Goal: Task Accomplishment & Management: Manage account settings

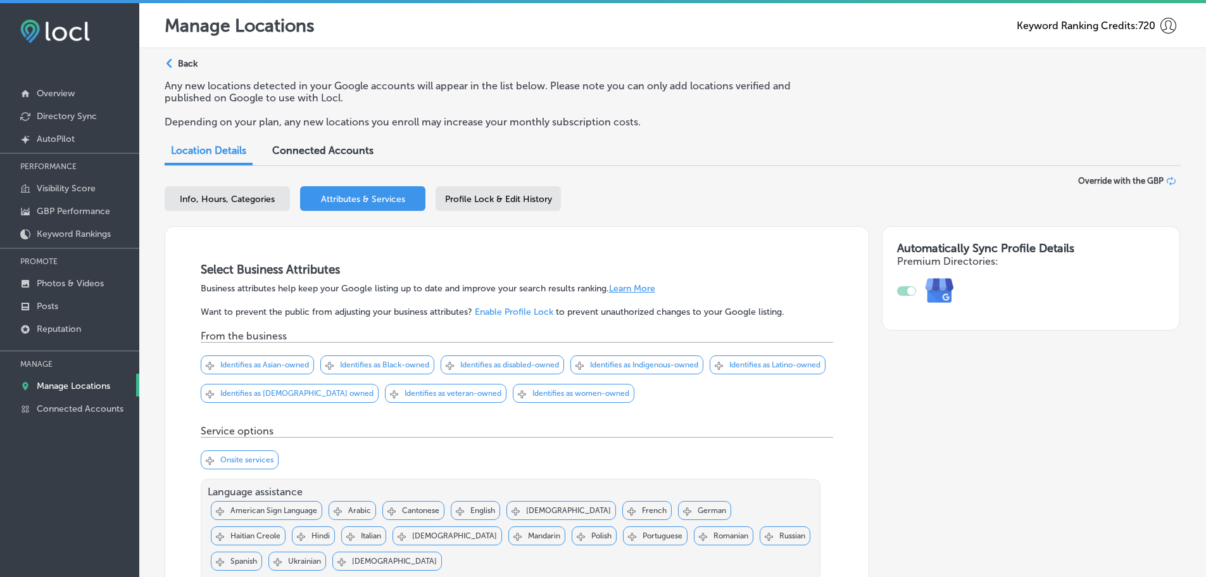
scroll to position [1176, 0]
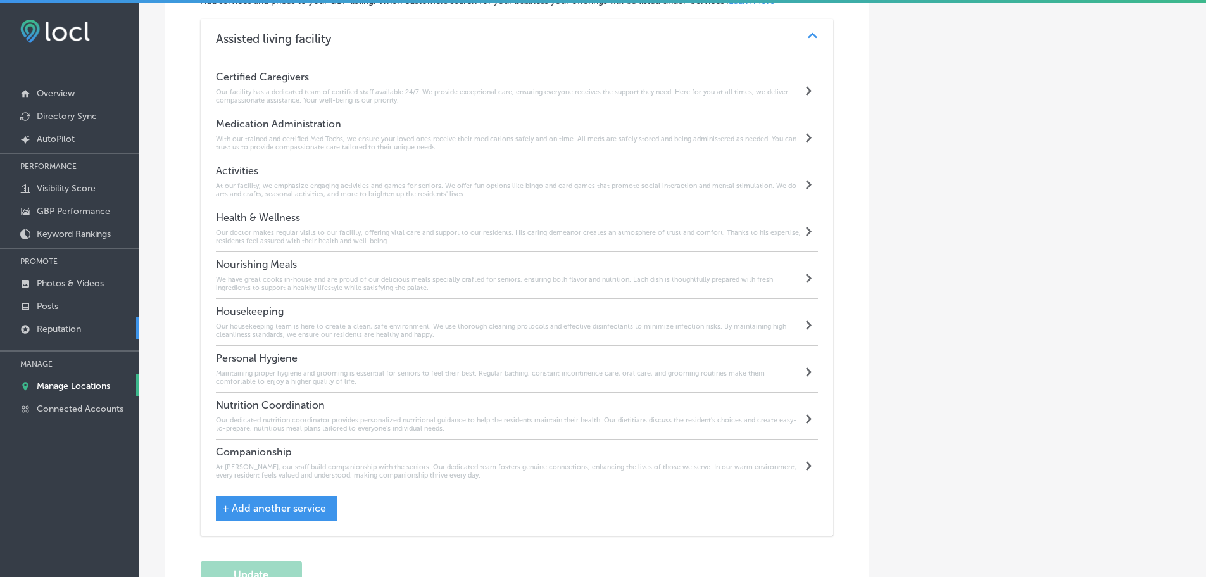
click at [65, 329] on p "Reputation" at bounding box center [59, 328] width 44 height 11
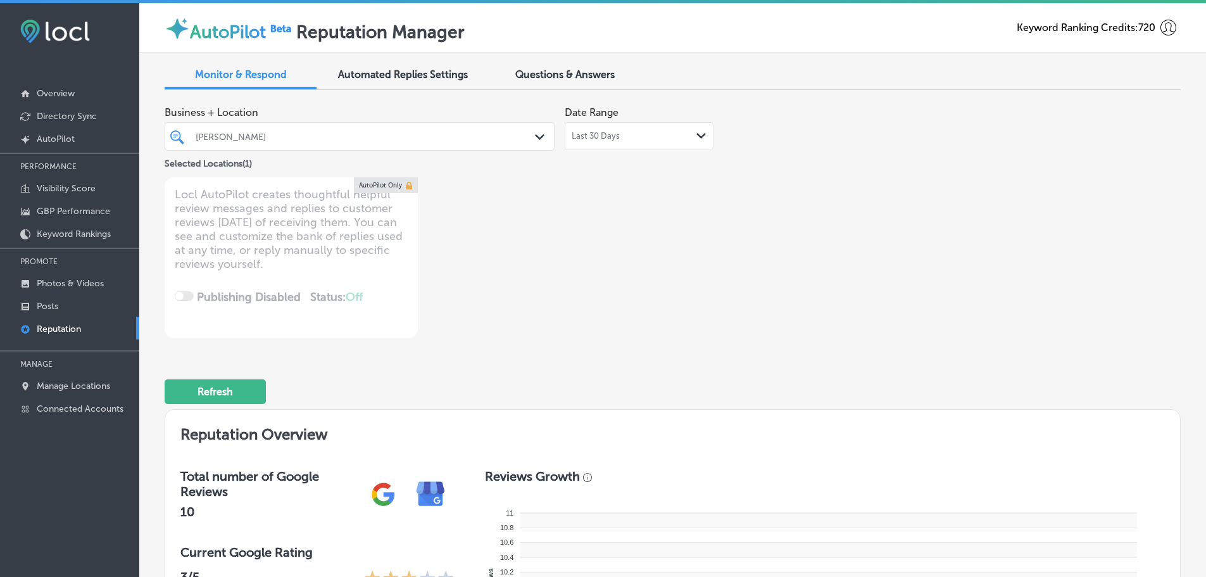
type textarea "x"
click at [87, 385] on p "Manage Locations" at bounding box center [73, 385] width 73 height 11
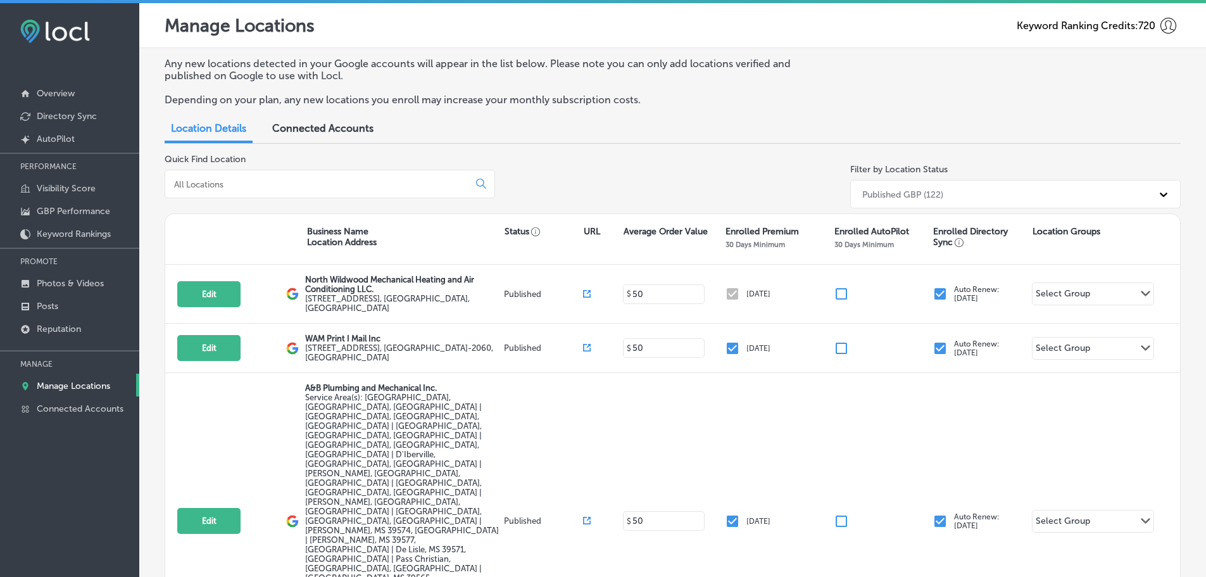
click at [313, 190] on input at bounding box center [319, 184] width 293 height 11
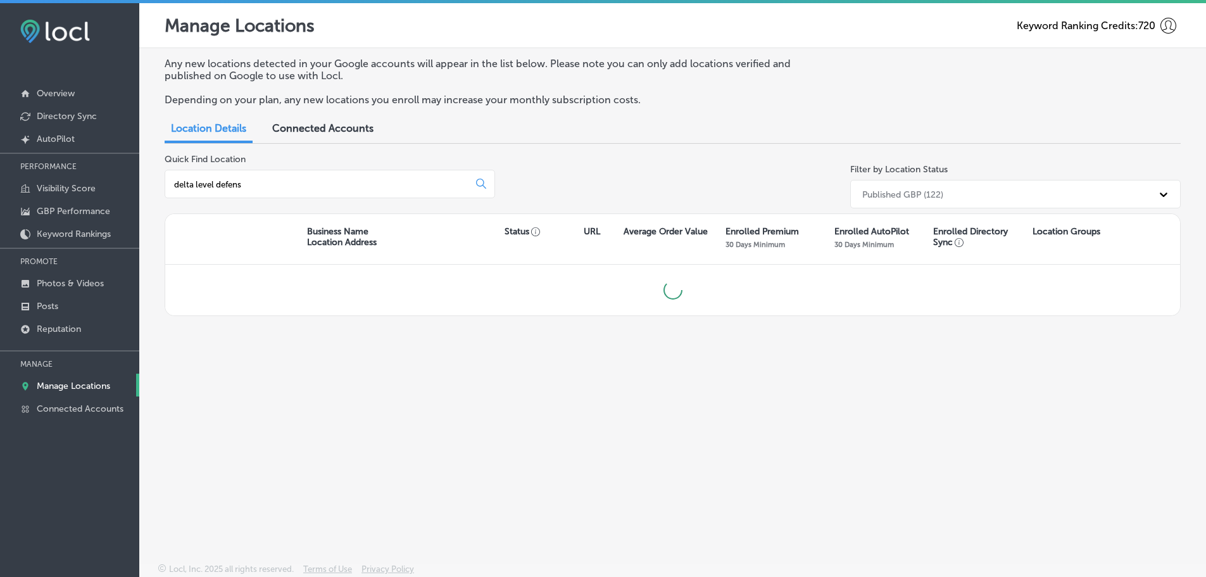
type input "delta level defense"
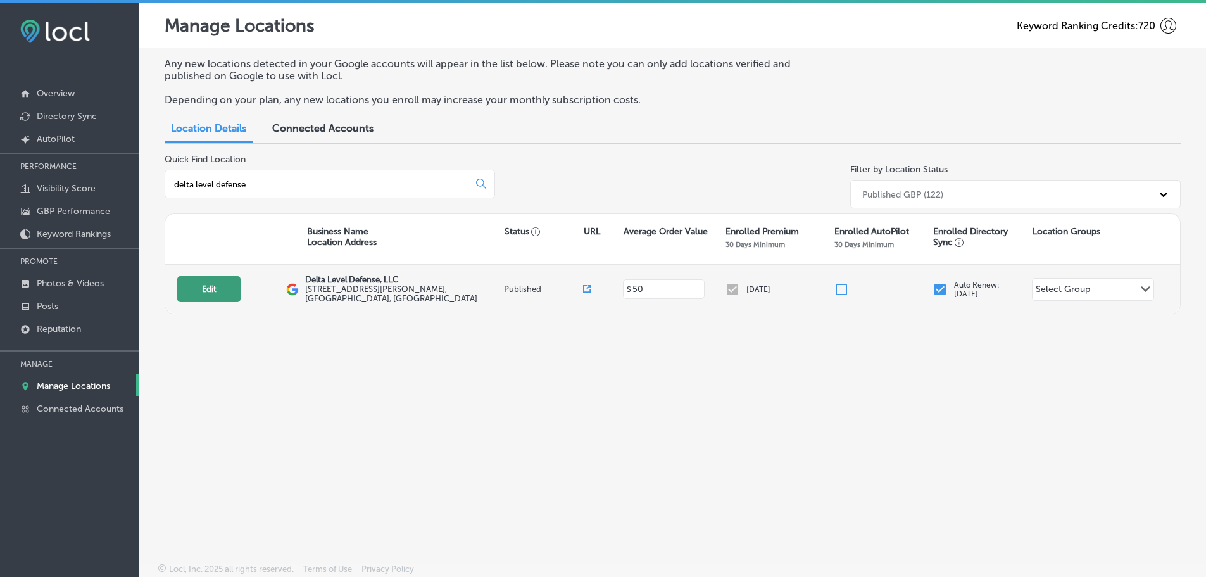
click at [213, 297] on button "Edit" at bounding box center [208, 289] width 63 height 26
select select "US"
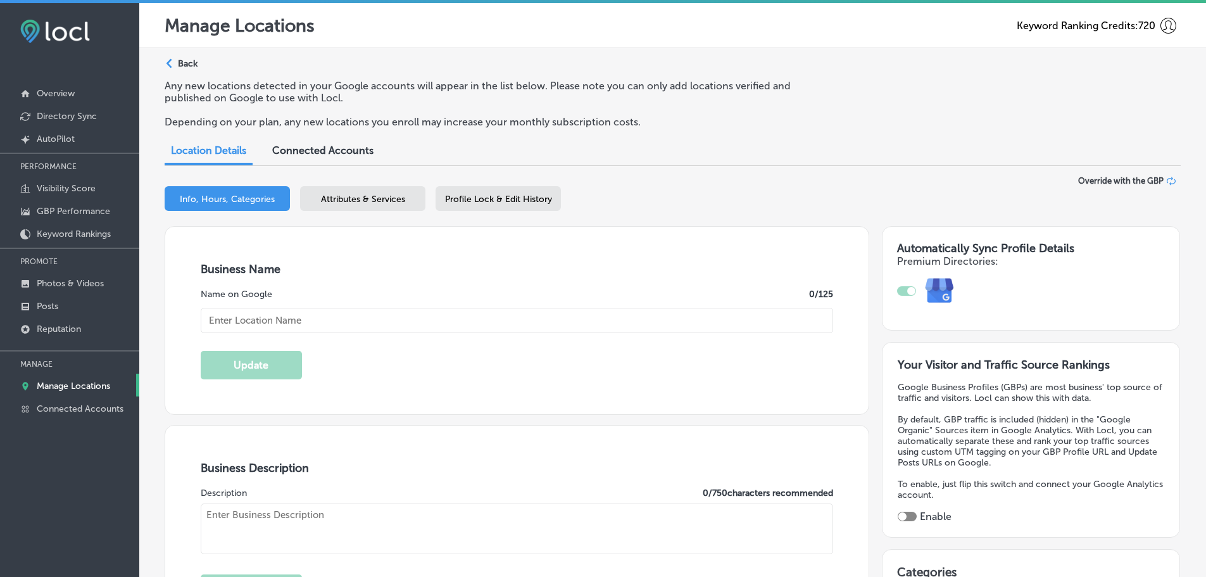
checkbox input "true"
type input "[STREET_ADDRESS][PERSON_NAME]"
type input "[GEOGRAPHIC_DATA]"
type input "06615"
type input "US"
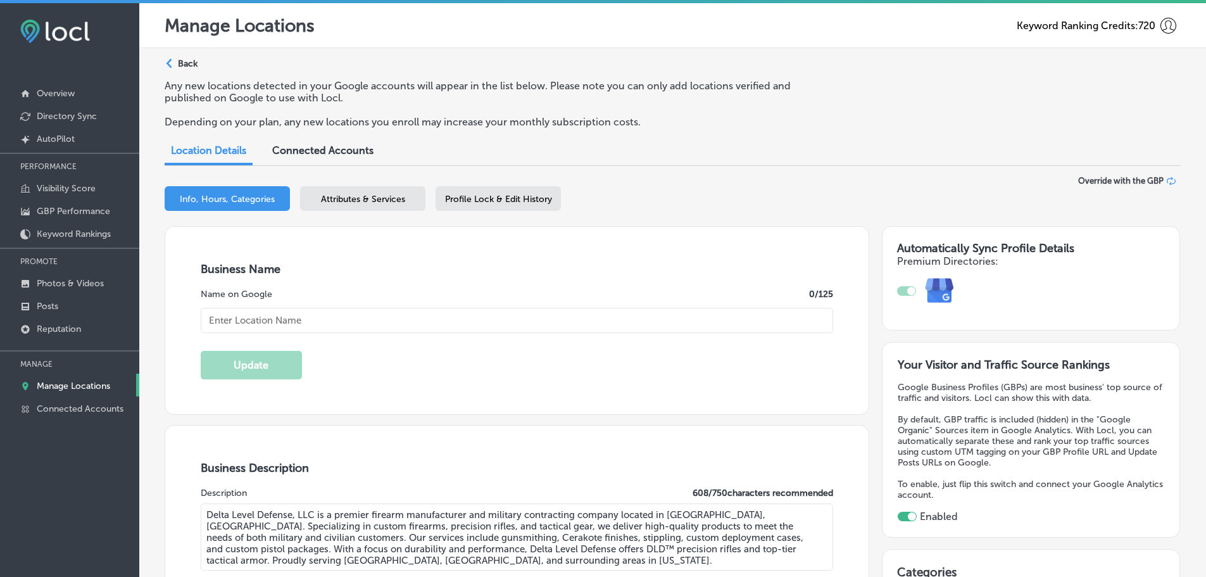
type textarea "Delta Level Defense, LLC is a premier firearm manufacturer and military contrac…"
type input "https://www.deltaleveldefense.com/"
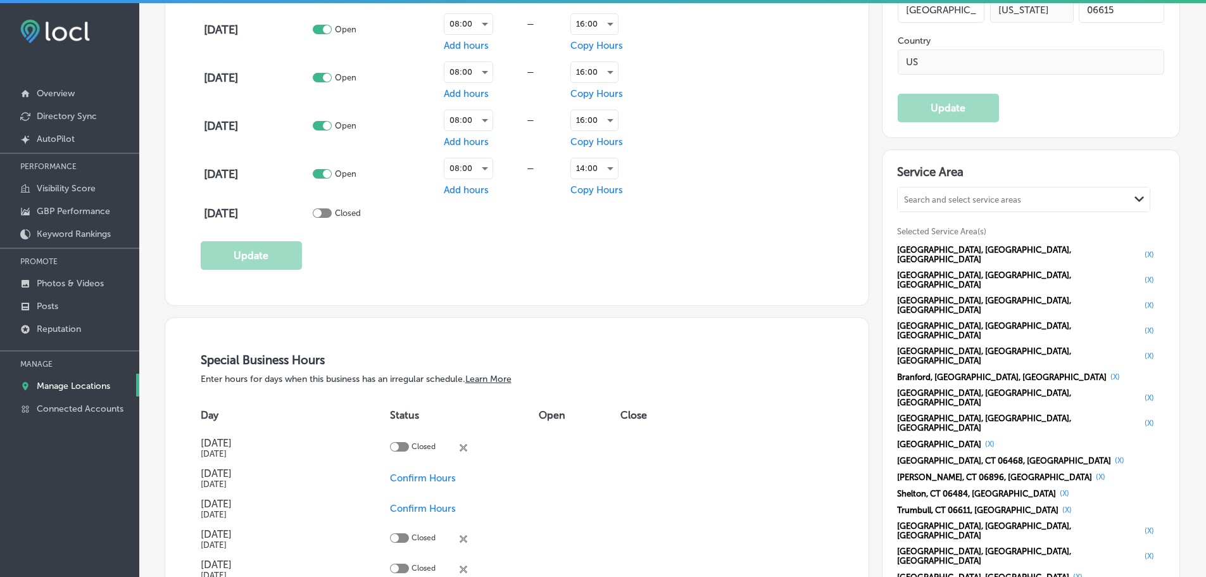
type input "Delta Level Defense, LLC"
type input "+1 203 919 1514"
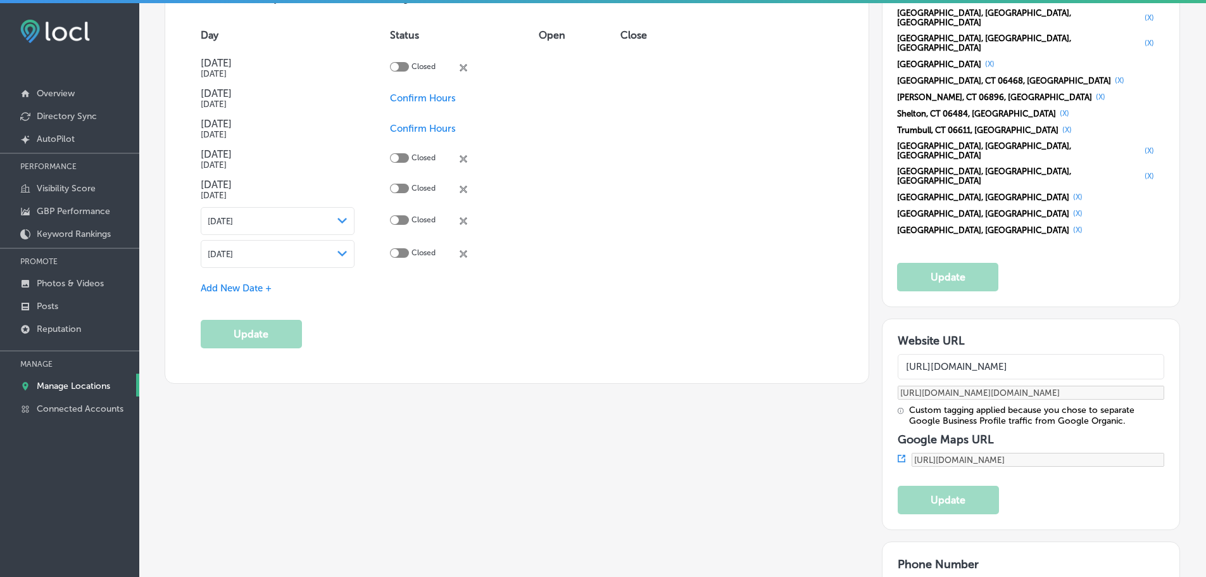
click at [269, 286] on span "Add New Date +" at bounding box center [236, 287] width 71 height 11
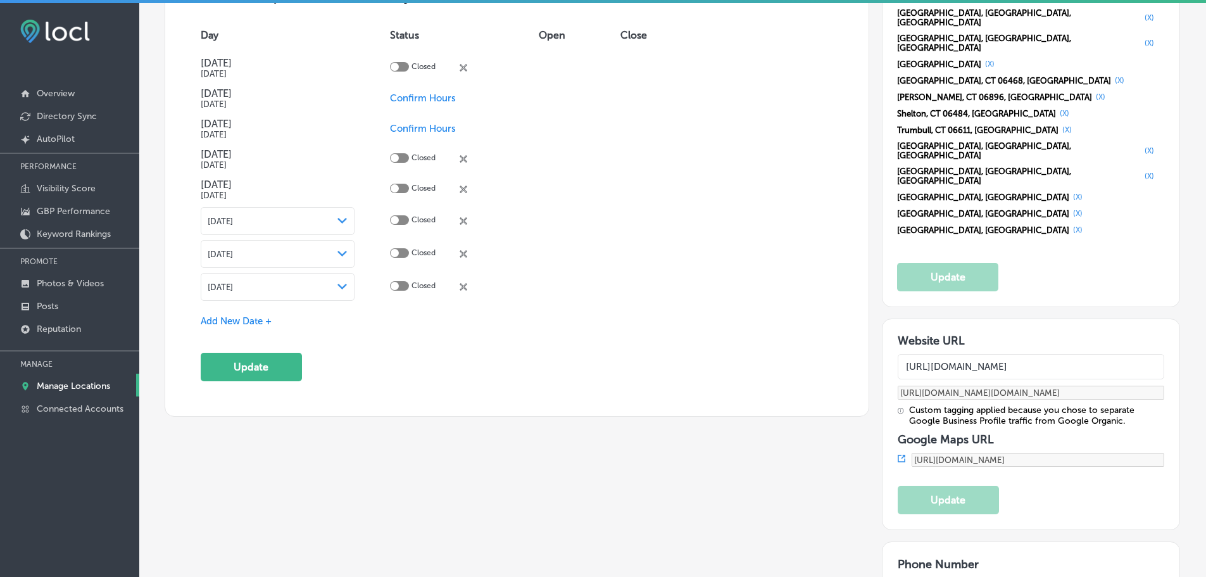
click at [248, 320] on span "Add New Date +" at bounding box center [236, 320] width 71 height 11
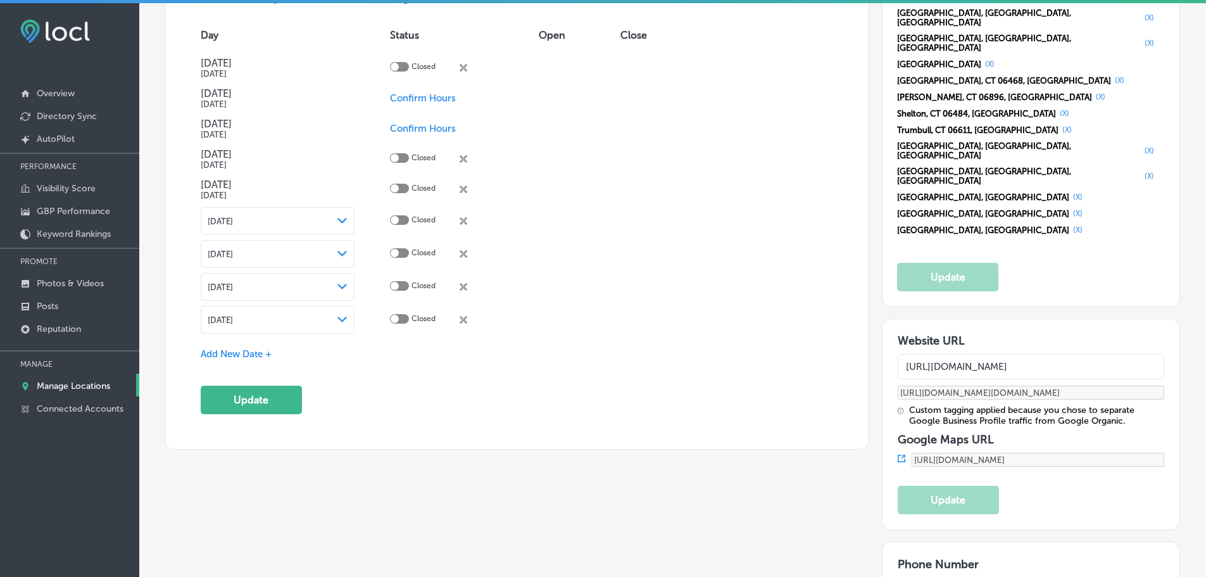
click at [344, 319] on icon "Path Created with Sketch." at bounding box center [341, 320] width 9 height 6
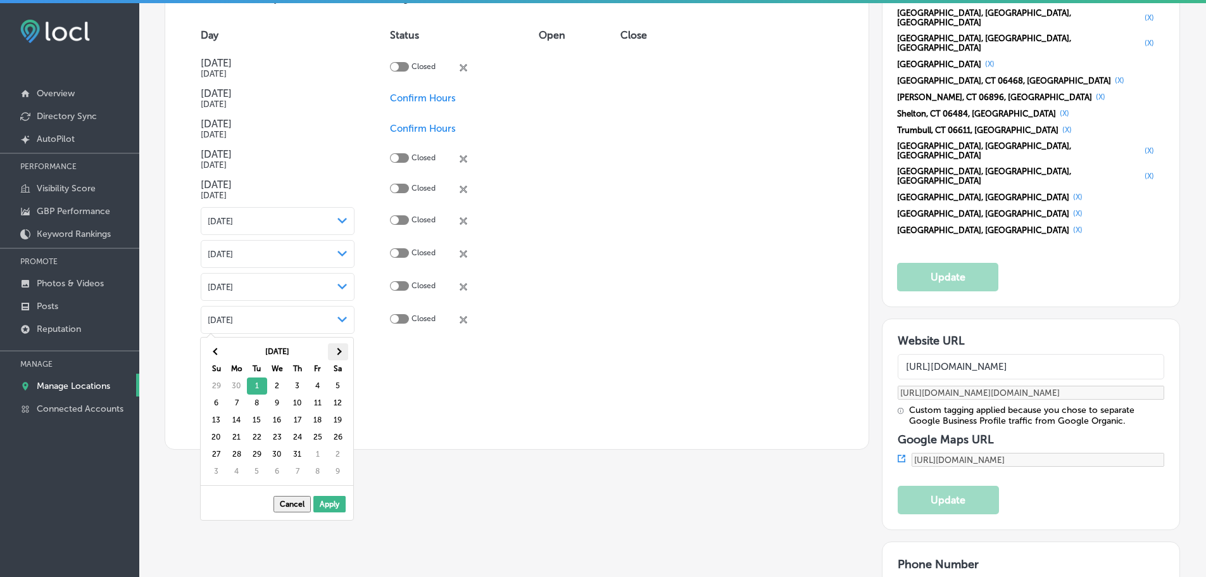
click at [337, 351] on span at bounding box center [337, 351] width 7 height 7
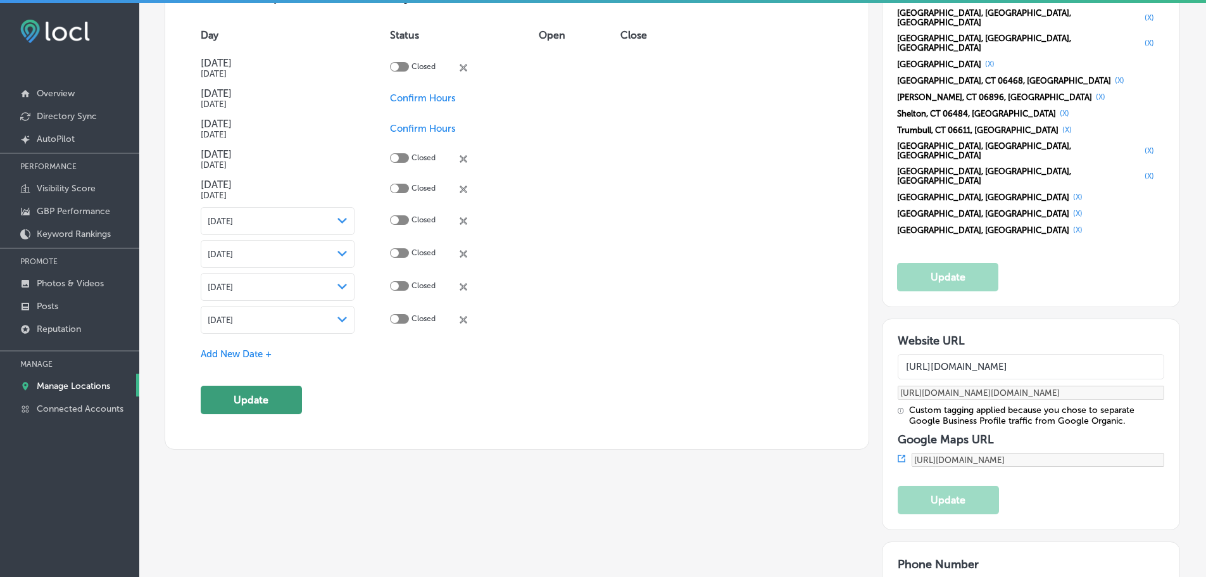
click at [270, 401] on button "Update" at bounding box center [251, 400] width 101 height 28
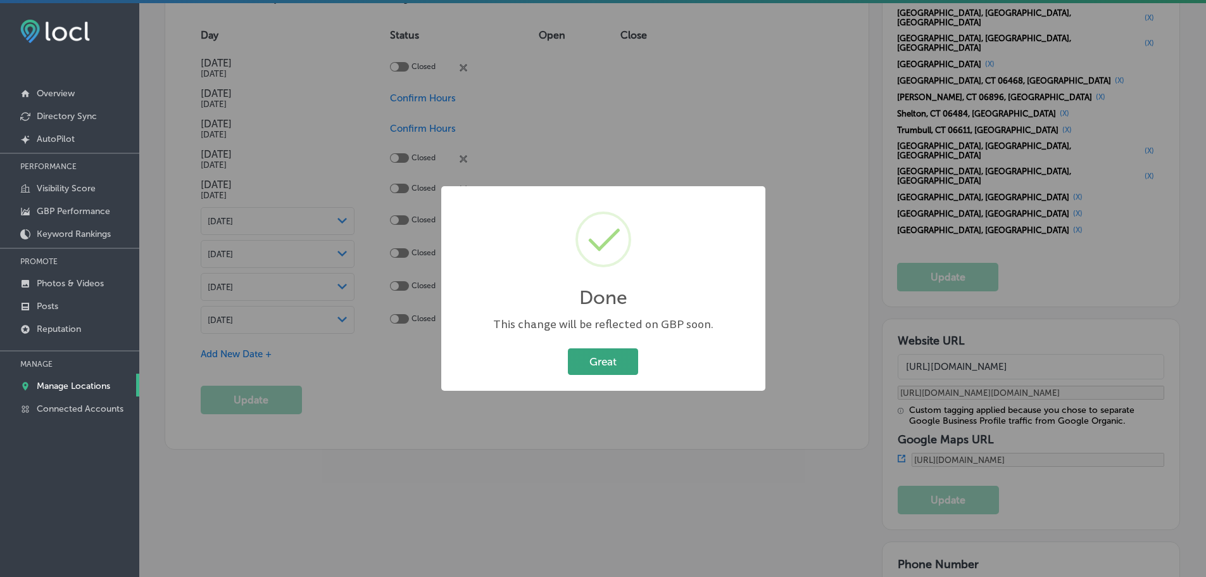
click at [605, 361] on button "Great" at bounding box center [603, 361] width 70 height 26
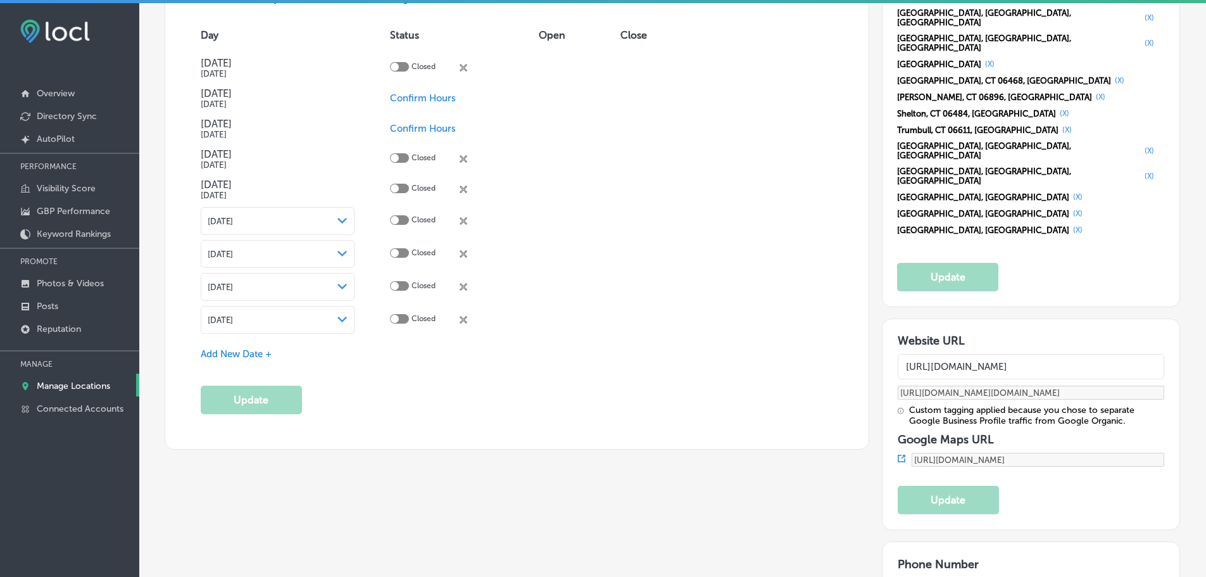
click at [403, 286] on div at bounding box center [399, 285] width 19 height 9
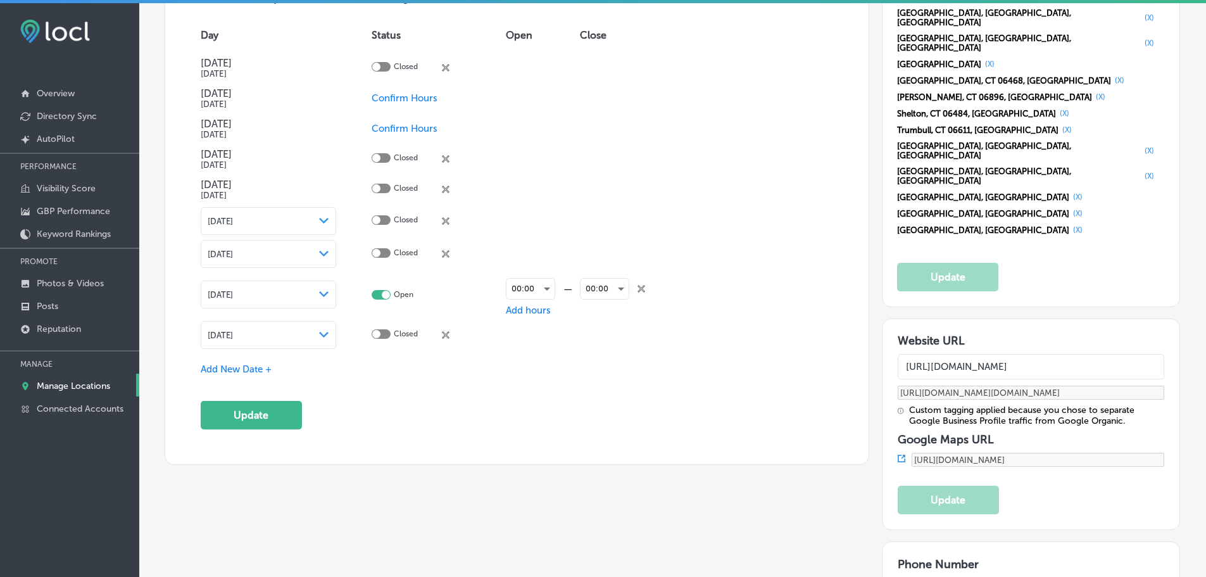
click at [377, 294] on div at bounding box center [381, 294] width 19 height 9
checkbox input "false"
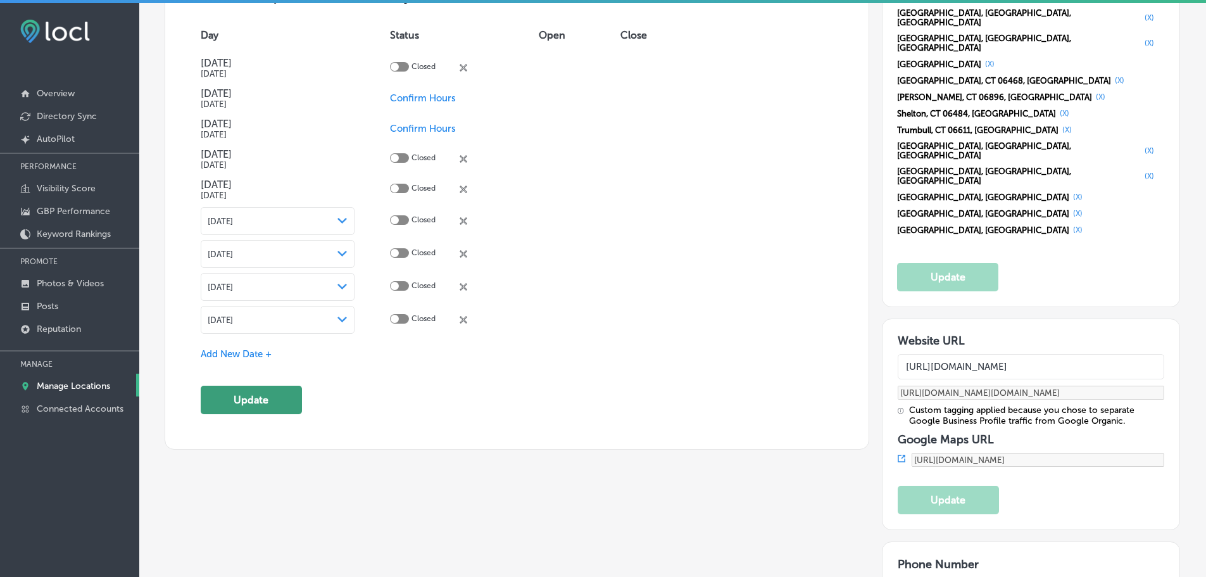
click at [279, 394] on button "Update" at bounding box center [251, 400] width 101 height 28
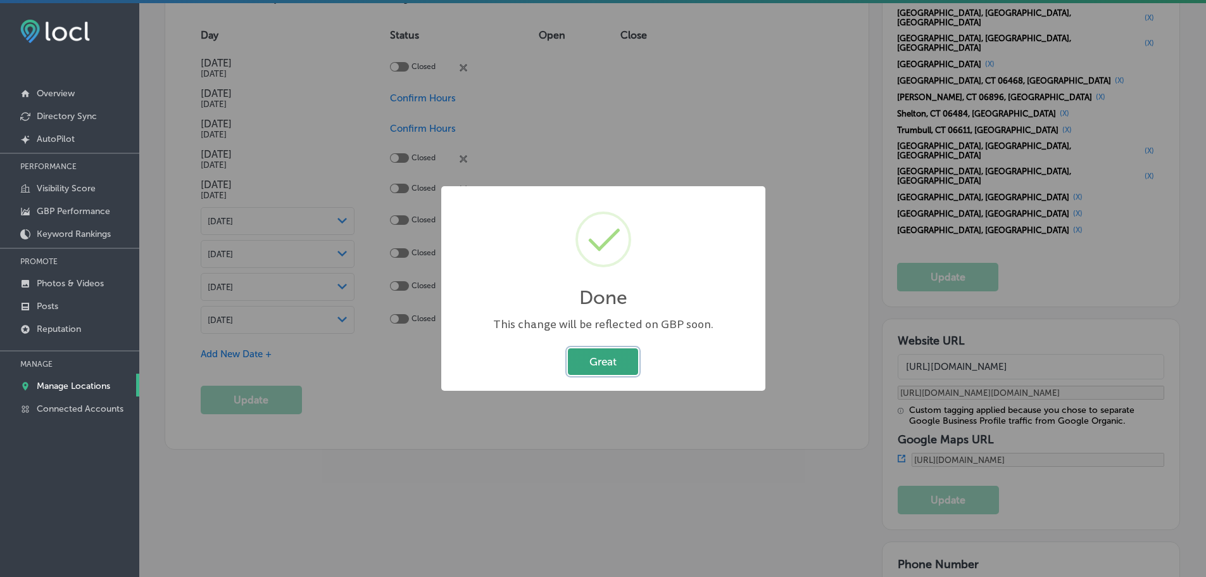
click at [616, 360] on button "Great" at bounding box center [603, 361] width 70 height 26
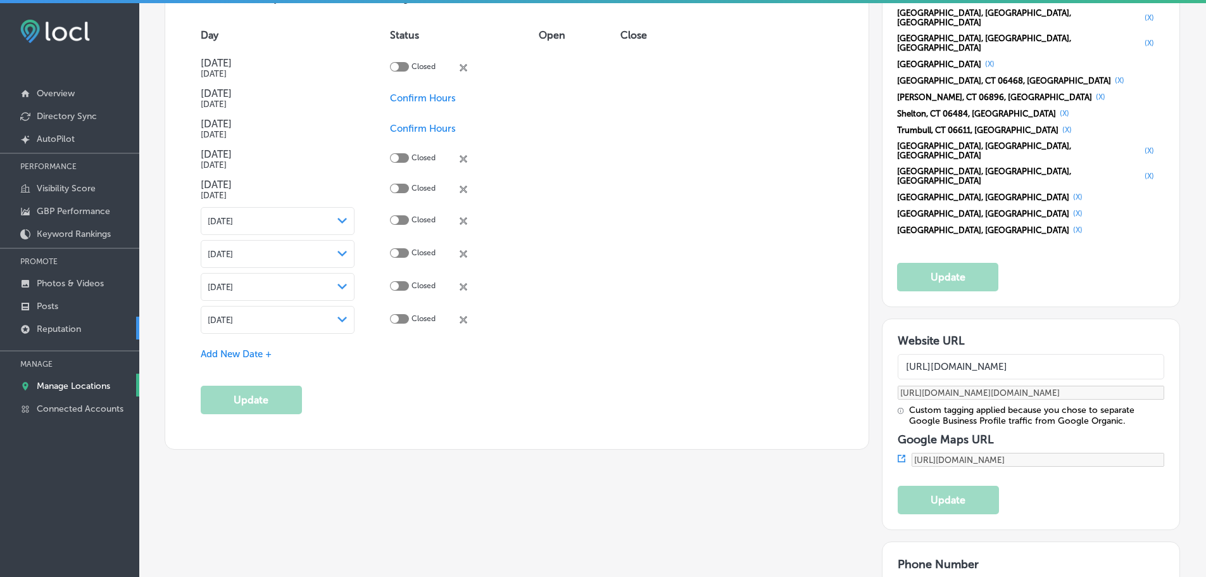
click at [66, 330] on p "Reputation" at bounding box center [59, 328] width 44 height 11
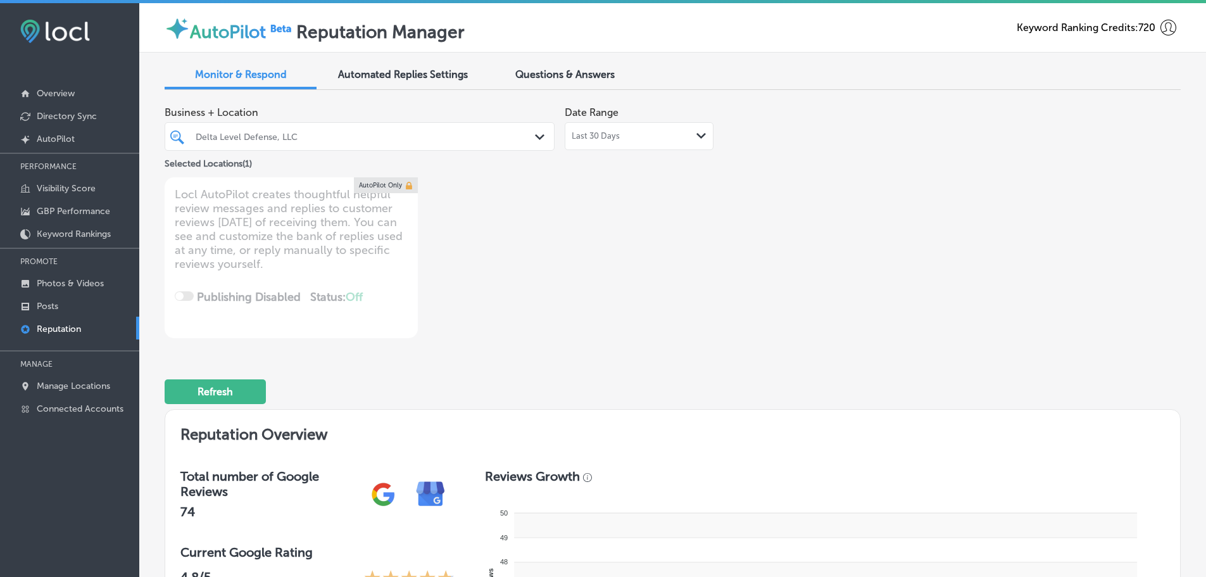
click at [689, 134] on div "Last 30 Days Path Created with Sketch." at bounding box center [639, 136] width 135 height 10
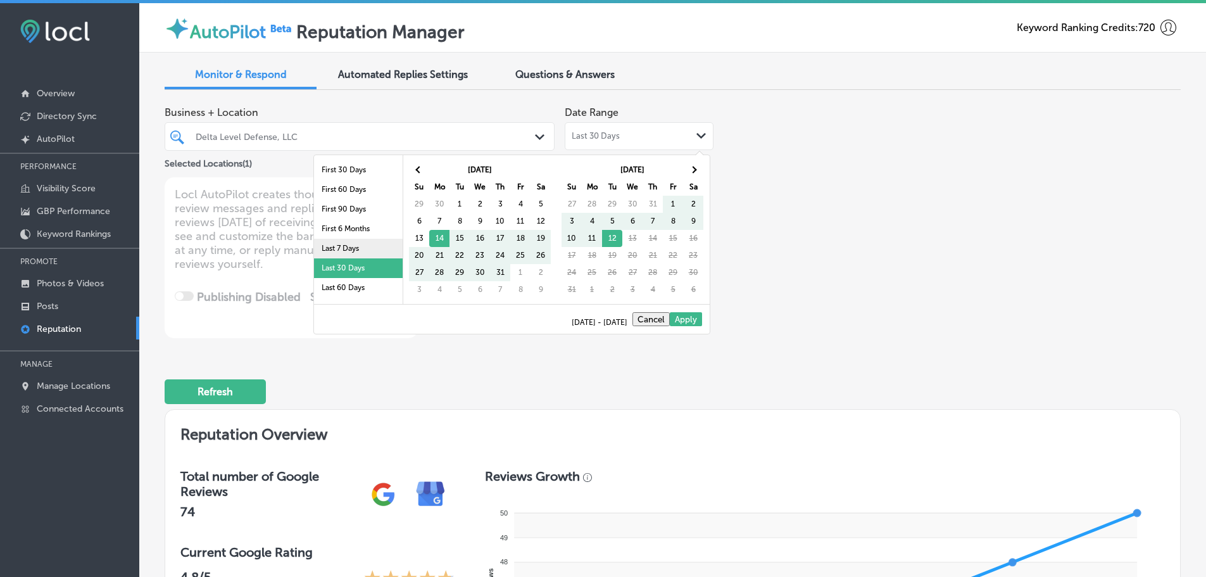
click at [333, 242] on li "Last 7 Days" at bounding box center [358, 249] width 89 height 20
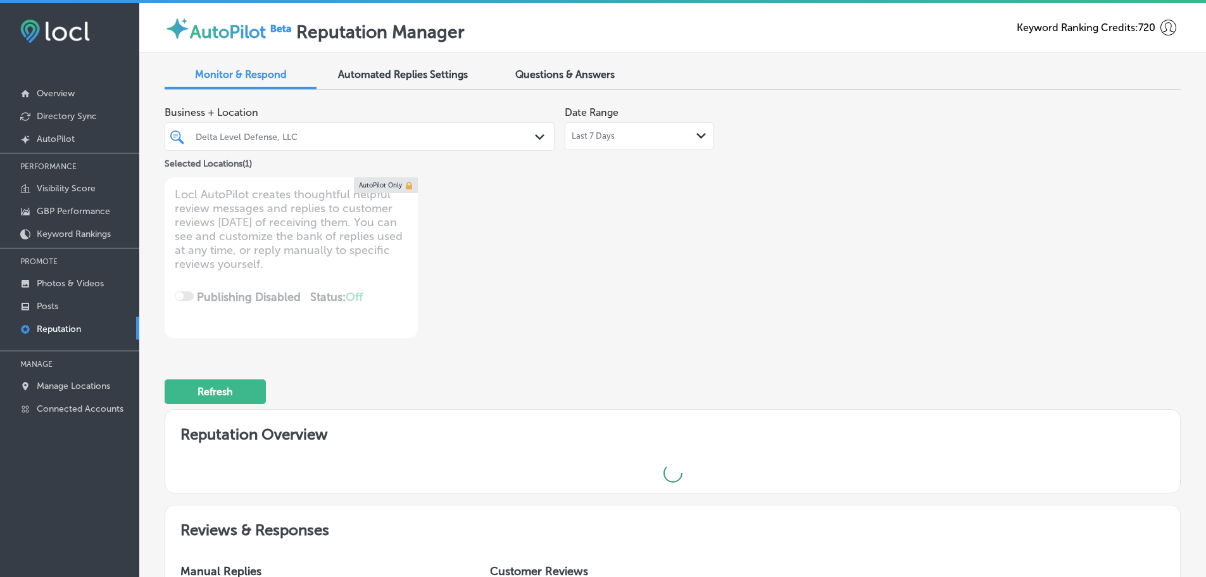
click at [535, 134] on icon "Path Created with Sketch." at bounding box center [539, 137] width 9 height 6
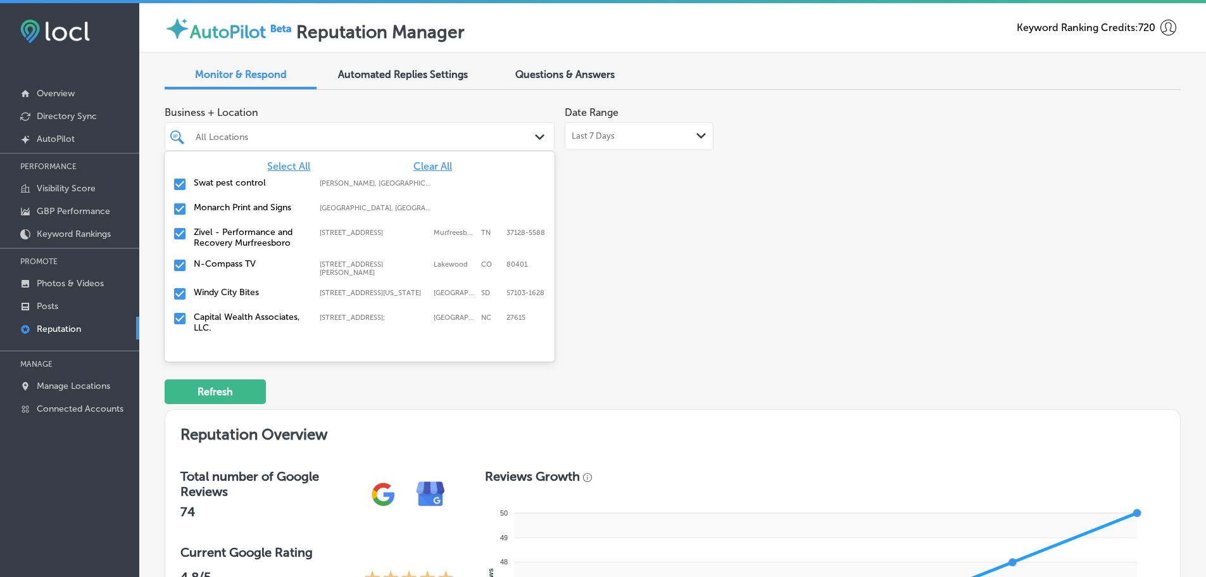
click at [250, 182] on label "Swat pest control" at bounding box center [250, 182] width 113 height 11
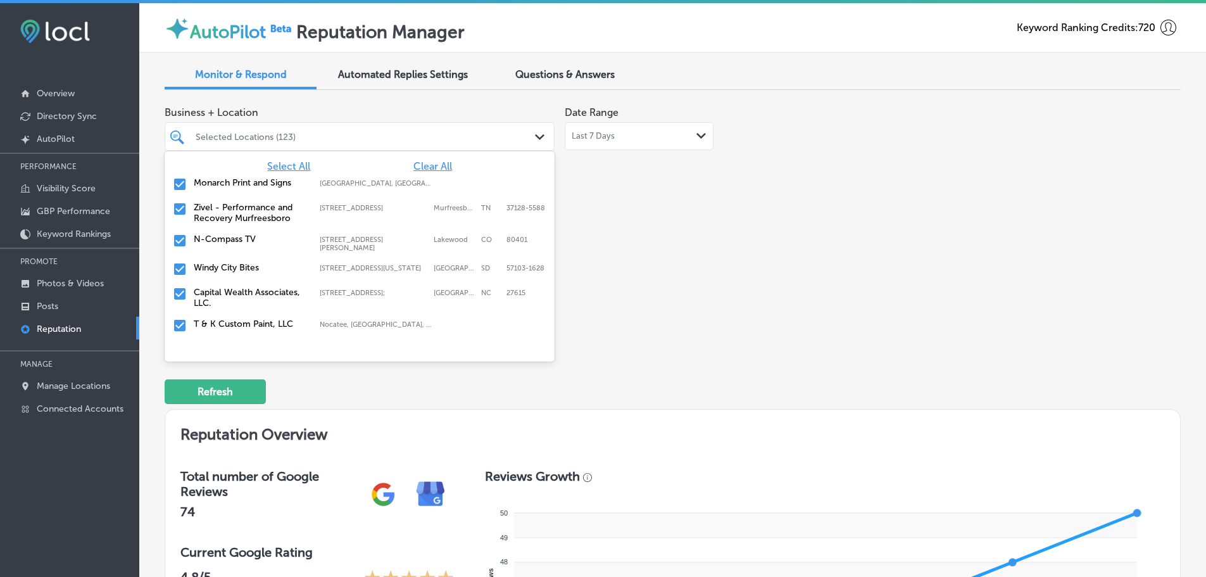
click at [250, 182] on label "Monarch Print and Signs" at bounding box center [250, 182] width 113 height 11
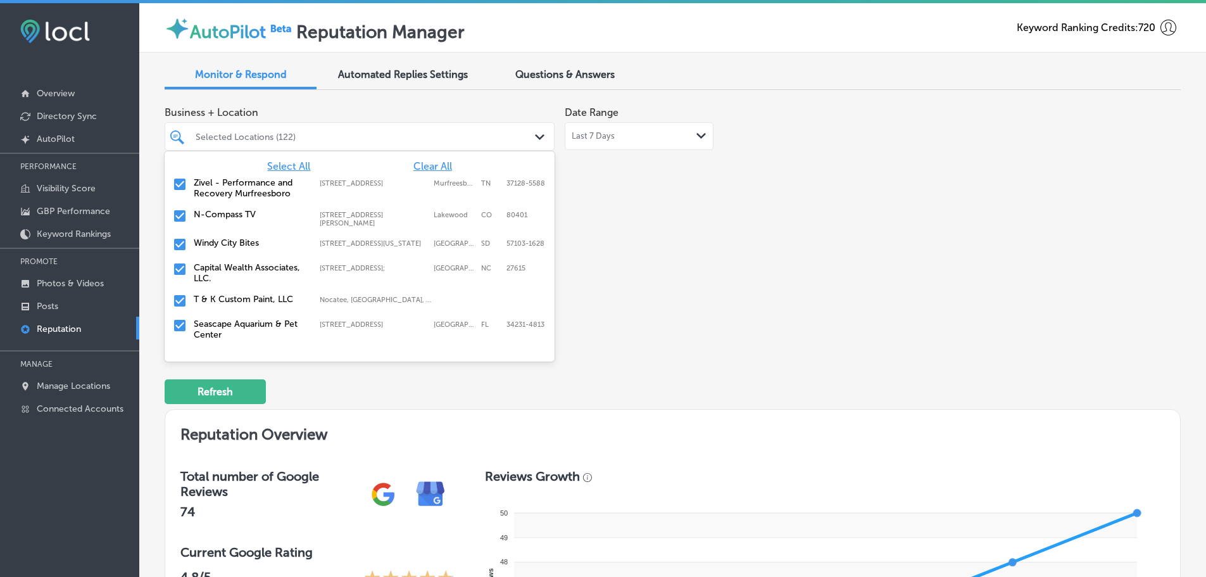
click at [182, 182] on input "checkbox" at bounding box center [179, 184] width 15 height 15
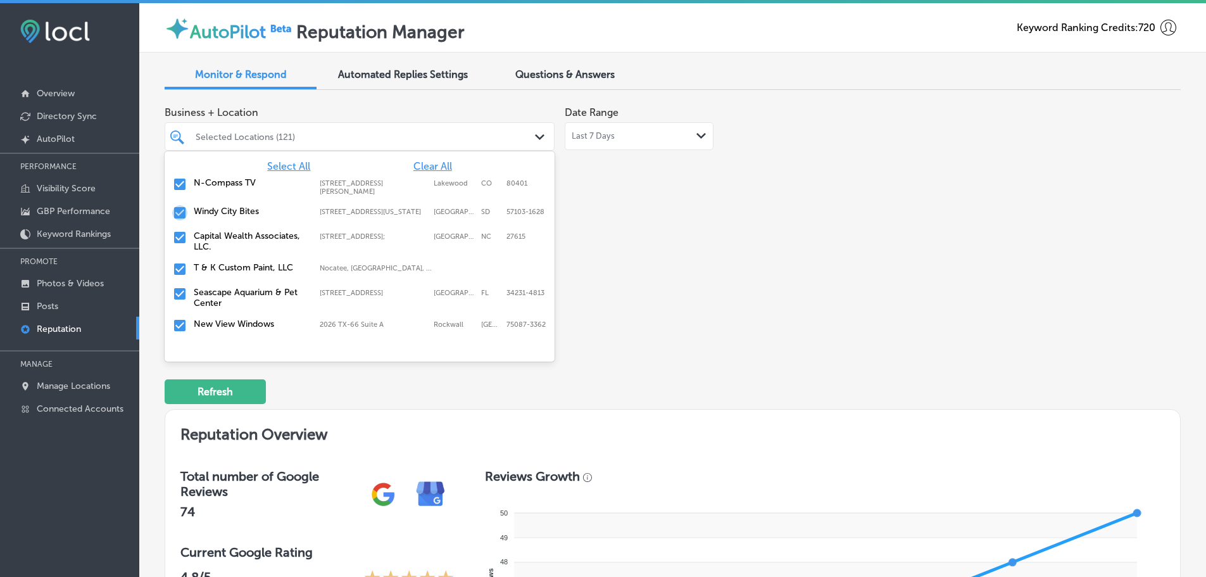
click at [175, 215] on input "checkbox" at bounding box center [179, 212] width 15 height 15
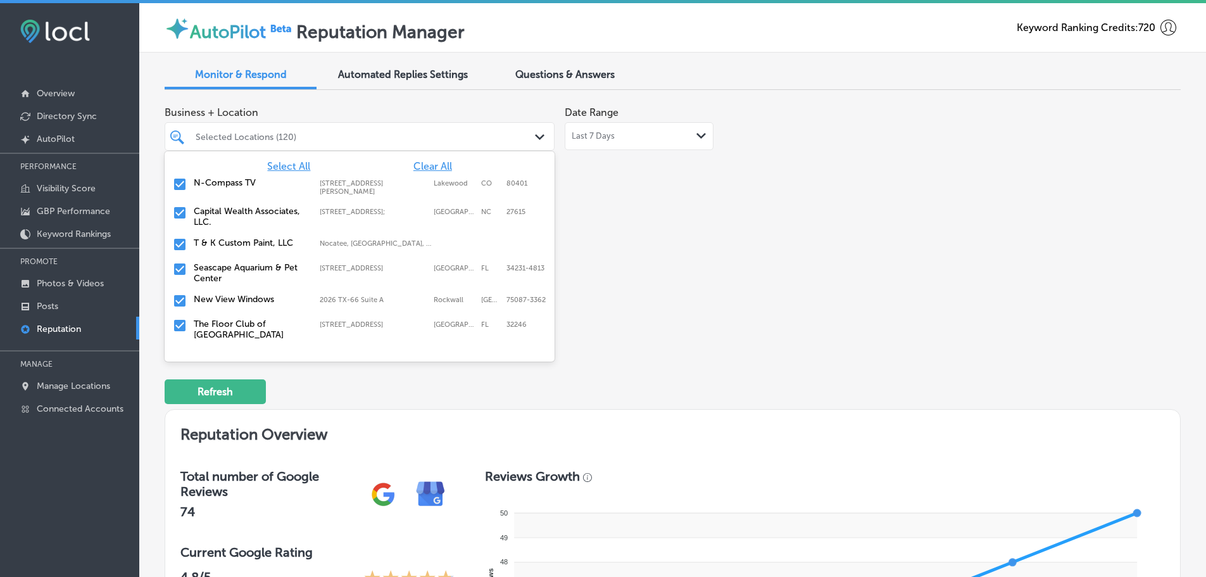
click at [241, 246] on label "T & K Custom Paint, LLC" at bounding box center [250, 242] width 113 height 11
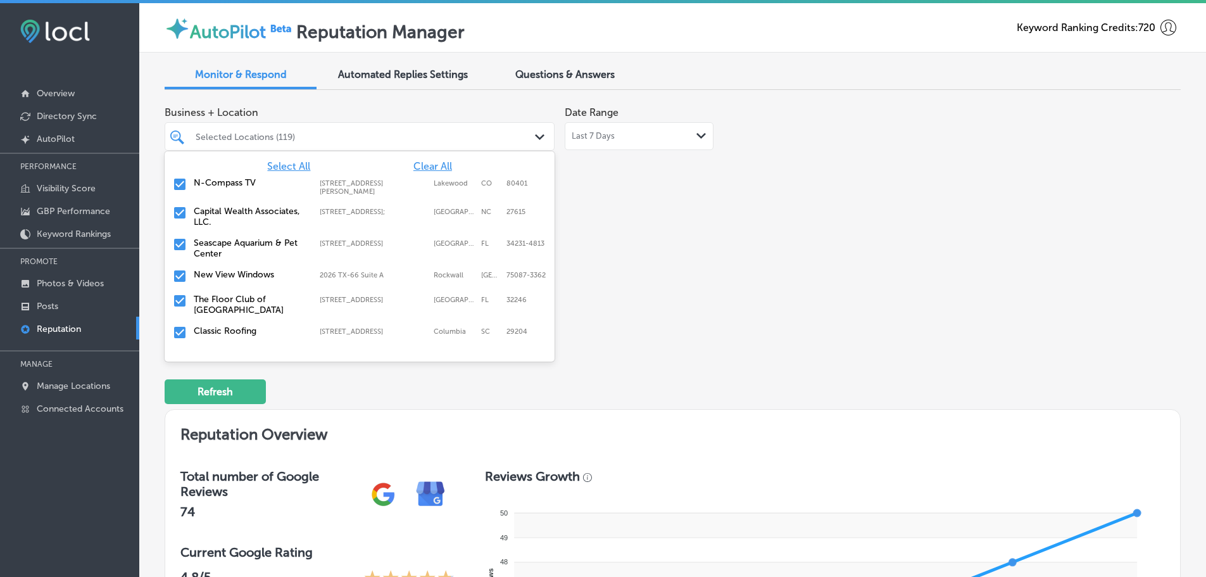
click at [241, 246] on label "Seascape Aquarium & Pet Center" at bounding box center [250, 248] width 113 height 22
click at [241, 246] on label "New View Windows" at bounding box center [250, 242] width 113 height 11
click at [241, 246] on label "The Floor Club of [GEOGRAPHIC_DATA]" at bounding box center [250, 248] width 113 height 22
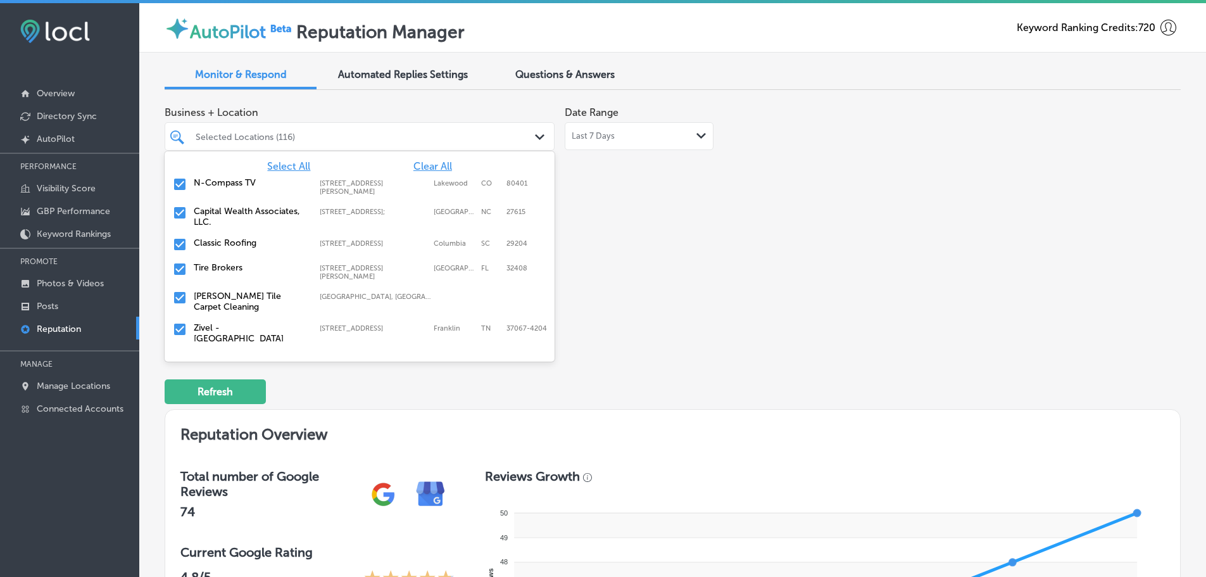
click at [241, 246] on label "Classic Roofing" at bounding box center [250, 242] width 113 height 11
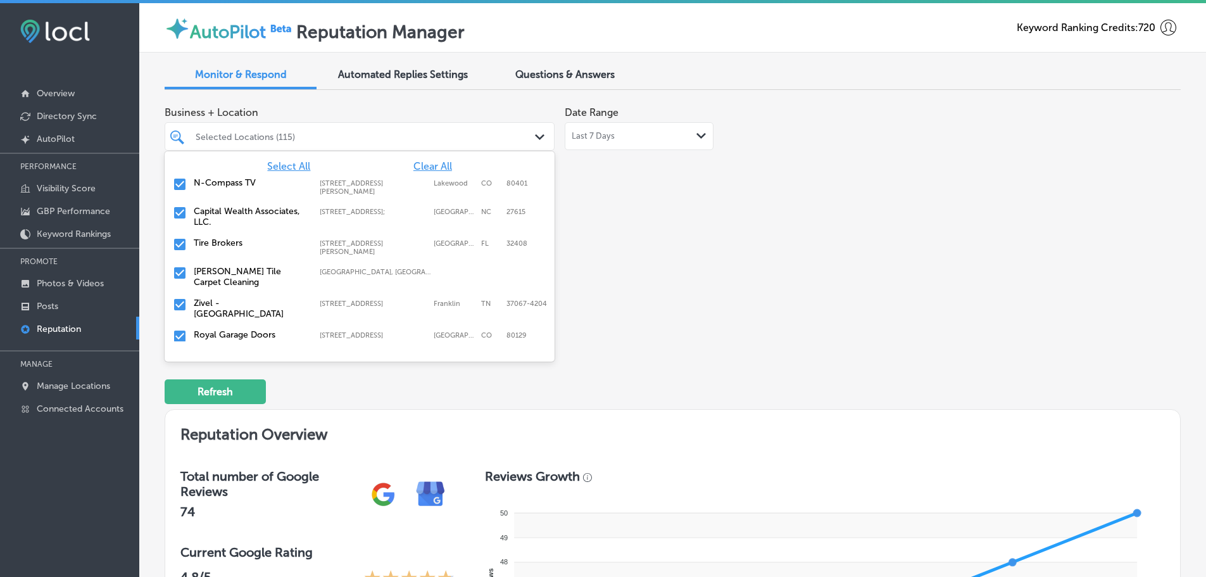
click at [241, 246] on label "Tire Brokers" at bounding box center [250, 242] width 113 height 11
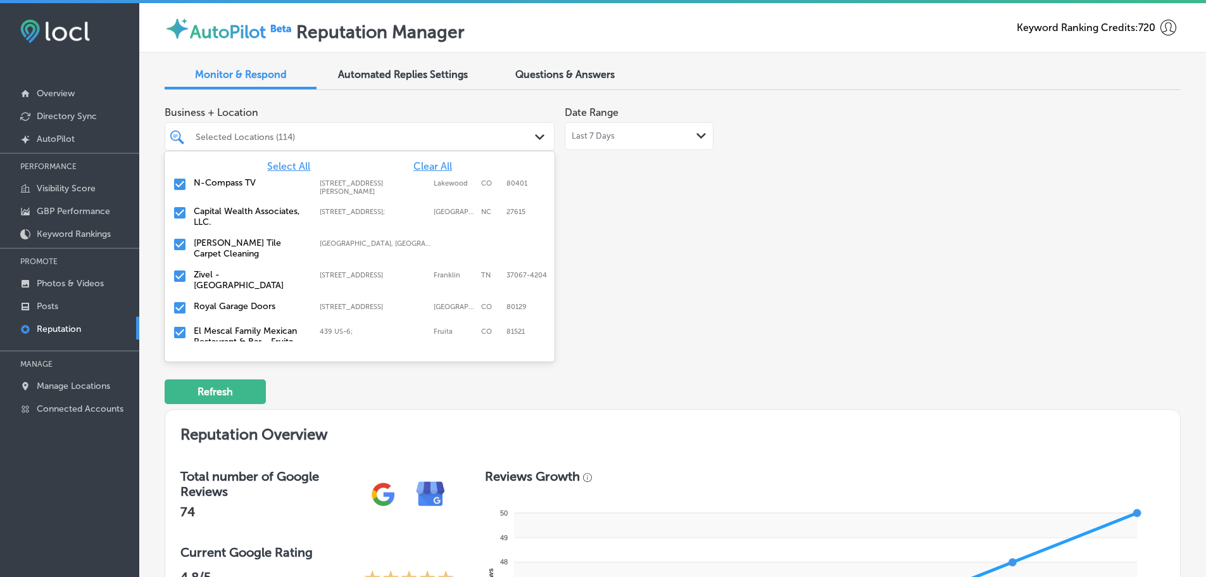
click at [223, 303] on label "Royal Garage Doors" at bounding box center [250, 306] width 113 height 11
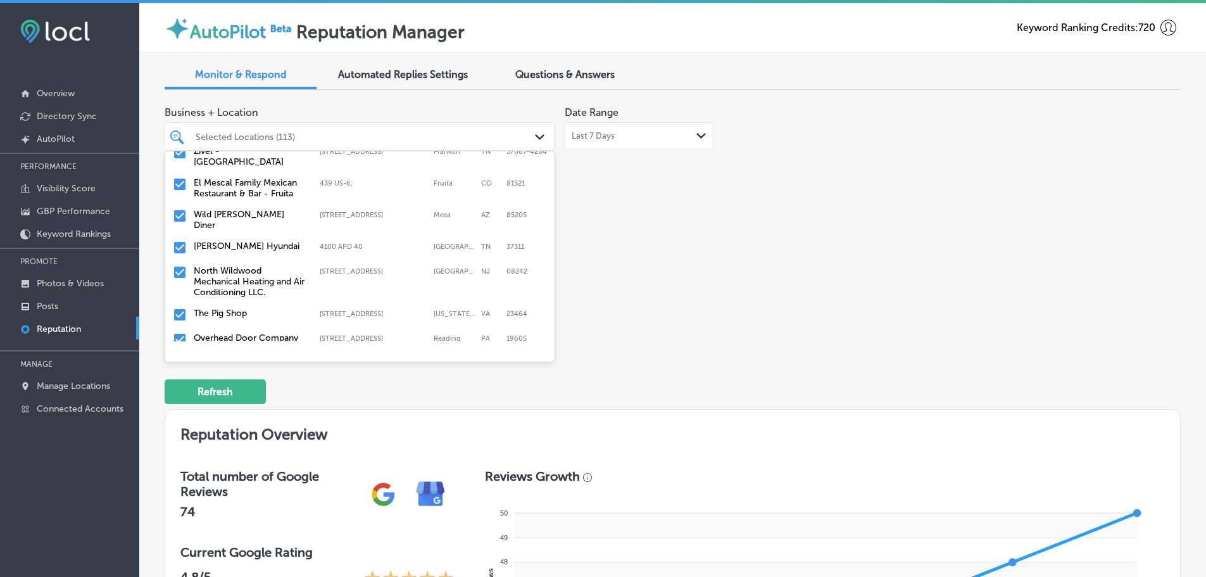
scroll to position [127, 0]
click at [252, 239] on label "[PERSON_NAME] Hyundai" at bounding box center [250, 242] width 113 height 11
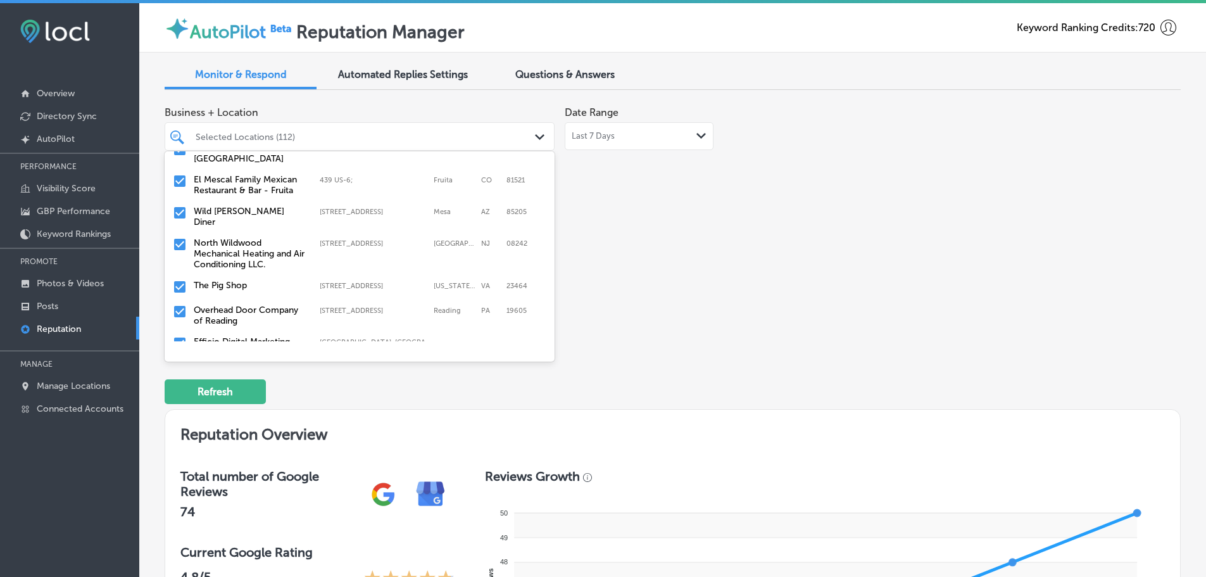
click at [252, 239] on label "North Wildwood Mechanical Heating and Air Conditioning LLC." at bounding box center [250, 253] width 113 height 32
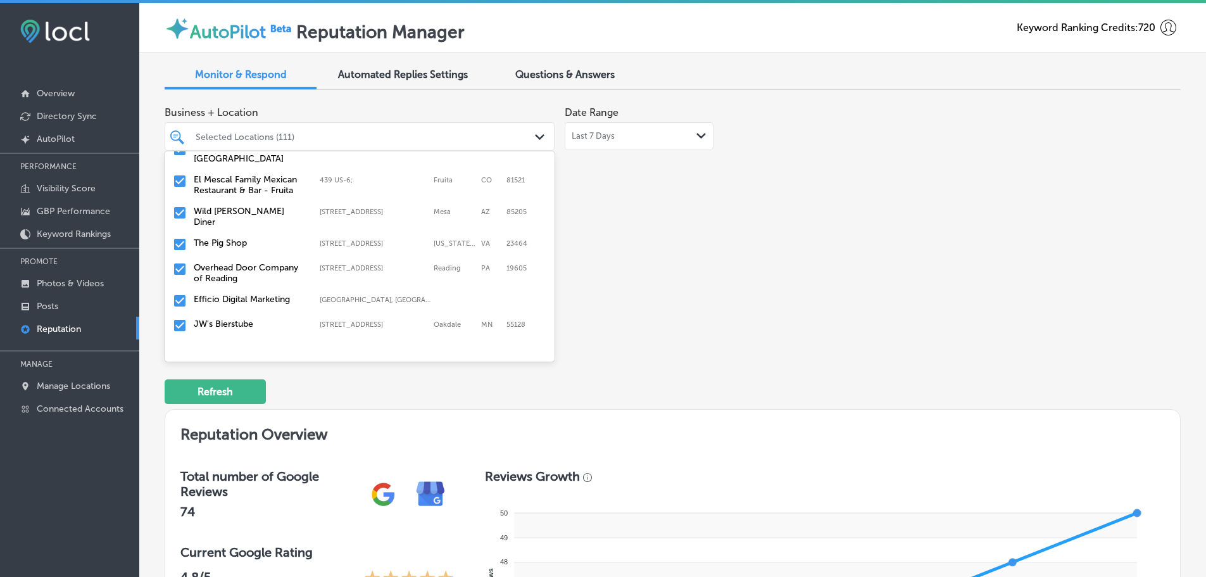
click at [254, 262] on label "Overhead Door Company of Reading" at bounding box center [250, 273] width 113 height 22
click at [217, 238] on label "The Pig Shop" at bounding box center [250, 242] width 113 height 11
click at [232, 263] on label "JW's Bierstube" at bounding box center [250, 267] width 113 height 11
click at [232, 263] on label "[GEOGRAPHIC_DATA][DEMOGRAPHIC_DATA]" at bounding box center [250, 273] width 113 height 22
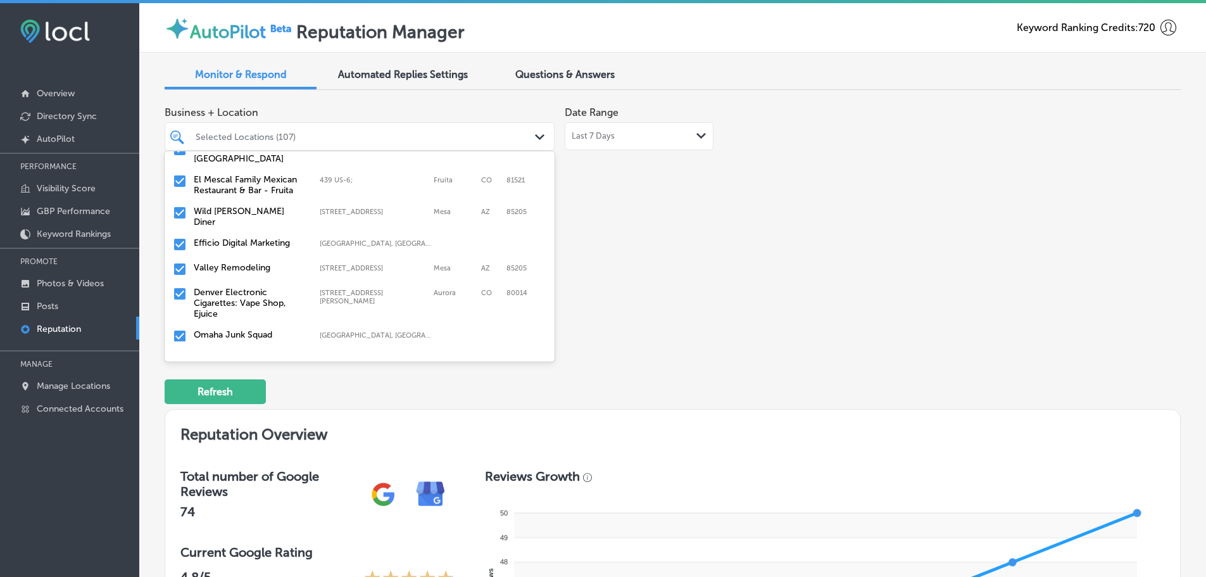
click at [232, 263] on label "Valley Remodeling" at bounding box center [250, 267] width 113 height 11
click at [232, 263] on label "Denver Electronic Cigarettes: Vape Shop, Ejuice" at bounding box center [250, 278] width 113 height 32
click at [232, 263] on label "Omaha Junk Squad" at bounding box center [250, 267] width 113 height 11
click at [232, 263] on label "[PERSON_NAME]" at bounding box center [250, 267] width 113 height 11
click at [232, 263] on label "Colorize Hair Studio" at bounding box center [250, 267] width 113 height 11
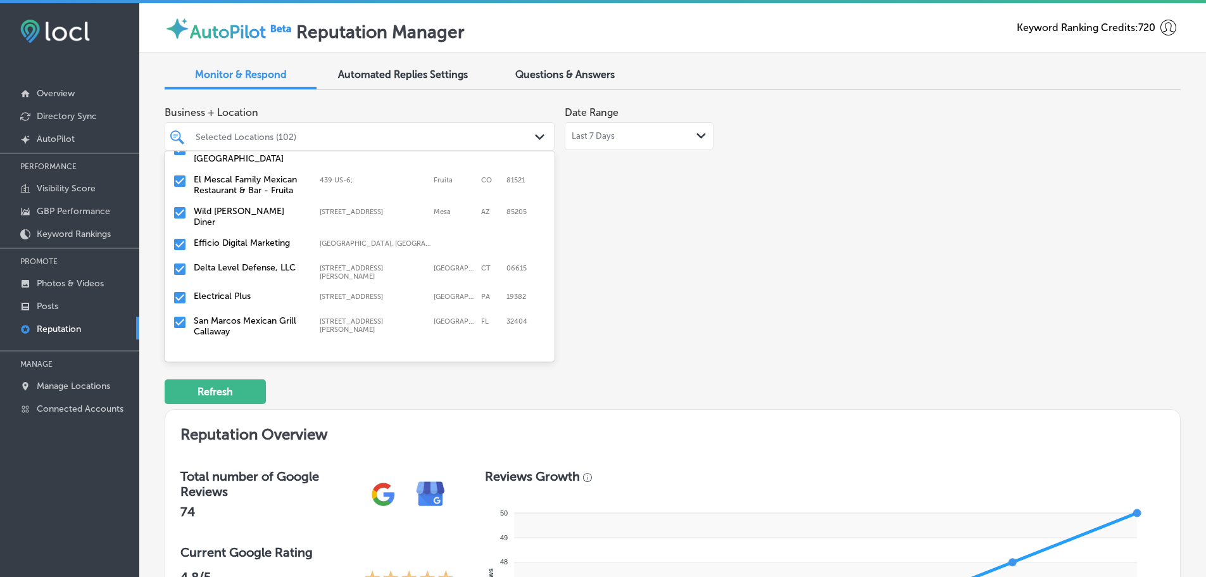
click at [232, 263] on label "Delta Level Defense, LLC" at bounding box center [250, 267] width 113 height 11
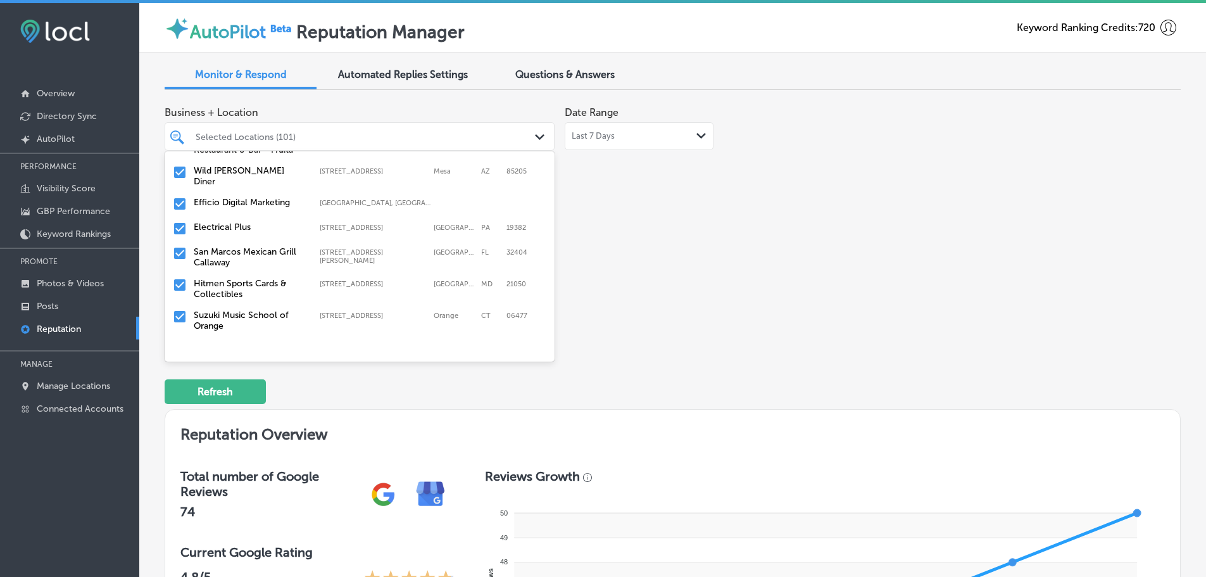
scroll to position [190, 0]
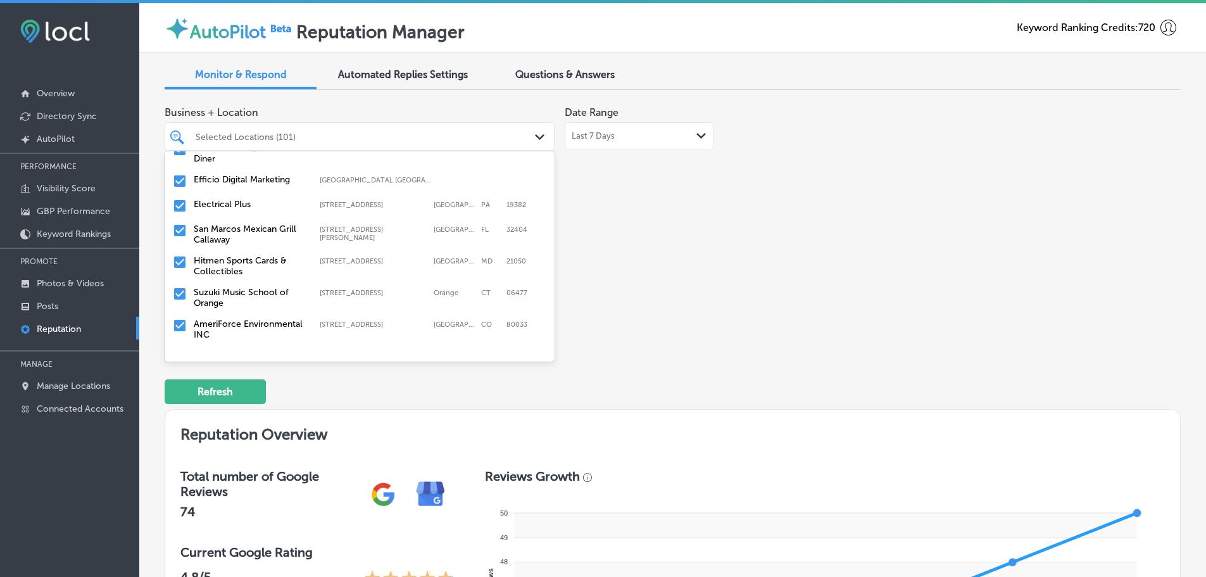
click at [234, 225] on label "San Marcos Mexican Grill Callaway" at bounding box center [250, 234] width 113 height 22
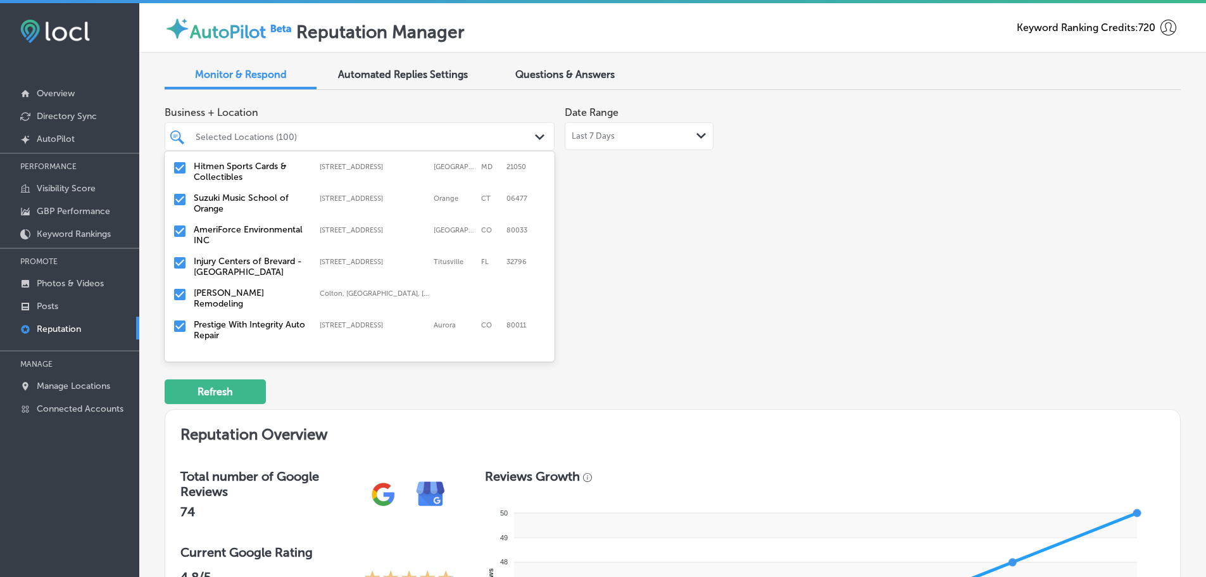
scroll to position [253, 0]
click at [231, 291] on div "Jay Loggins Remodeling Colton, CA, USA | Upland, CA, USA | Bann ..." at bounding box center [360, 297] width 380 height 27
click at [217, 287] on label "Prestige With Integrity Auto Repair" at bounding box center [250, 298] width 113 height 22
click at [220, 311] on label "[PERSON_NAME] Supply" at bounding box center [250, 316] width 113 height 11
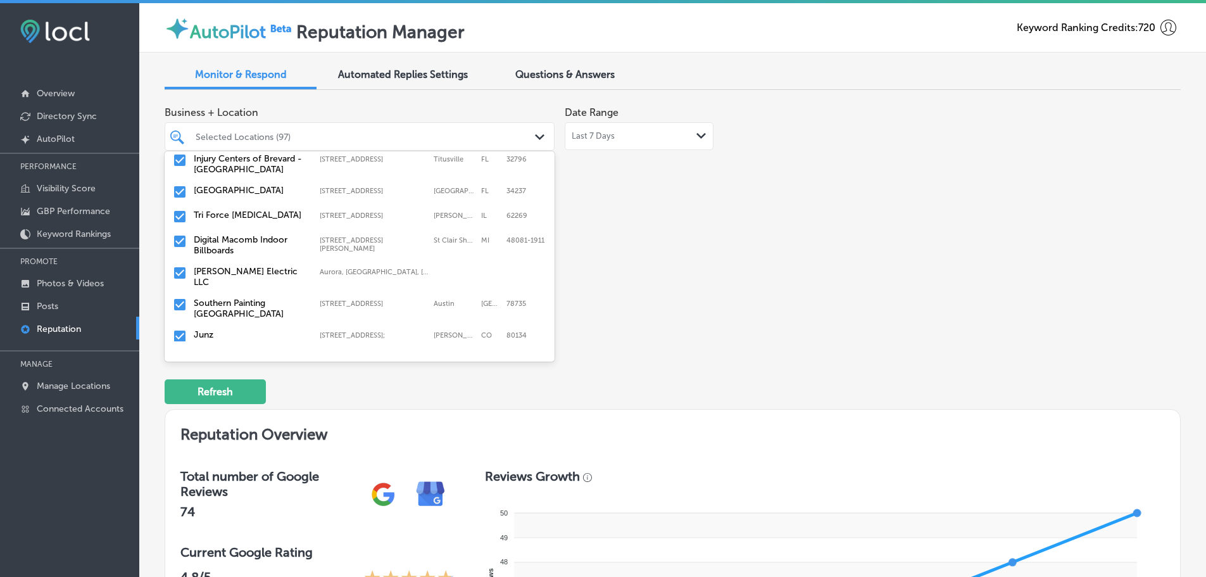
scroll to position [380, 0]
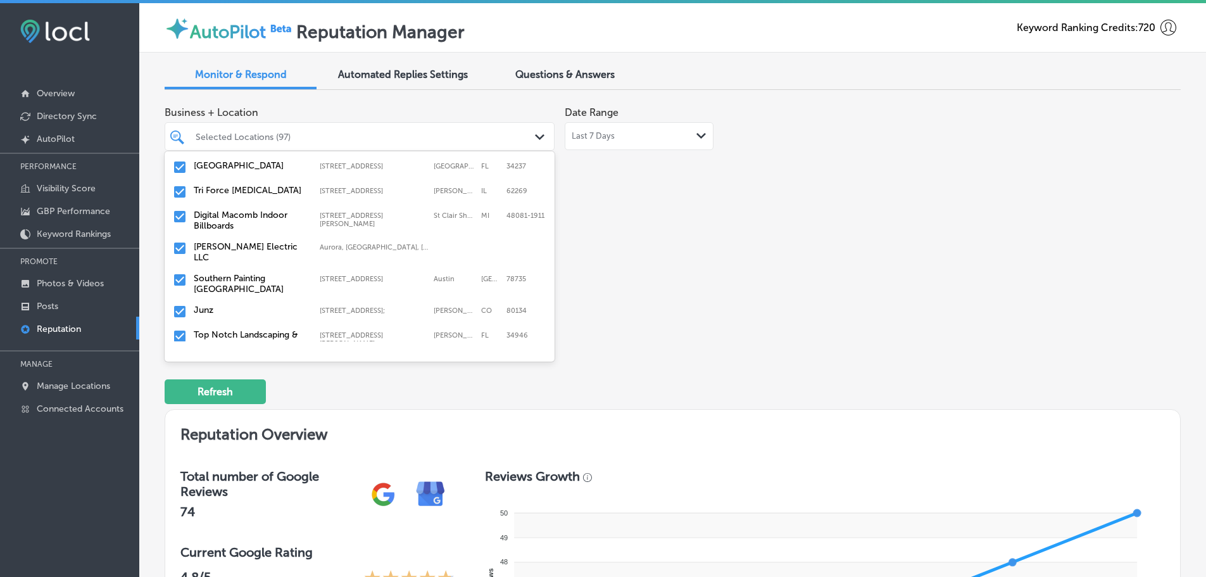
click at [225, 185] on label "Tri Force [MEDICAL_DATA]" at bounding box center [250, 190] width 113 height 11
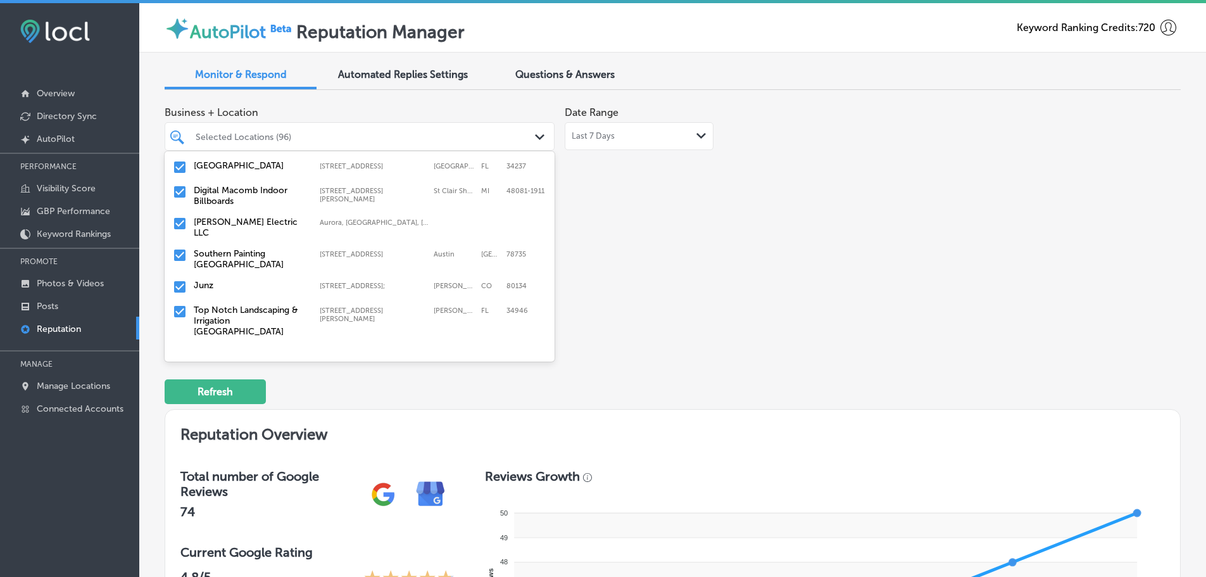
click at [213, 217] on label "[PERSON_NAME] Electric LLC" at bounding box center [250, 228] width 113 height 22
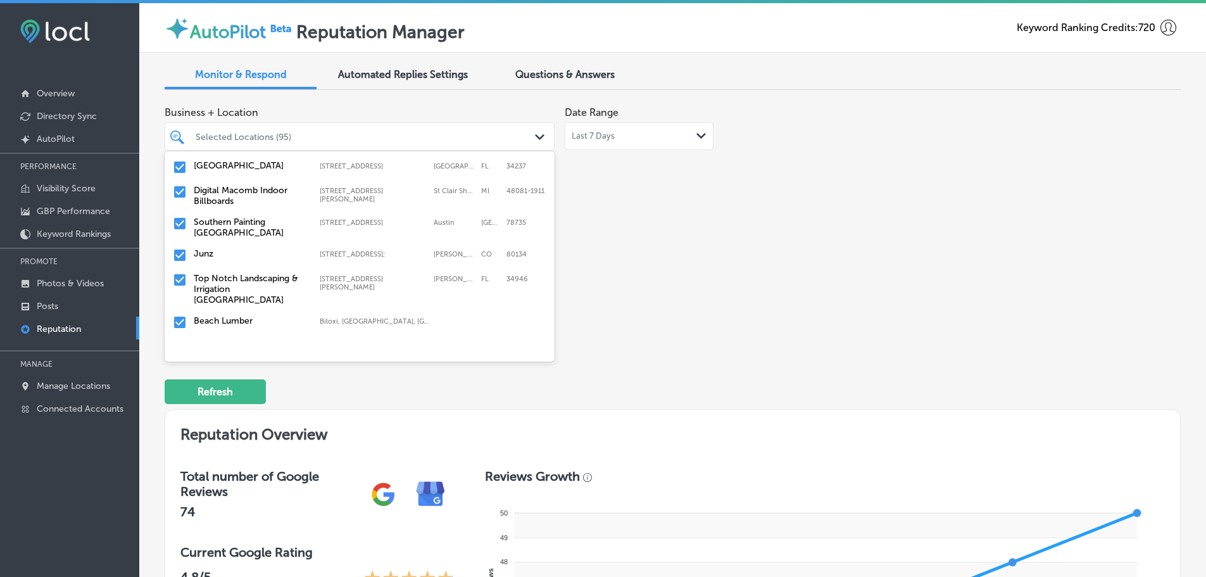
click at [194, 218] on label "Southern Painting [GEOGRAPHIC_DATA]" at bounding box center [250, 228] width 113 height 22
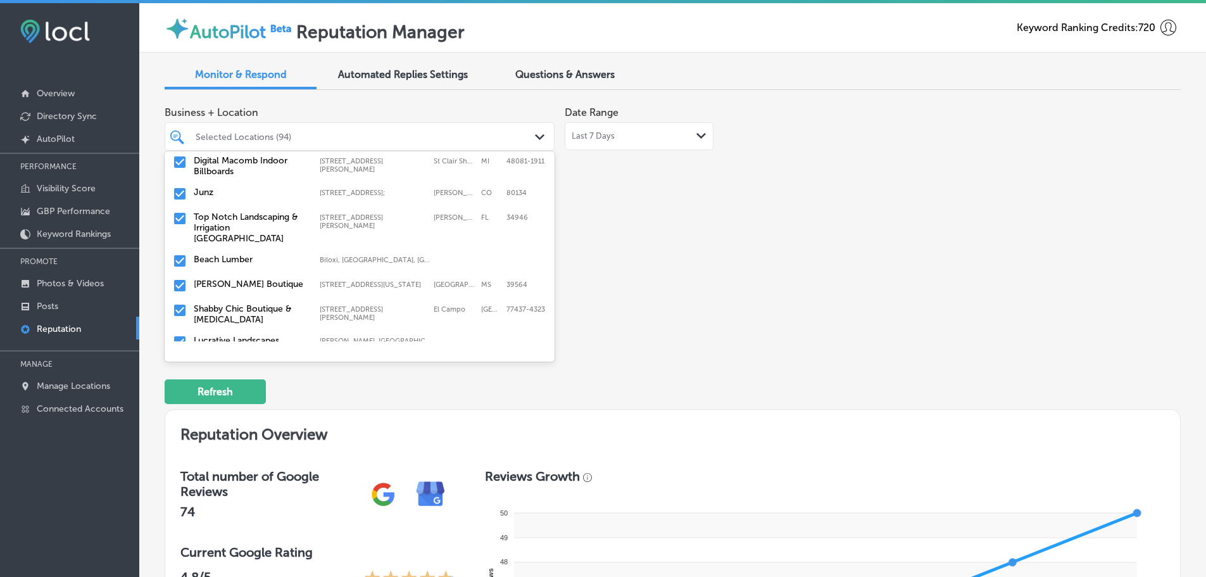
scroll to position [443, 0]
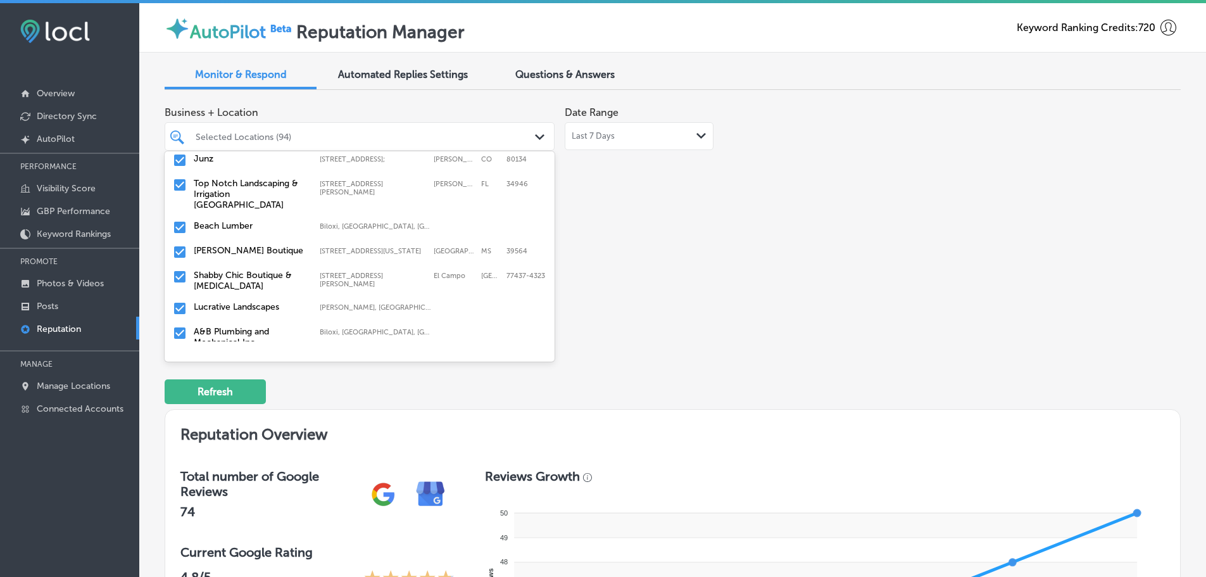
click at [237, 210] on label "Top Notch Landscaping & Irrigation [GEOGRAPHIC_DATA]" at bounding box center [250, 194] width 113 height 32
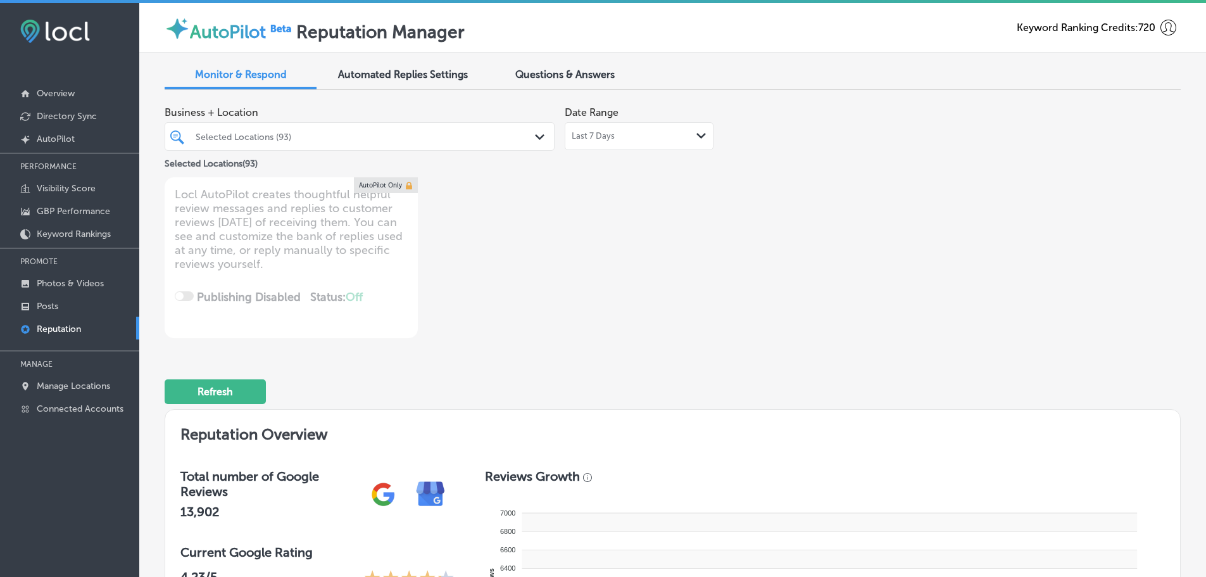
click at [535, 136] on polygon at bounding box center [539, 137] width 9 height 6
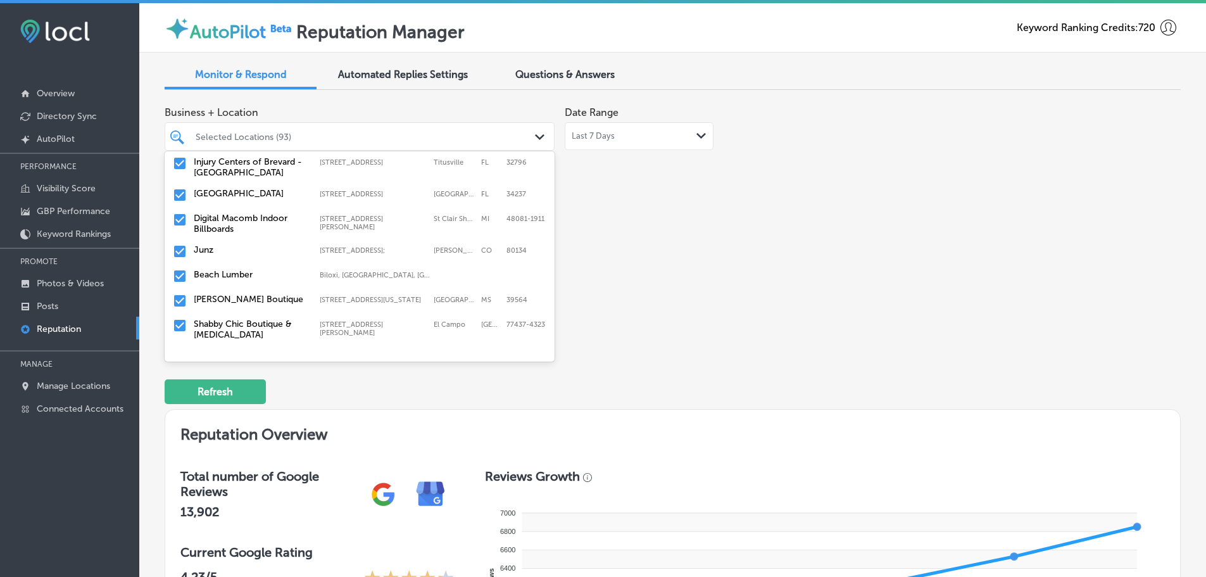
scroll to position [380, 0]
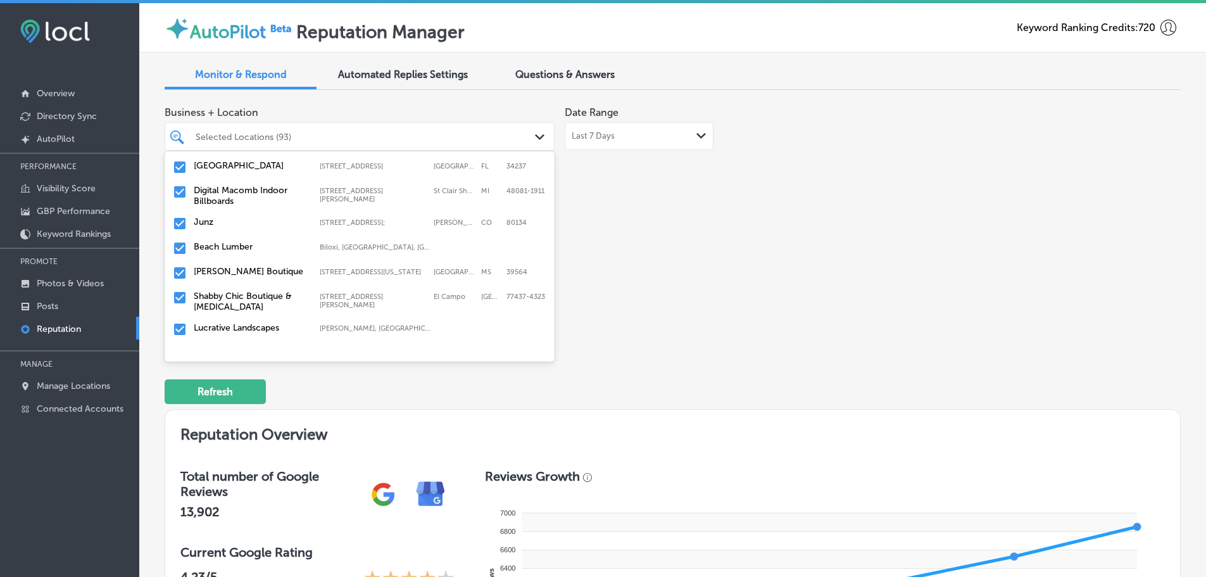
click at [234, 241] on label "Beach Lumber" at bounding box center [250, 246] width 113 height 11
click at [260, 271] on label "Shabby Chic Boutique & [MEDICAL_DATA]" at bounding box center [250, 277] width 113 height 22
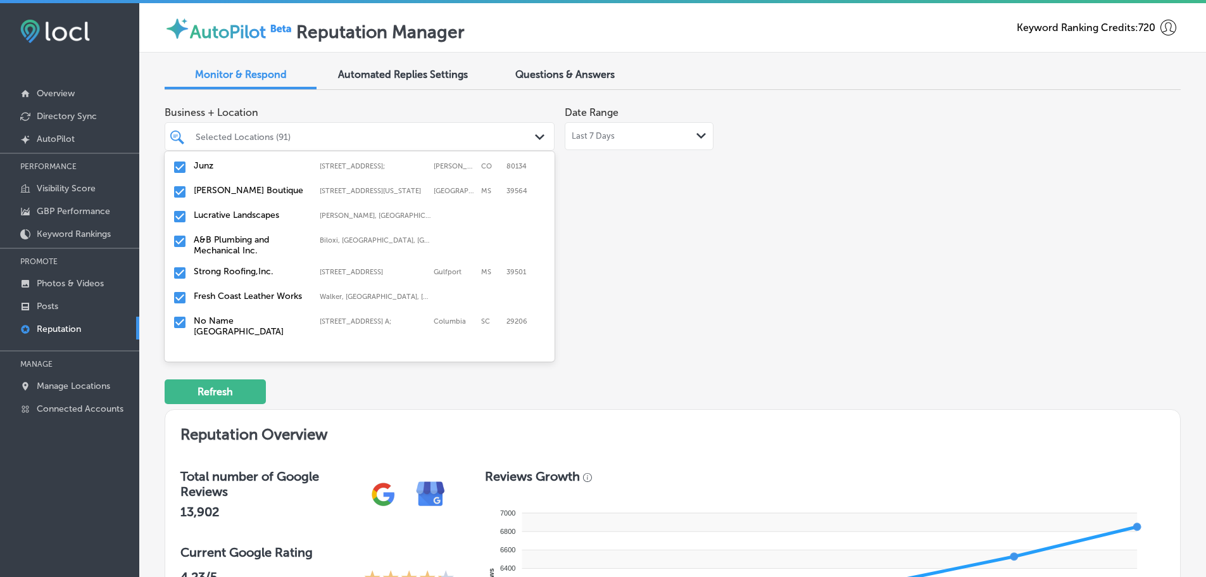
scroll to position [443, 0]
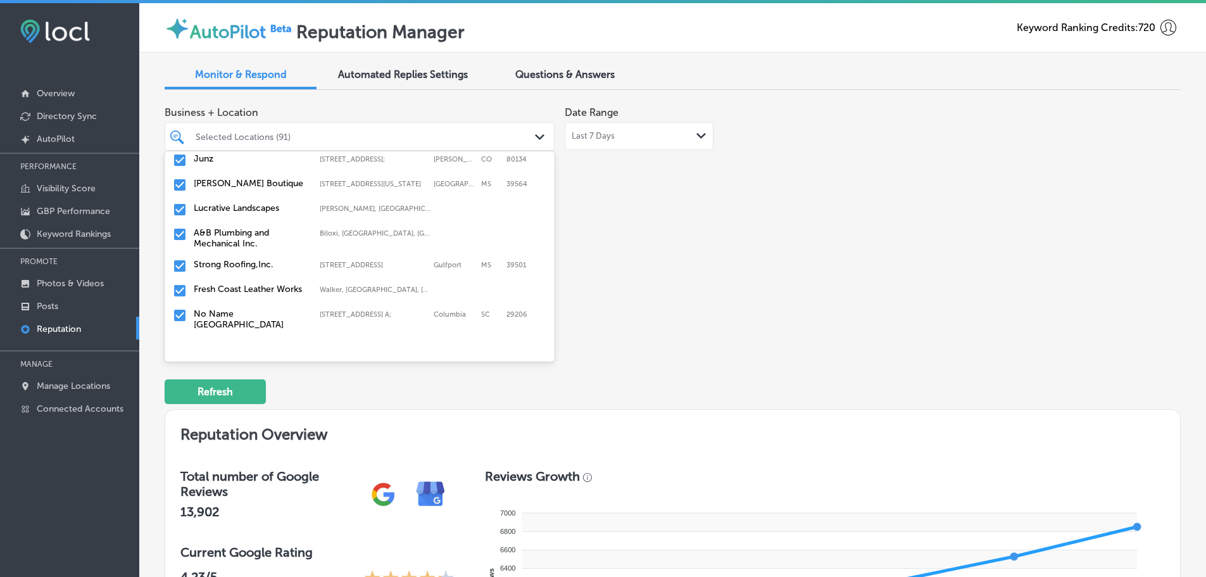
click at [242, 208] on div "Lucrative Landscapes Wilson, PA, USA | Ardmore, PA, USA | Hor ..." at bounding box center [360, 210] width 380 height 20
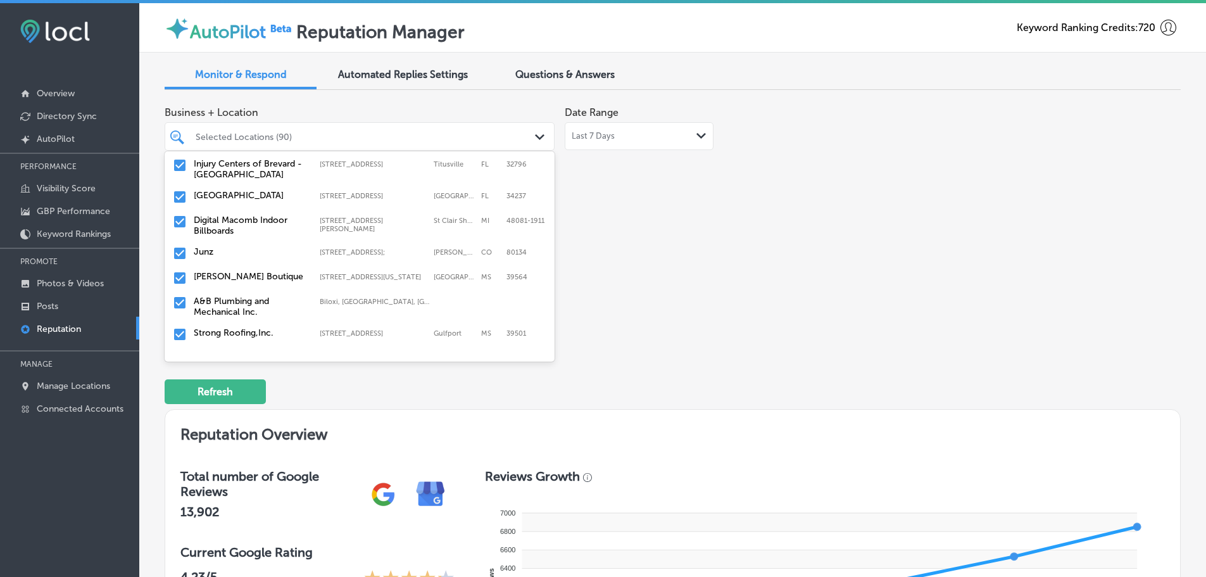
scroll to position [380, 0]
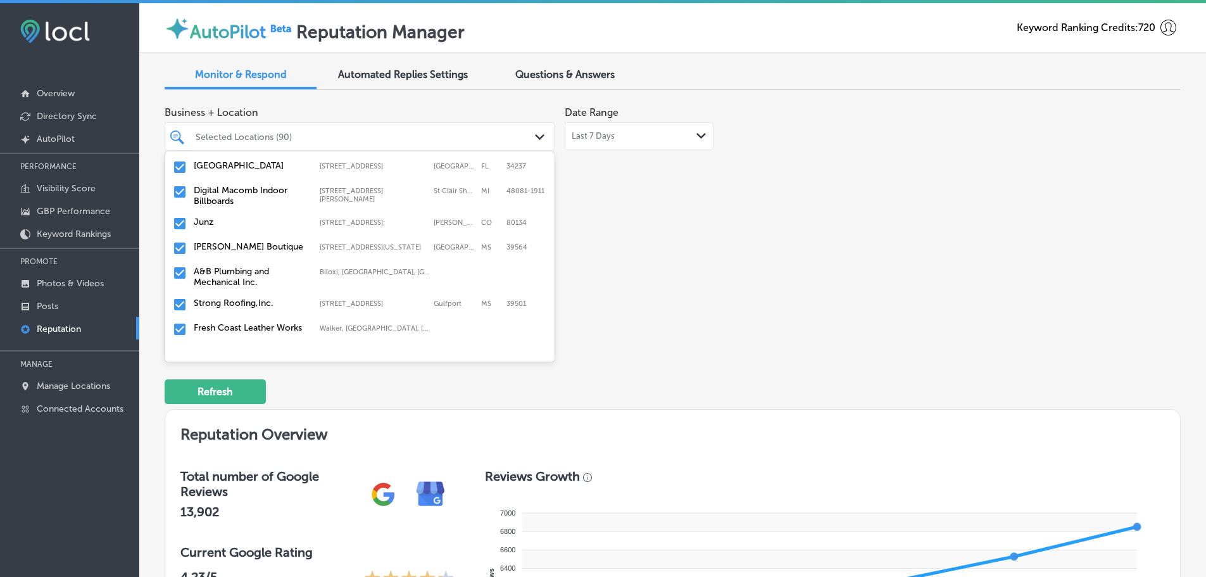
click at [241, 273] on label "A&B Plumbing and Mechanical Inc." at bounding box center [250, 277] width 113 height 22
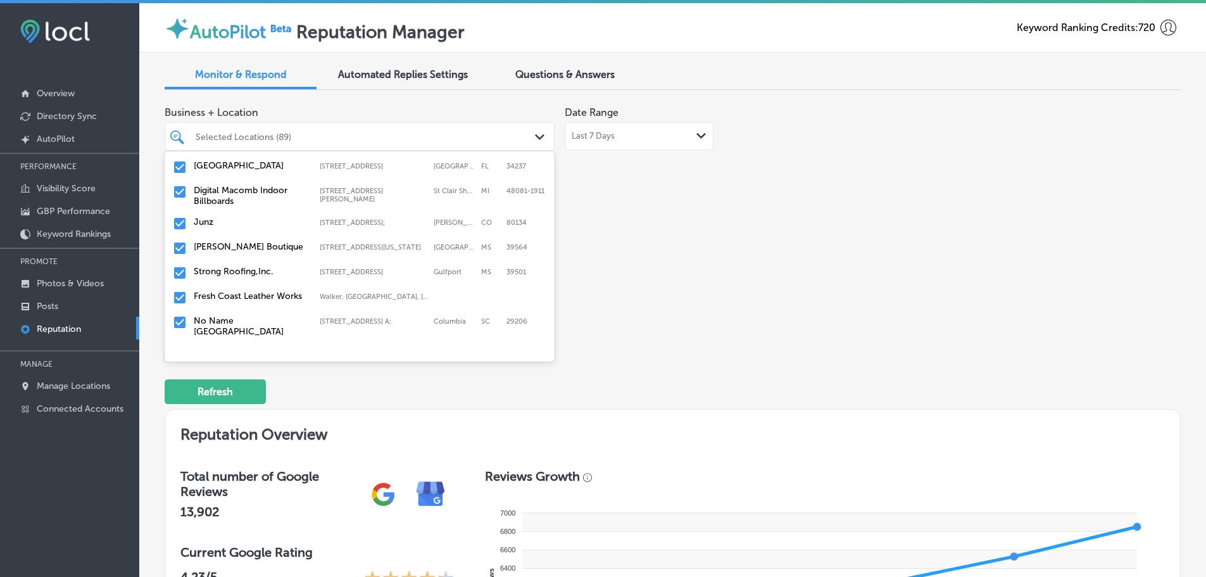
drag, startPoint x: 241, startPoint y: 273, endPoint x: 253, endPoint y: 265, distance: 14.2
click at [253, 266] on label "Strong Roofing,Inc." at bounding box center [250, 271] width 113 height 11
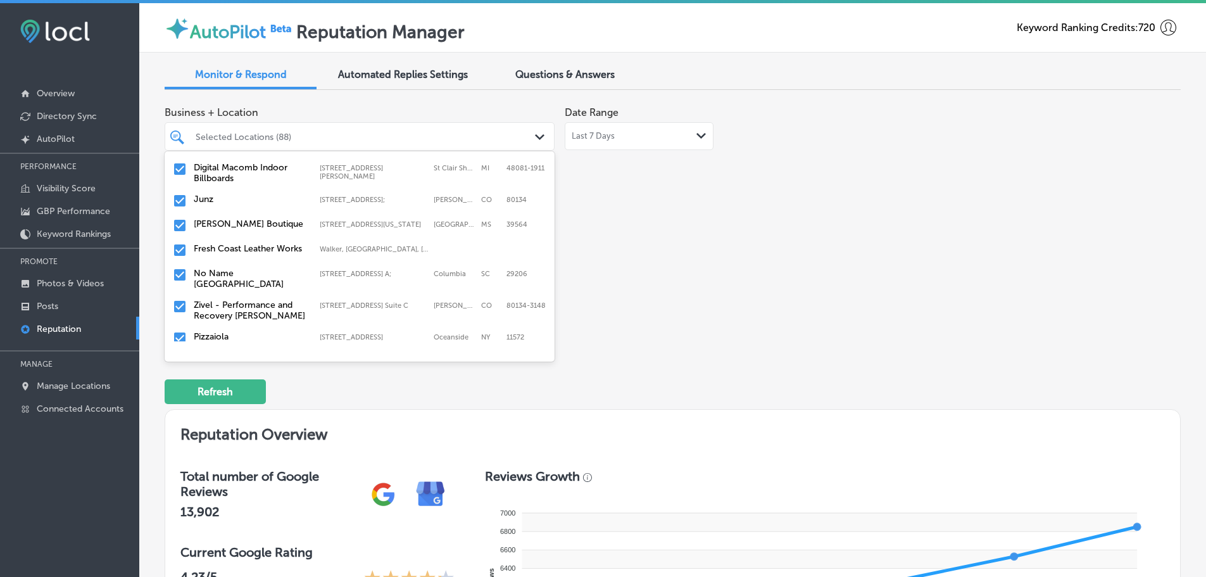
scroll to position [443, 0]
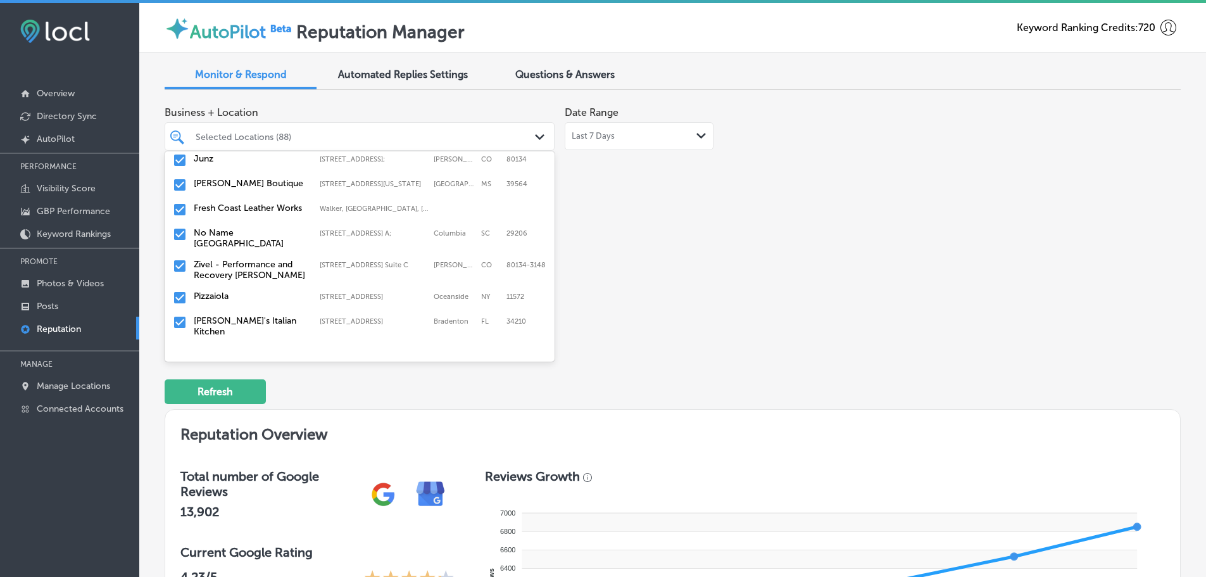
click at [235, 206] on label "Fresh Coast Leather Works" at bounding box center [250, 208] width 113 height 11
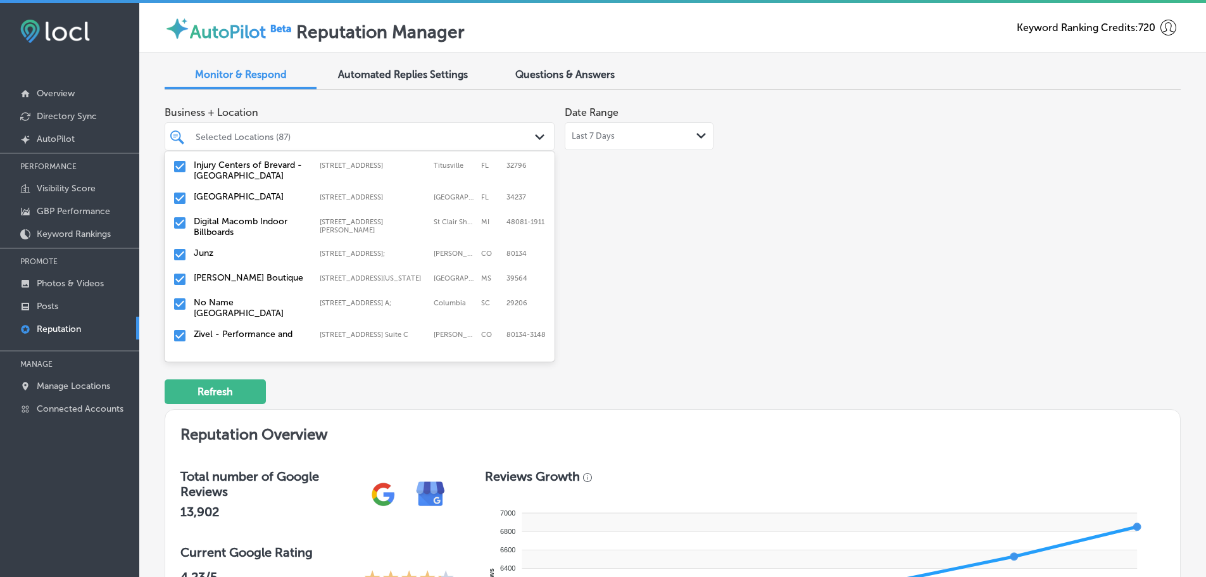
scroll to position [380, 0]
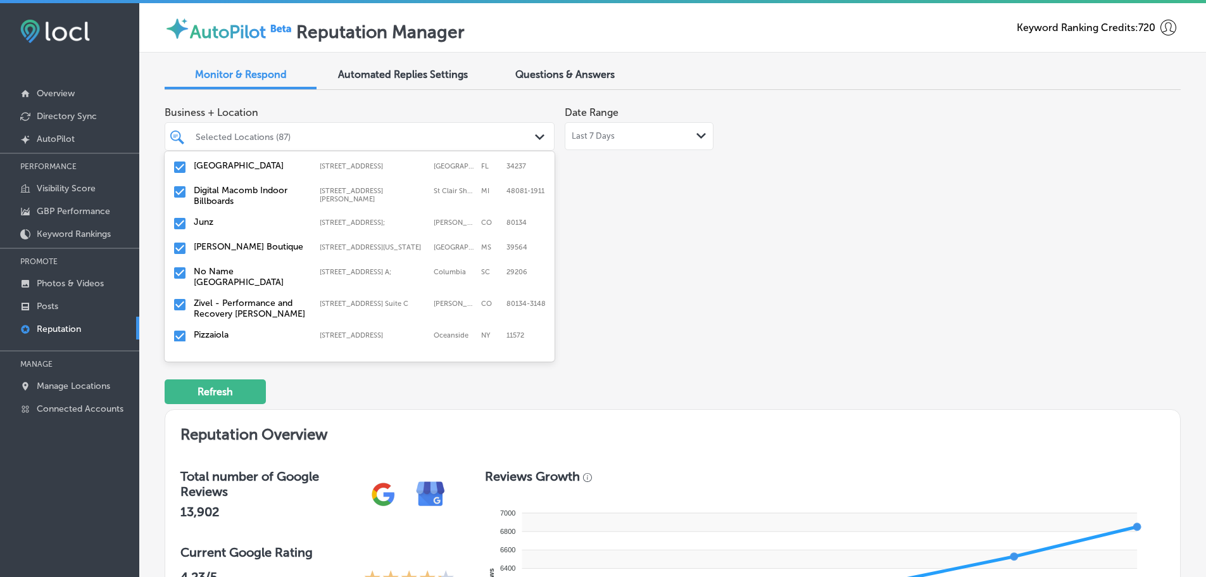
click at [240, 266] on label "No Name [GEOGRAPHIC_DATA]" at bounding box center [250, 277] width 113 height 22
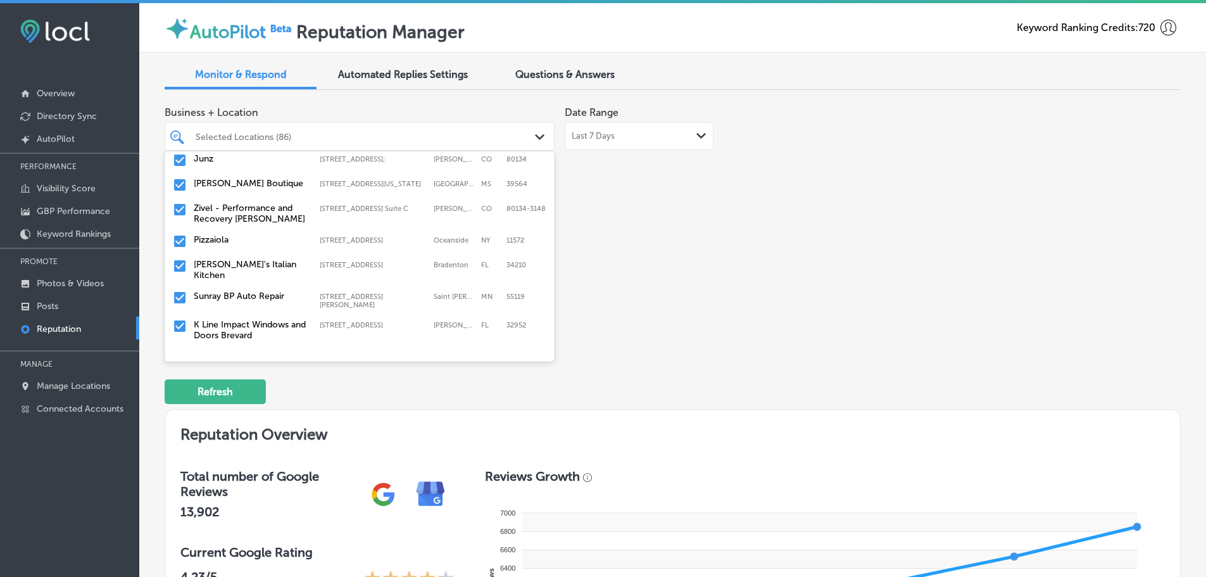
click at [227, 211] on label "Zivel - Performance and Recovery [PERSON_NAME]" at bounding box center [250, 214] width 113 height 22
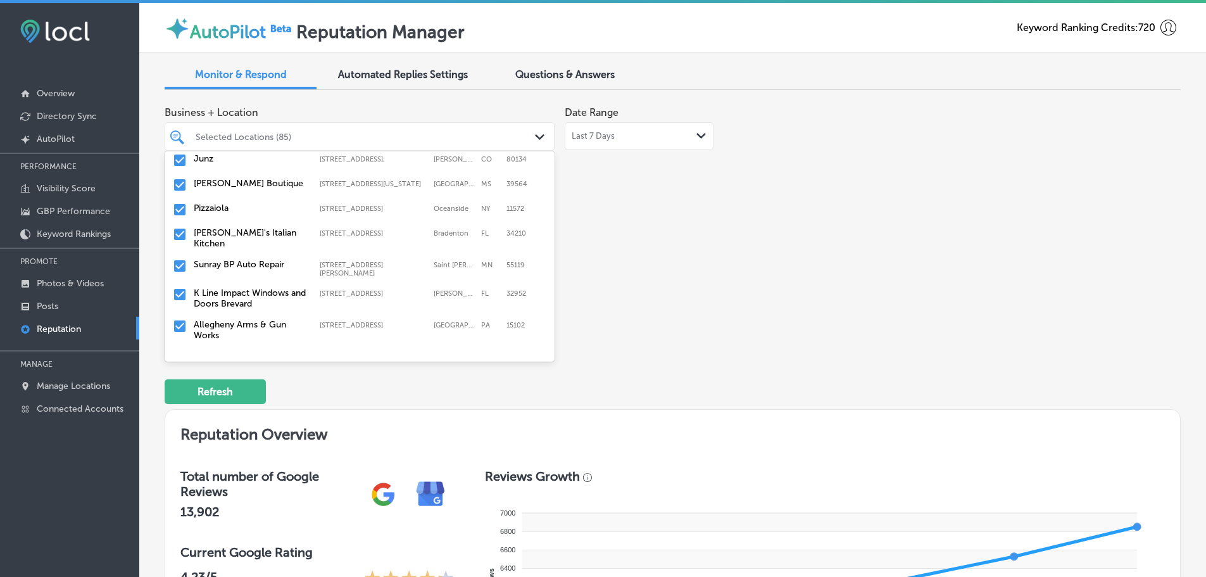
click at [229, 227] on label "[PERSON_NAME]'s Italian Kitchen" at bounding box center [250, 238] width 113 height 22
click at [245, 256] on label "K Line Impact Windows and Doors Brevard" at bounding box center [250, 267] width 113 height 22
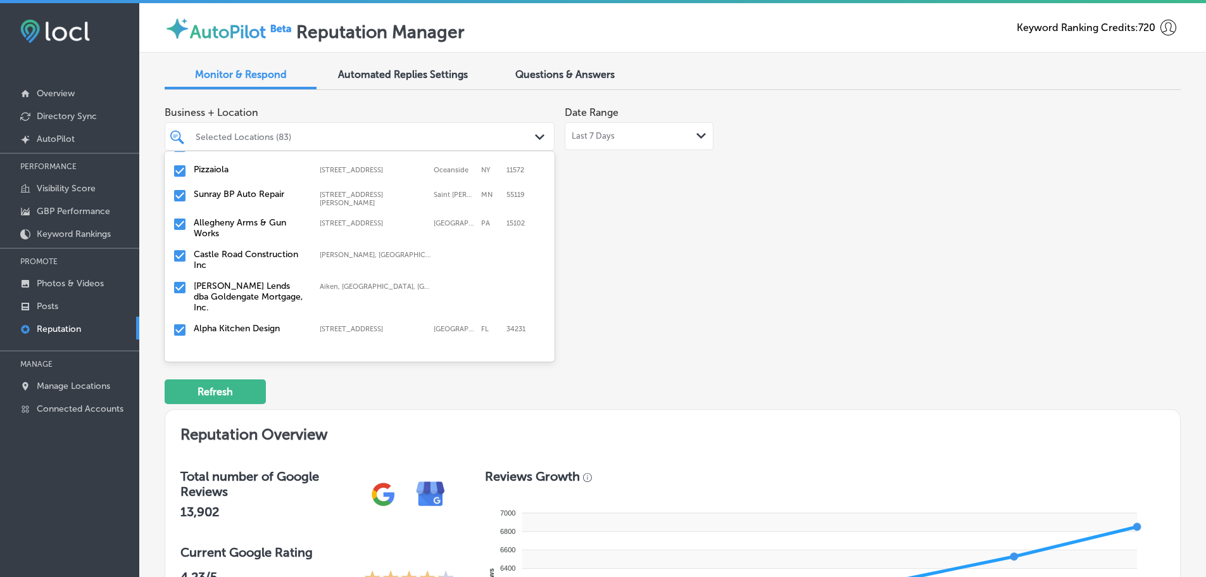
scroll to position [506, 0]
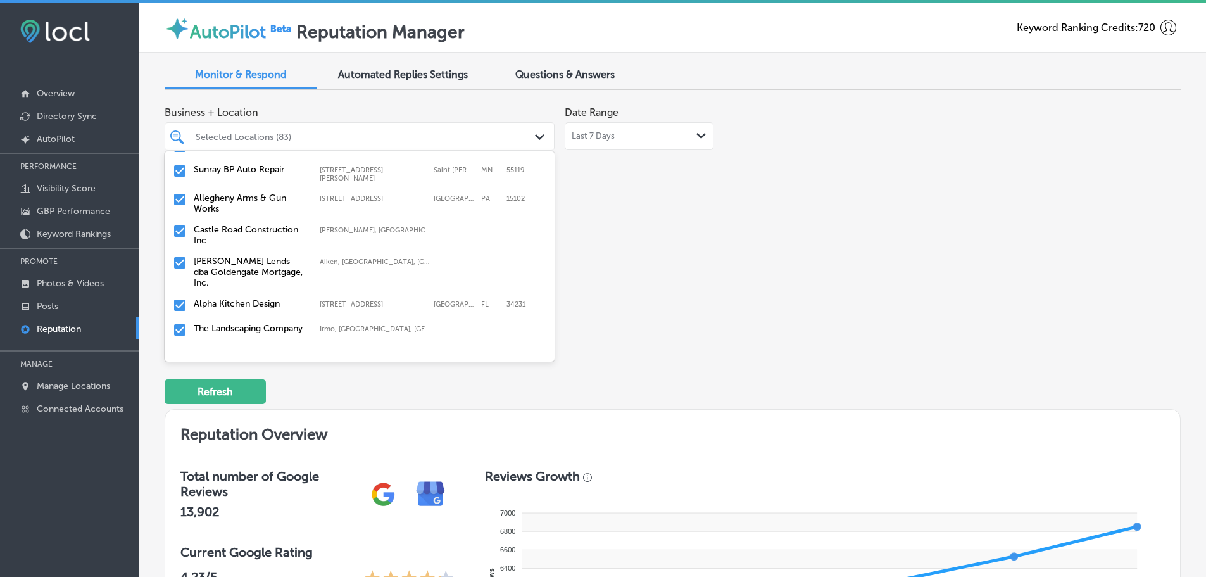
click at [234, 224] on label "Castle Road Construction Inc" at bounding box center [250, 235] width 113 height 22
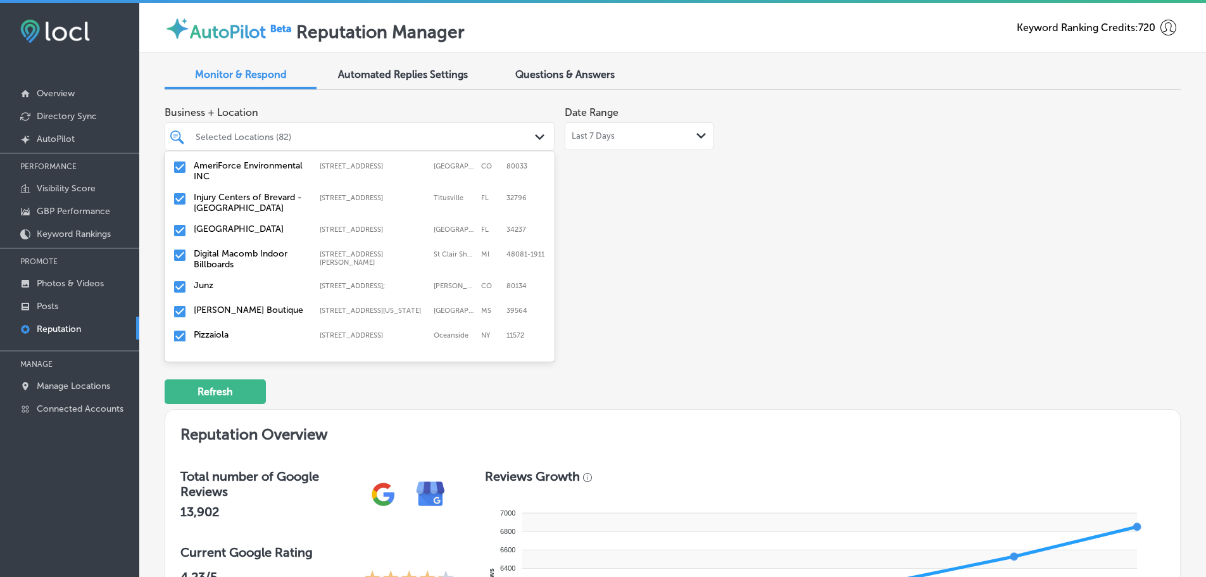
scroll to position [443, 0]
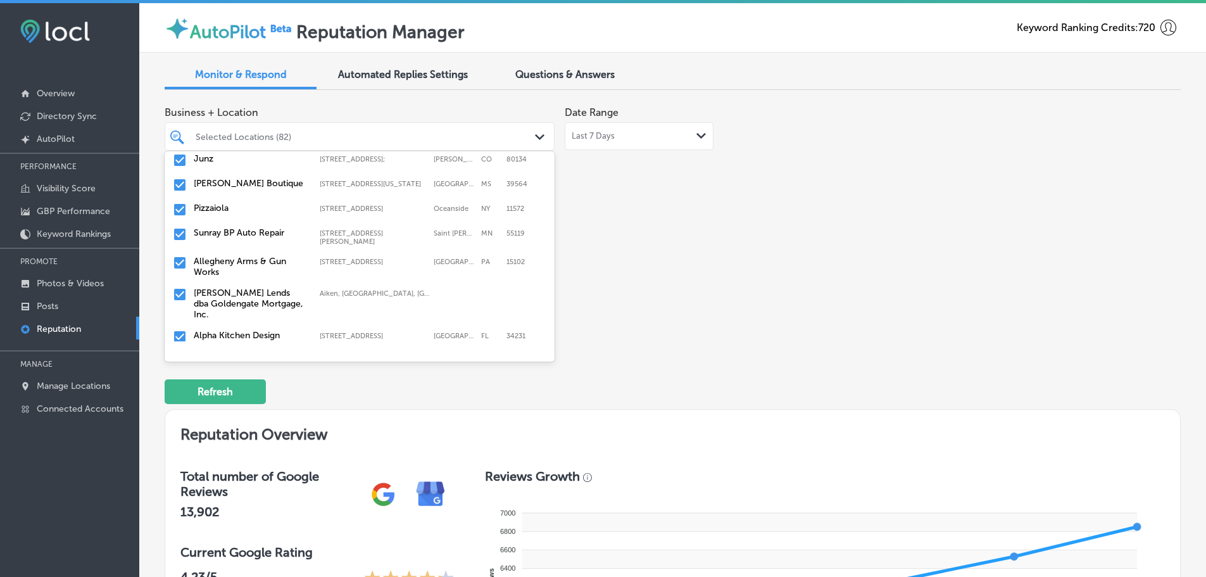
click at [235, 287] on label "[PERSON_NAME] Lends dba Goldengate Mortgage, Inc." at bounding box center [250, 303] width 113 height 32
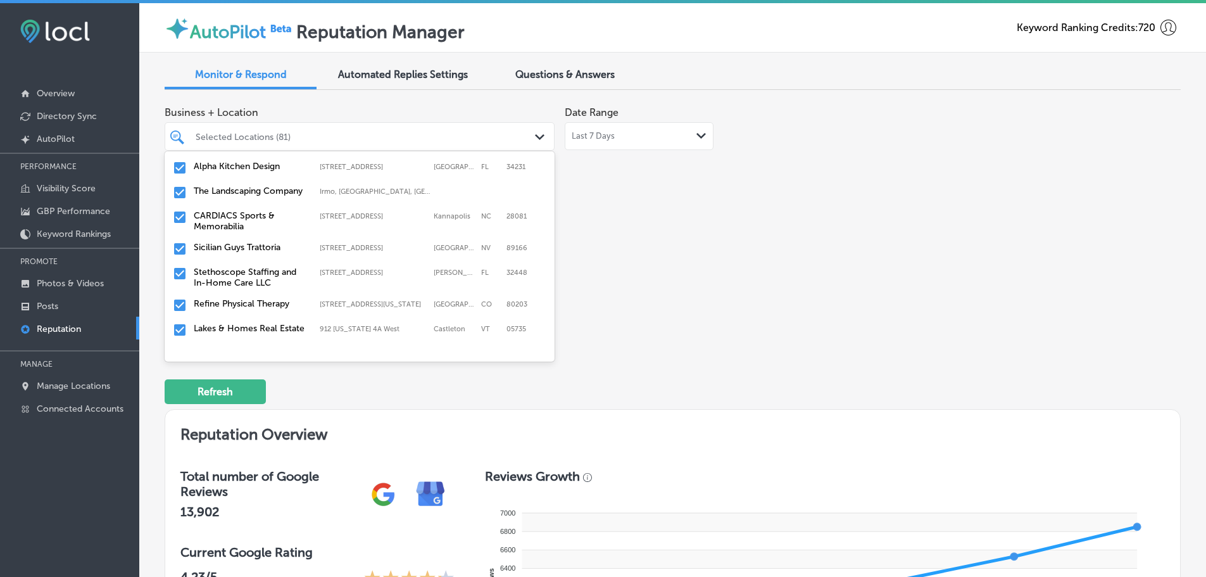
scroll to position [506, 0]
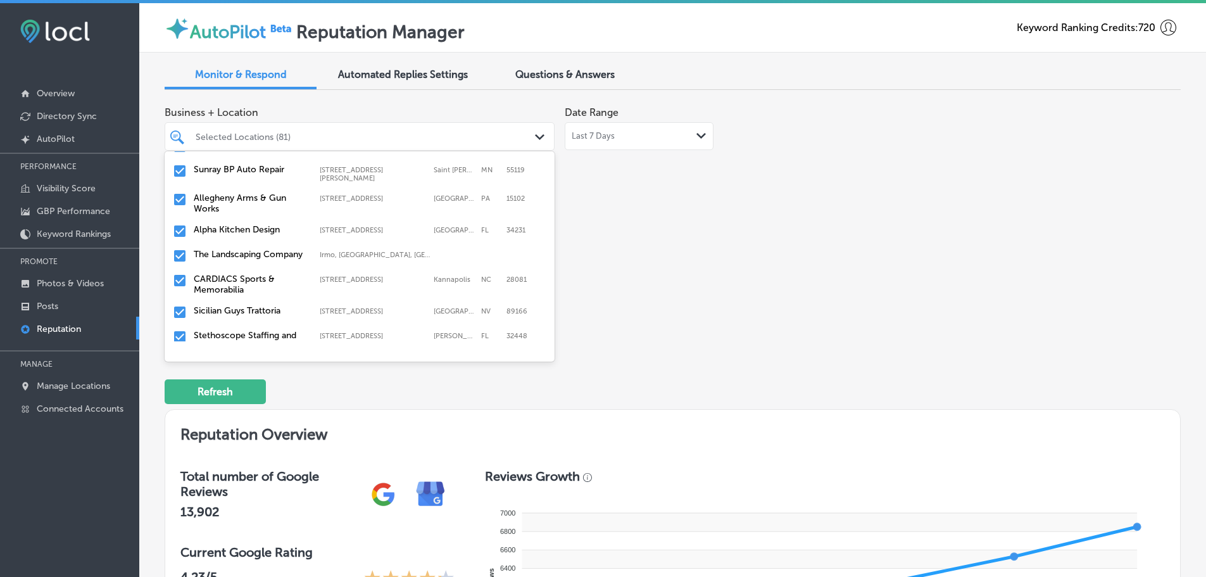
click at [233, 249] on label "The Landscaping Company" at bounding box center [250, 254] width 113 height 11
click at [239, 249] on label "CARDIACS Sports & Memorabilia" at bounding box center [250, 260] width 113 height 22
click at [253, 250] on div "Sicilian Guys Trattoria 9800 W Skye Canyon Park Dr Suite 190, Las Vegas, NV, 89…" at bounding box center [335, 254] width 283 height 11
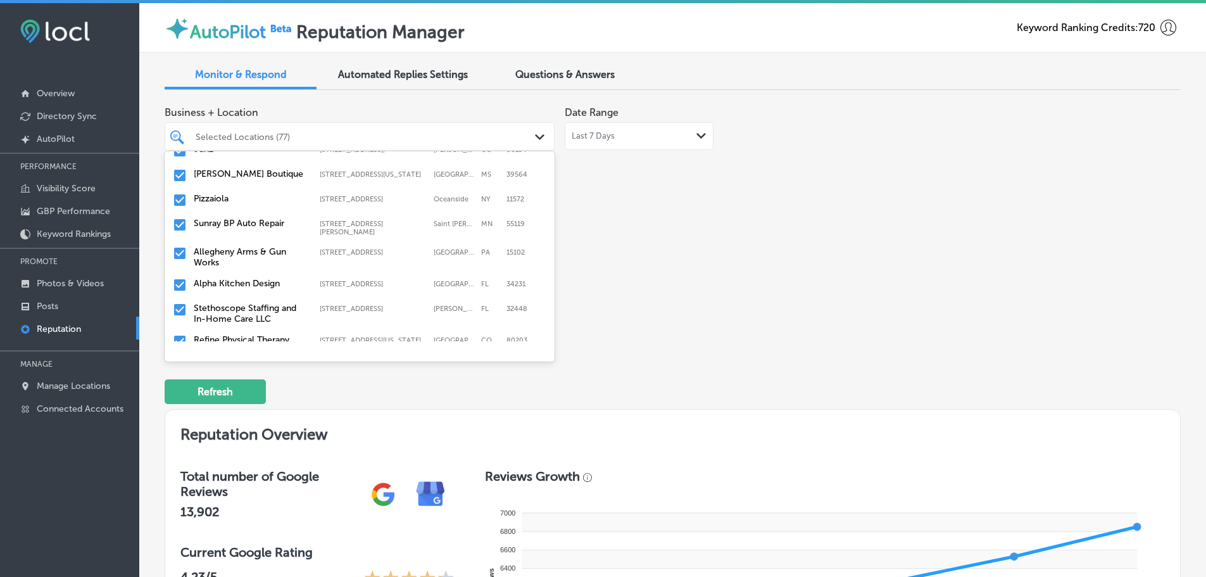
scroll to position [443, 0]
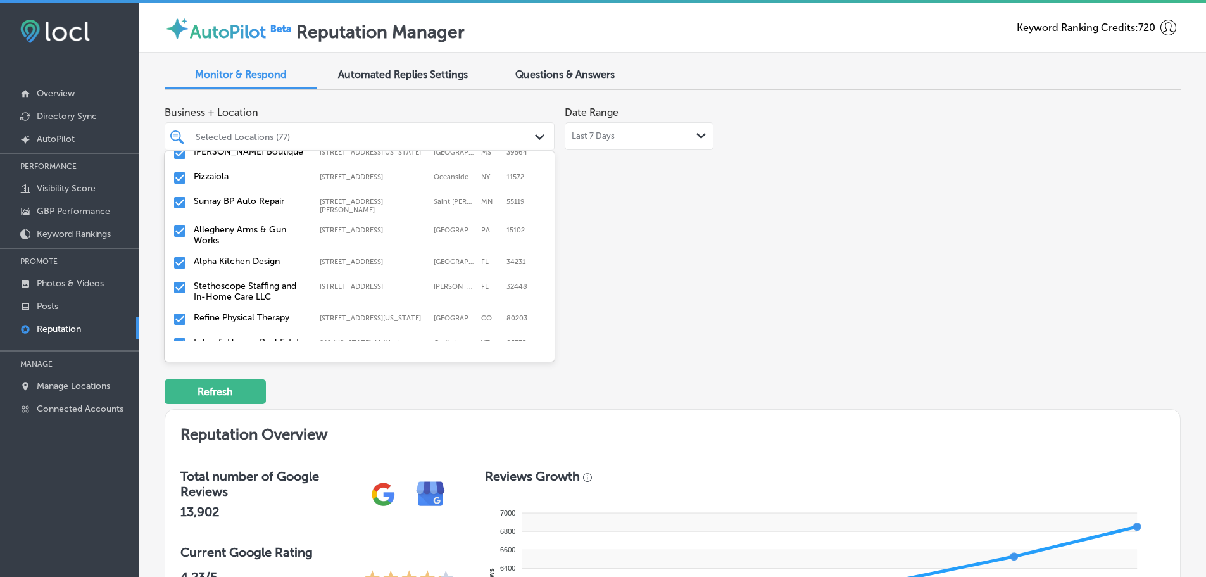
click at [260, 280] on label "Stethoscope Staffing and In-Home Care LLC" at bounding box center [250, 291] width 113 height 22
click at [273, 280] on label "Refine Physical Therapy" at bounding box center [250, 285] width 113 height 11
click at [258, 305] on label "[US_STATE] Floor Pros, LLP" at bounding box center [250, 310] width 113 height 11
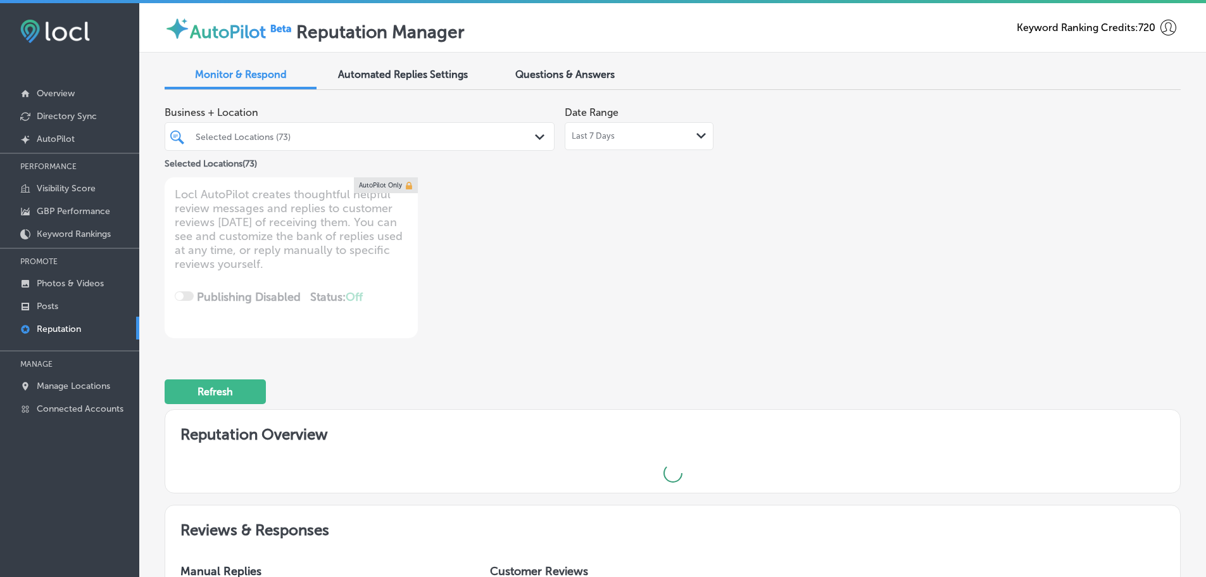
click at [515, 131] on div "Selected Locations (73)" at bounding box center [366, 136] width 341 height 11
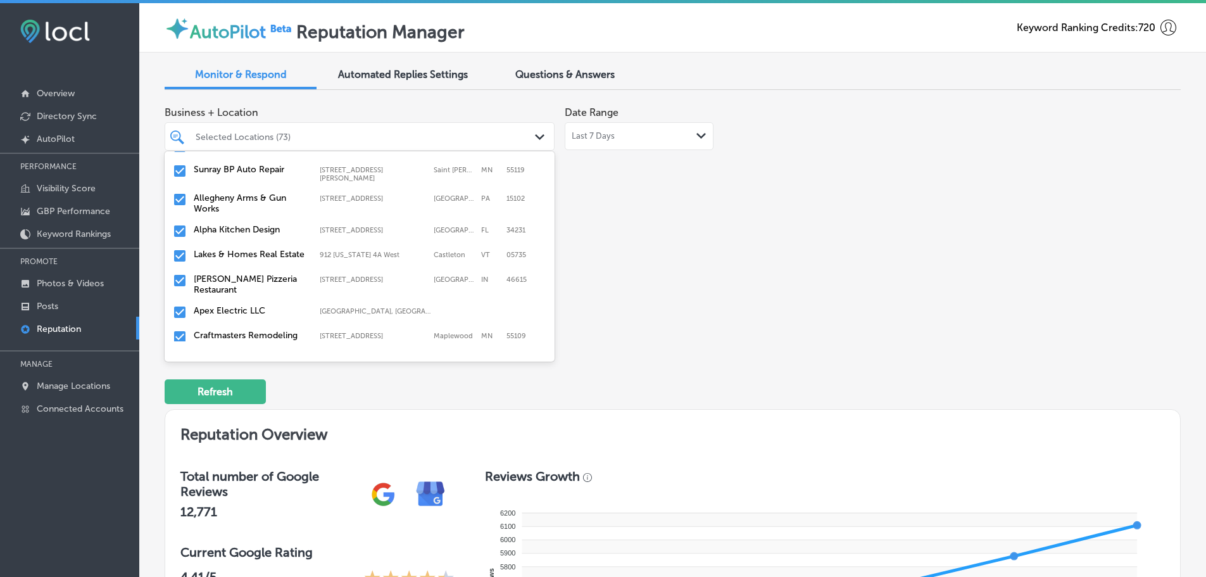
click at [225, 276] on label "[PERSON_NAME] Pizzeria Restaurant" at bounding box center [250, 284] width 113 height 22
click at [246, 273] on label "Apex Electric LLC" at bounding box center [250, 278] width 113 height 11
click at [245, 275] on label "Craftmasters Remodeling" at bounding box center [250, 278] width 113 height 11
click at [245, 275] on label "Flooring Designz" at bounding box center [250, 278] width 113 height 11
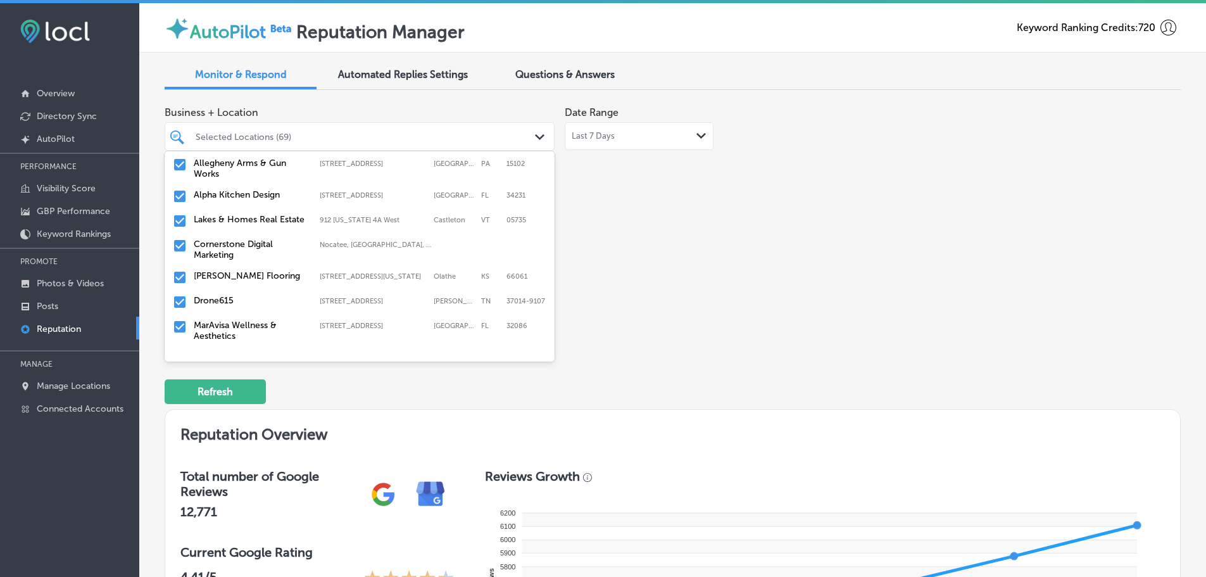
scroll to position [506, 0]
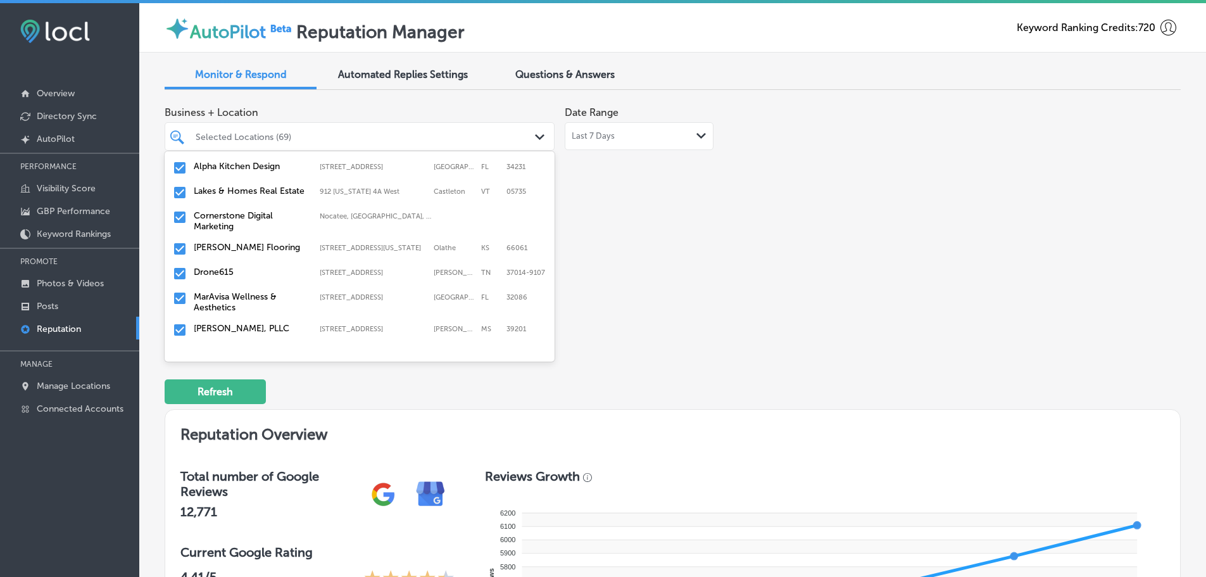
click at [237, 244] on label "[PERSON_NAME] Flooring" at bounding box center [250, 247] width 113 height 11
click at [229, 244] on label "Drone615" at bounding box center [250, 247] width 113 height 11
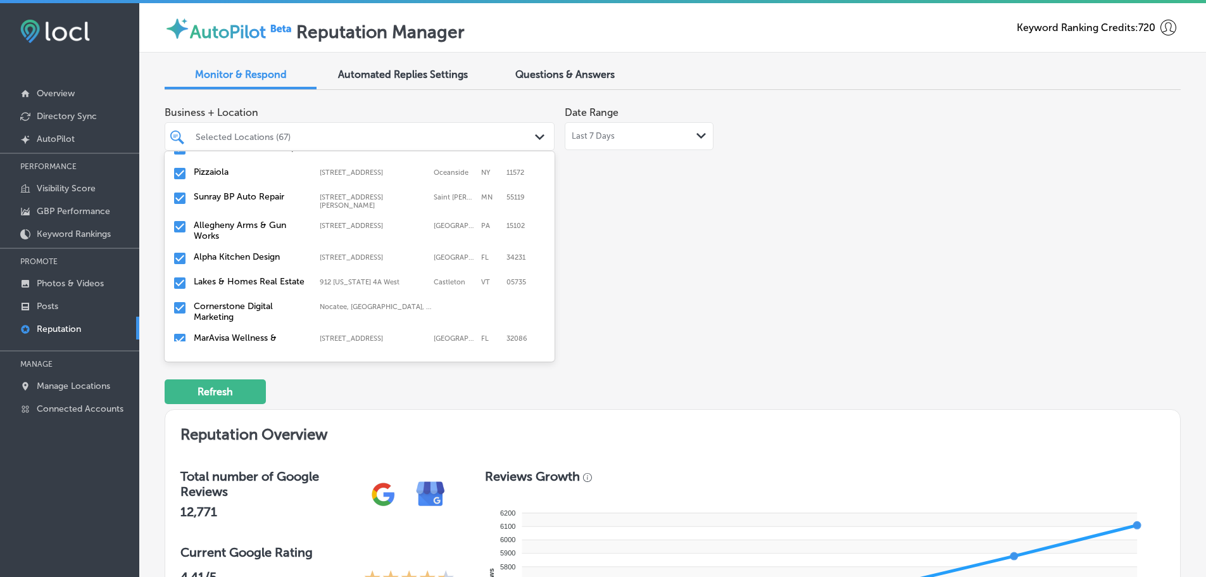
scroll to position [443, 0]
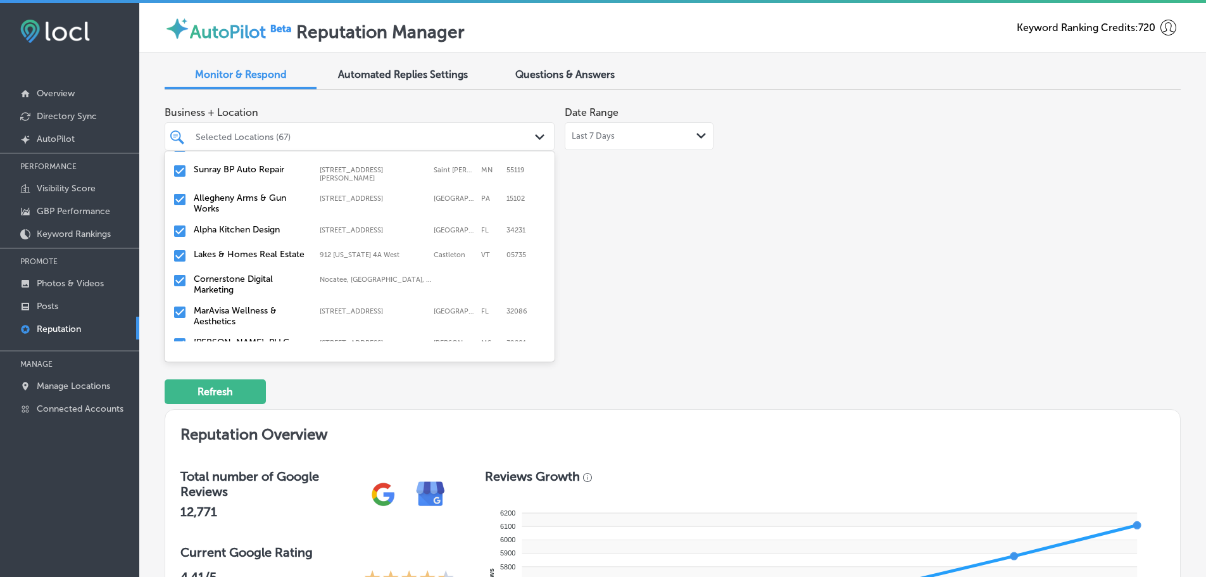
click at [236, 306] on label "MarAvisa Wellness & Aesthetics" at bounding box center [250, 316] width 113 height 22
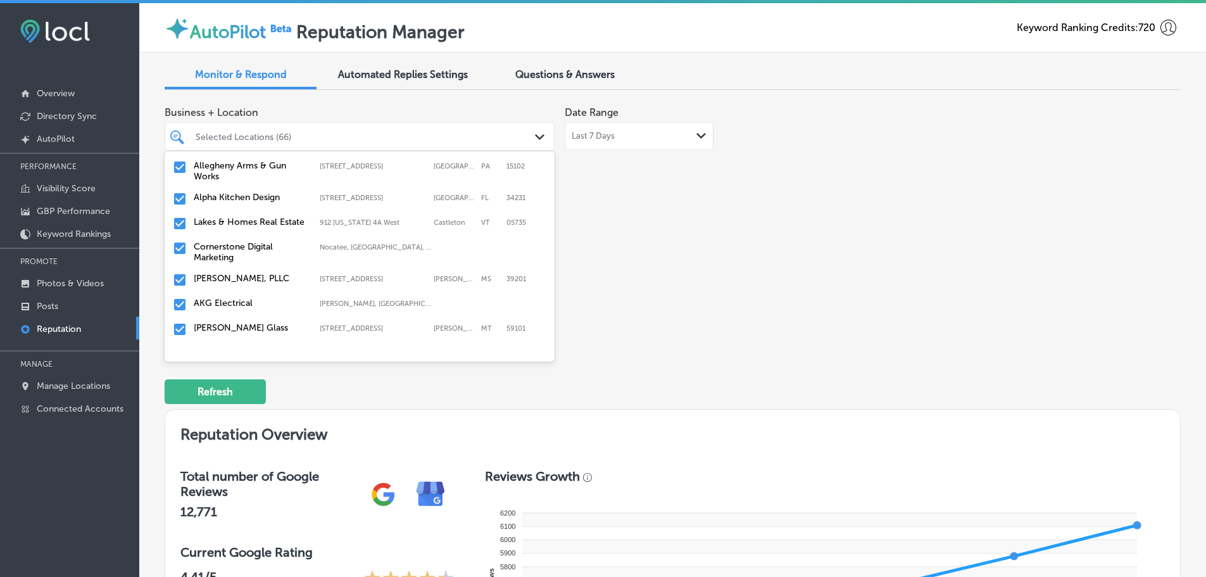
scroll to position [506, 0]
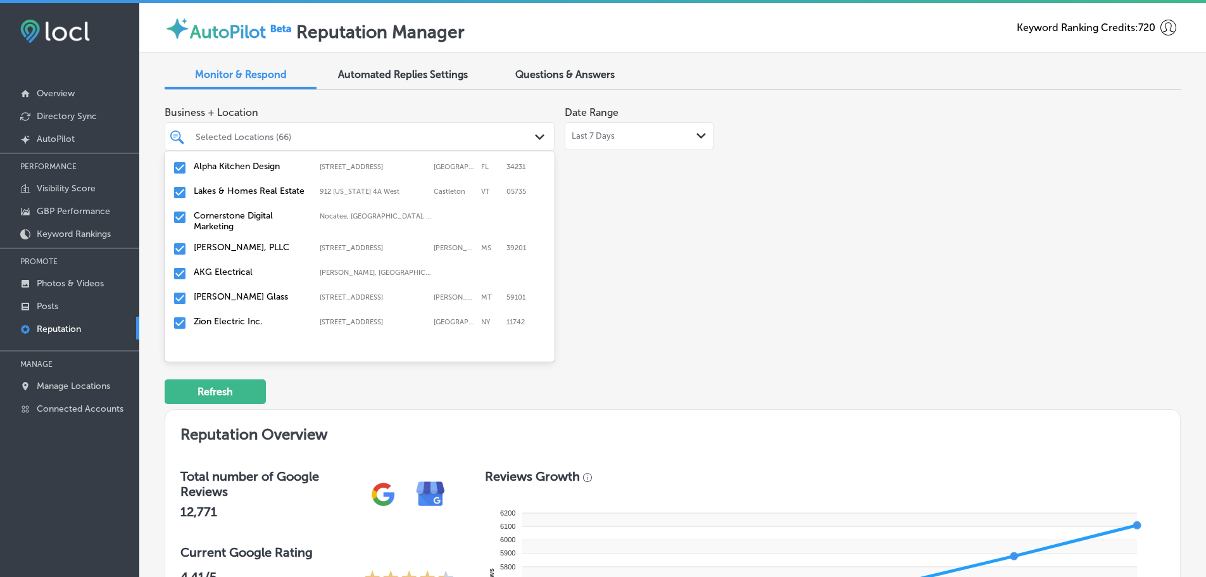
click at [247, 245] on label "[PERSON_NAME], PLLC" at bounding box center [250, 247] width 113 height 11
click at [240, 242] on label "AKG Electrical" at bounding box center [250, 247] width 113 height 11
click at [243, 298] on label "CARDIACS Sports & Memorabilia" at bounding box center [250, 302] width 113 height 22
click at [250, 298] on label "[PERSON_NAME] Farm Garden DBA Cobleskill Agway" at bounding box center [250, 307] width 113 height 32
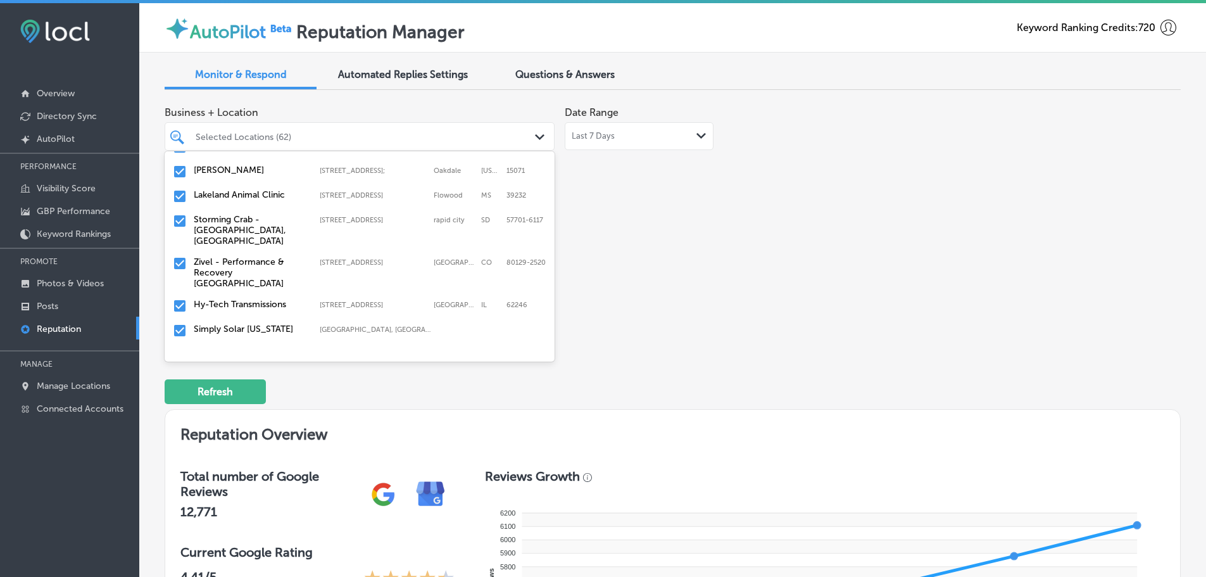
scroll to position [570, 0]
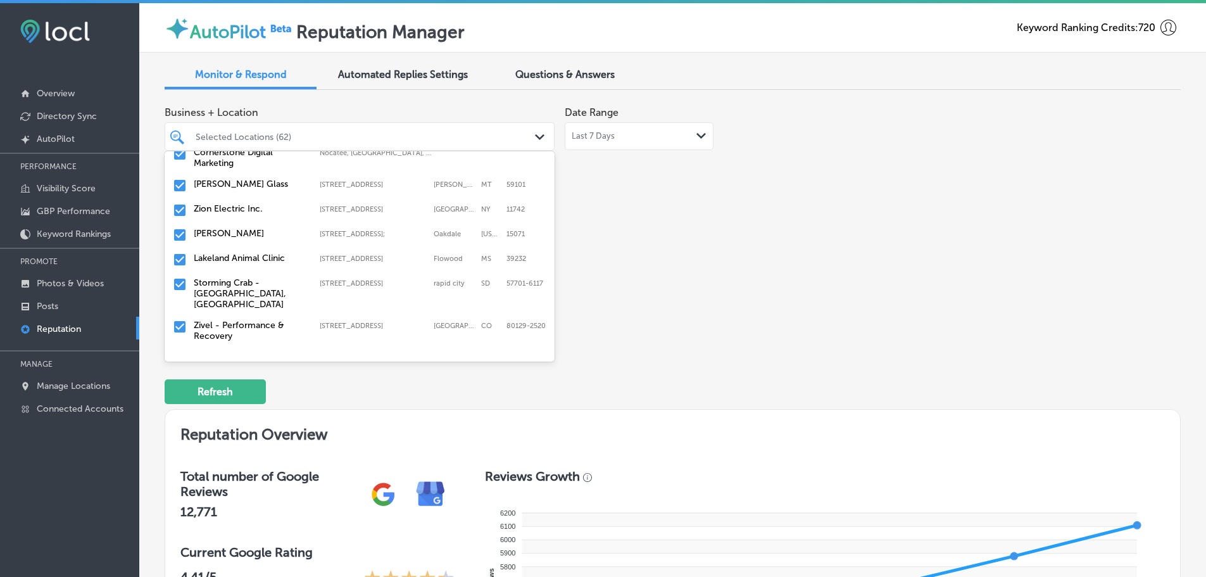
click at [261, 257] on label "Lakeland Animal Clinic" at bounding box center [250, 258] width 113 height 11
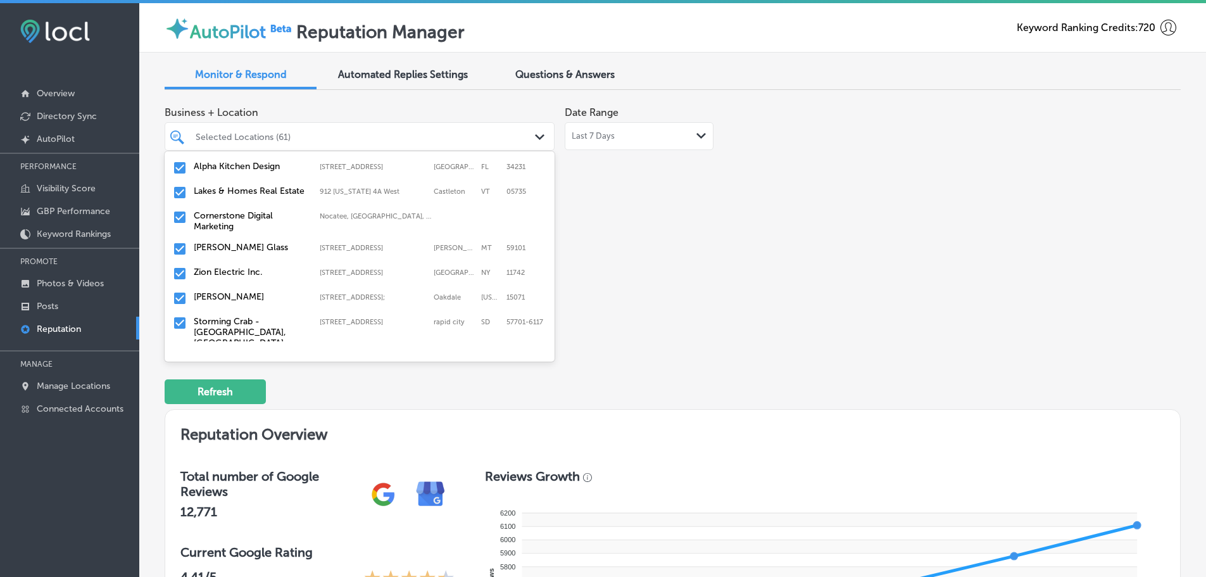
scroll to position [696, 0]
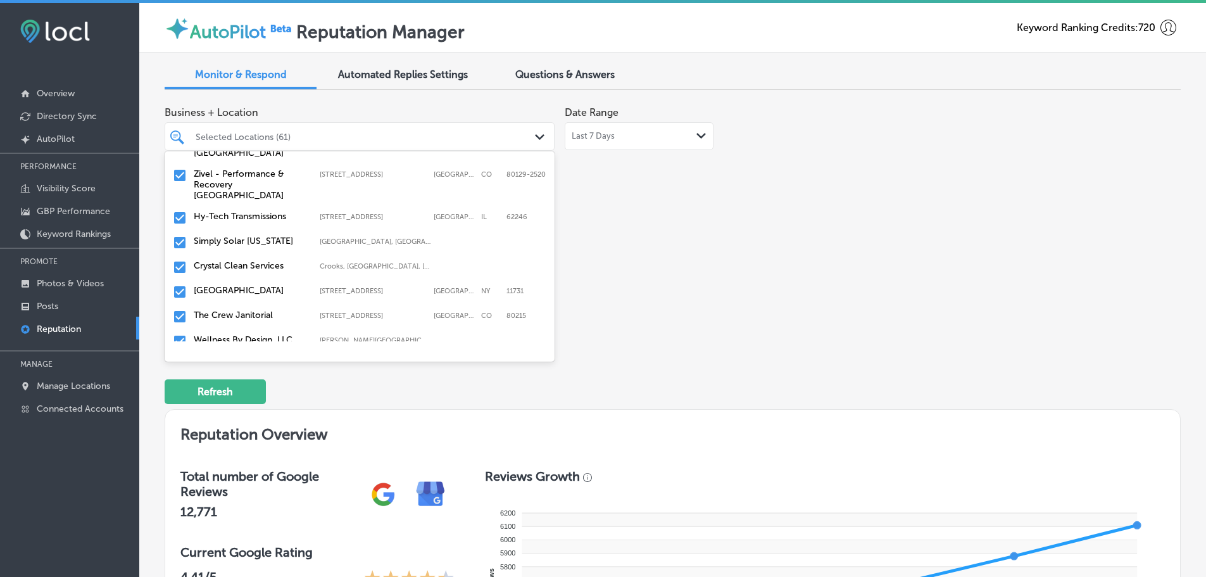
click at [258, 179] on label "Zivel - Performance & Recovery [GEOGRAPHIC_DATA]" at bounding box center [250, 184] width 113 height 32
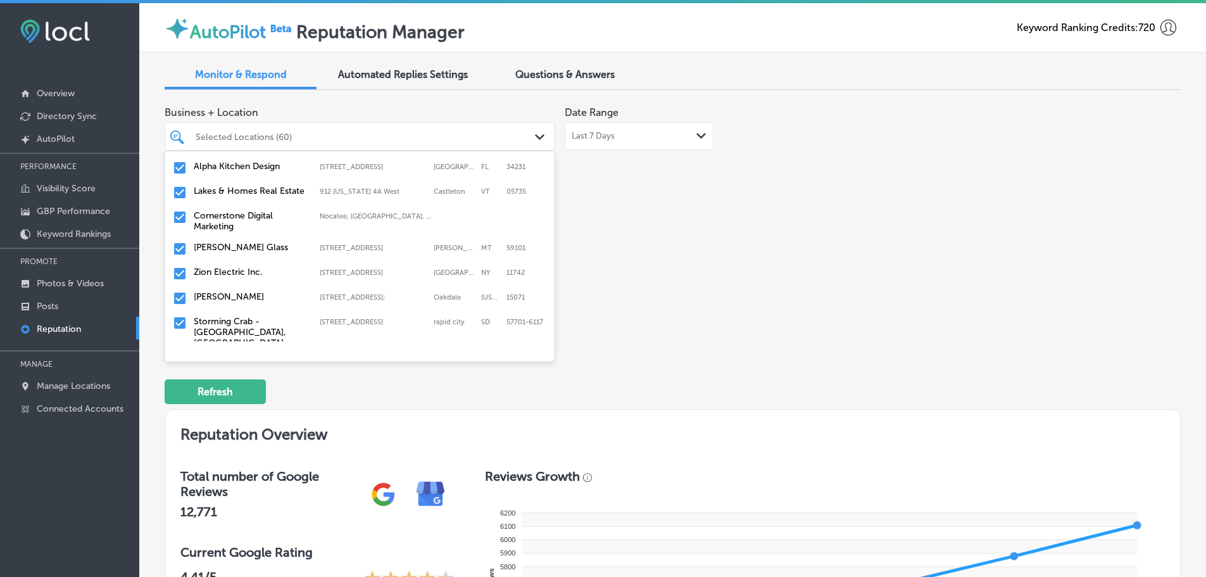
scroll to position [570, 0]
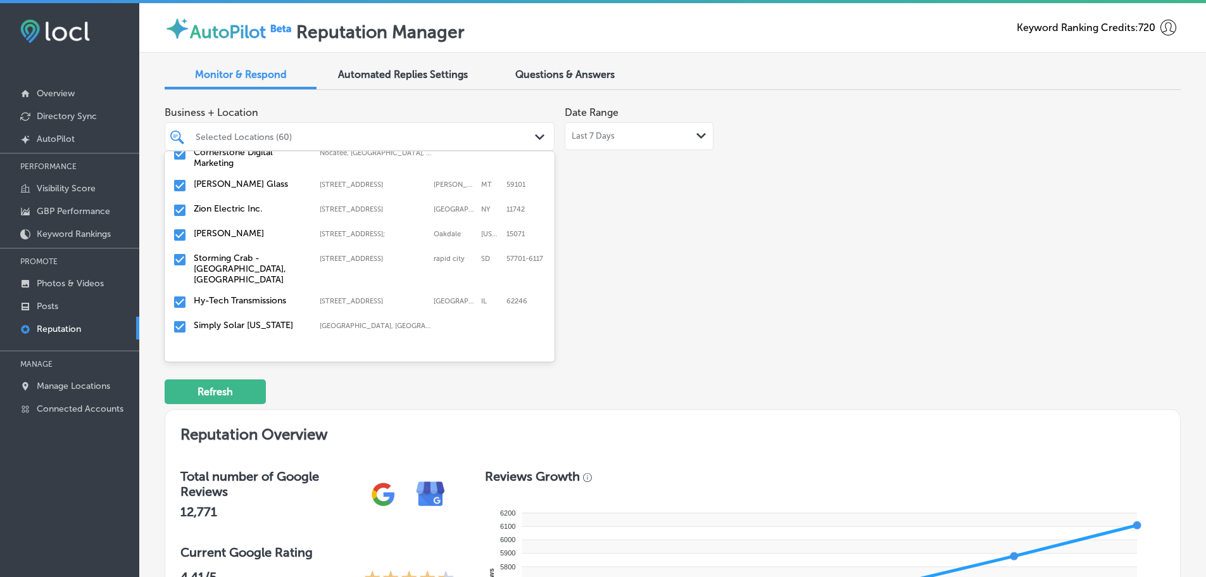
click at [248, 261] on label "Storming Crab - [GEOGRAPHIC_DATA], [GEOGRAPHIC_DATA]" at bounding box center [250, 269] width 113 height 32
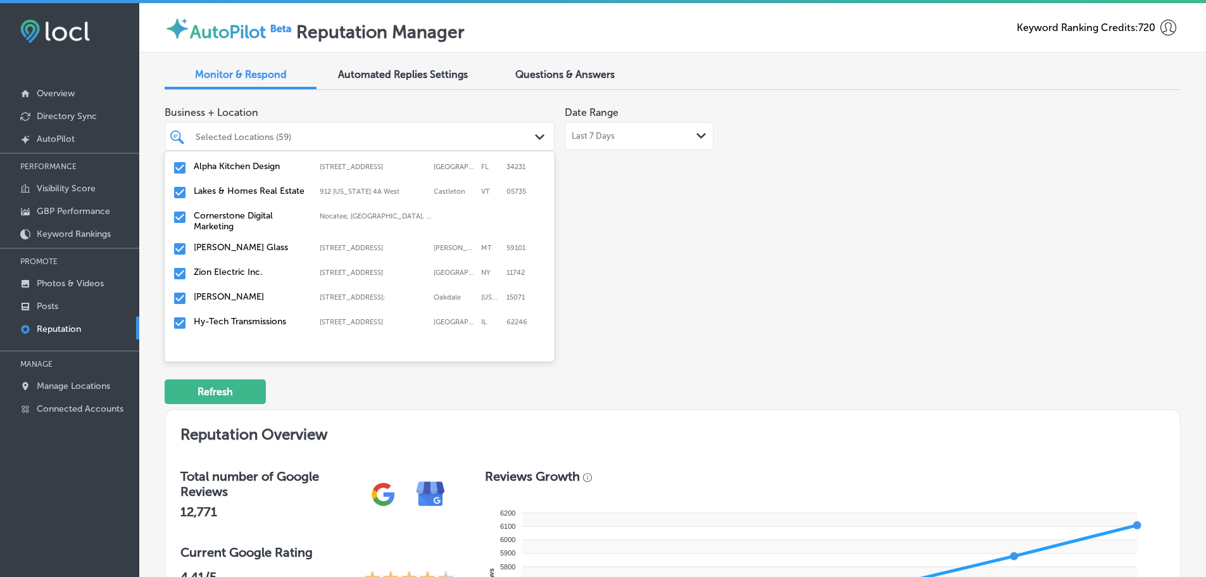
scroll to position [633, 0]
click at [256, 224] on div "Simply Solar Illinois Troy, IL, USA | Alton, IL, USA | Hamel, ..." at bounding box center [360, 221] width 380 height 20
click at [256, 214] on label "Crystal Clean Services" at bounding box center [250, 219] width 113 height 11
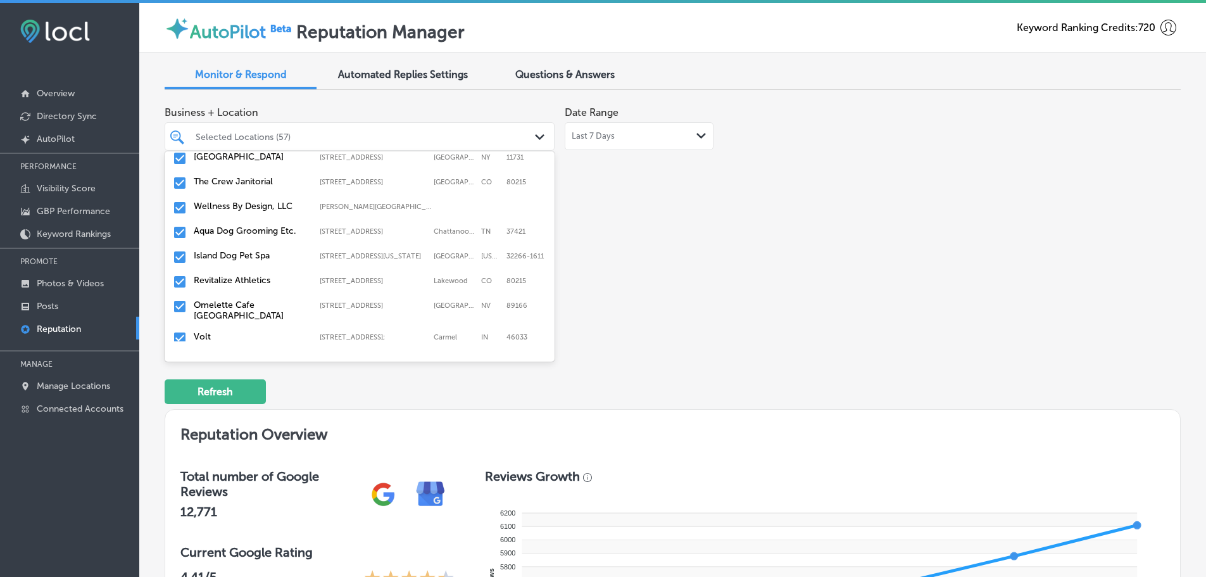
scroll to position [696, 0]
click at [251, 186] on label "The Crew Janitorial" at bounding box center [250, 180] width 113 height 11
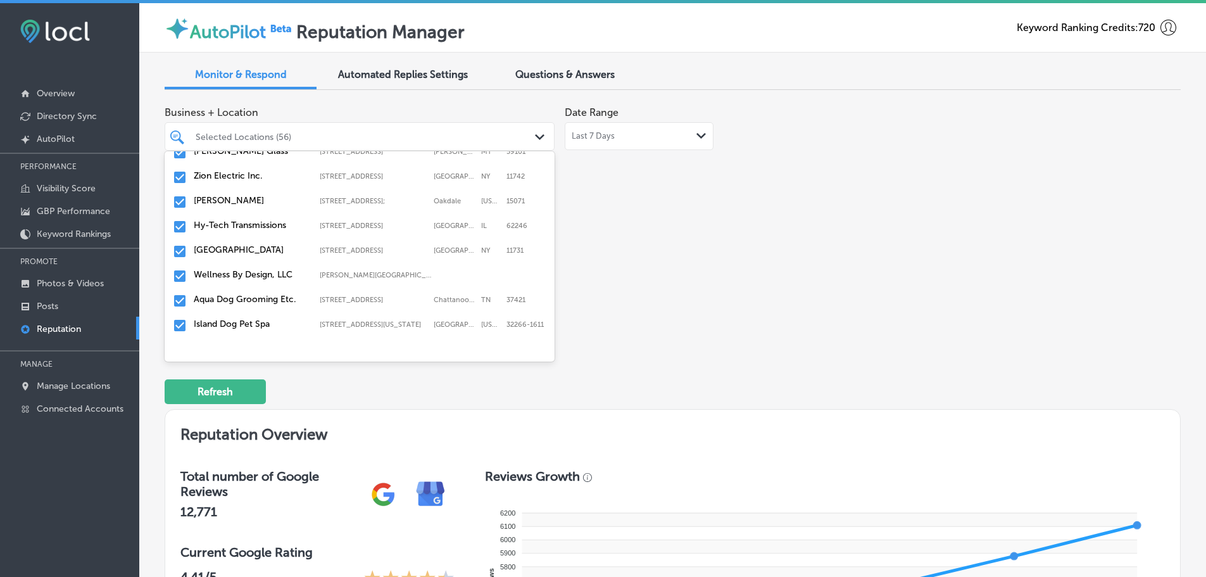
scroll to position [633, 0]
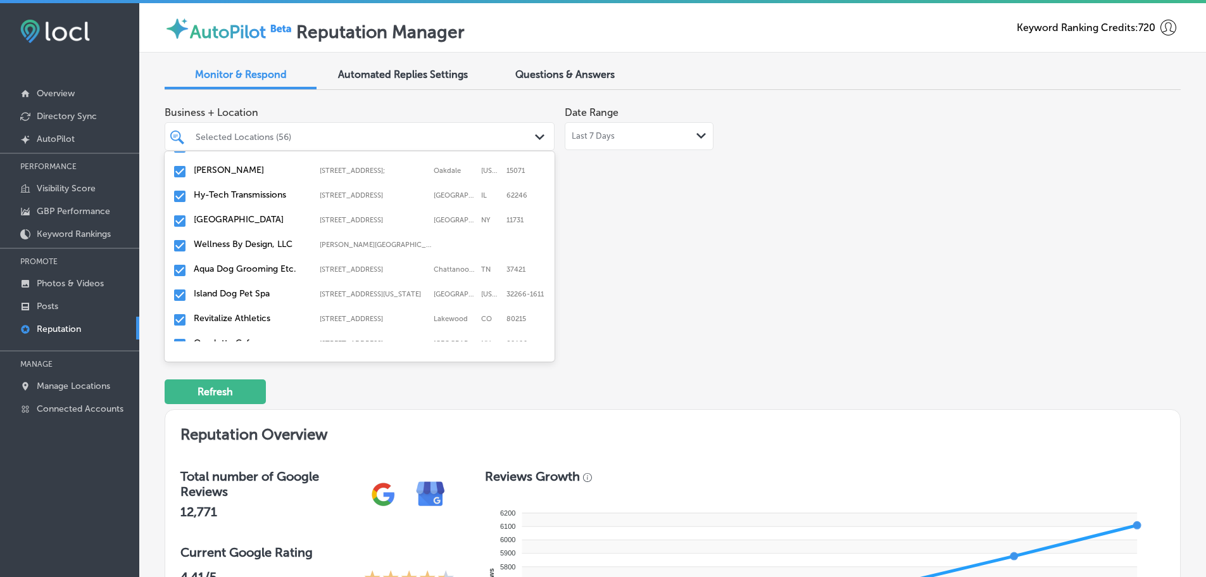
click at [233, 296] on label "Island Dog Pet Spa" at bounding box center [250, 293] width 113 height 11
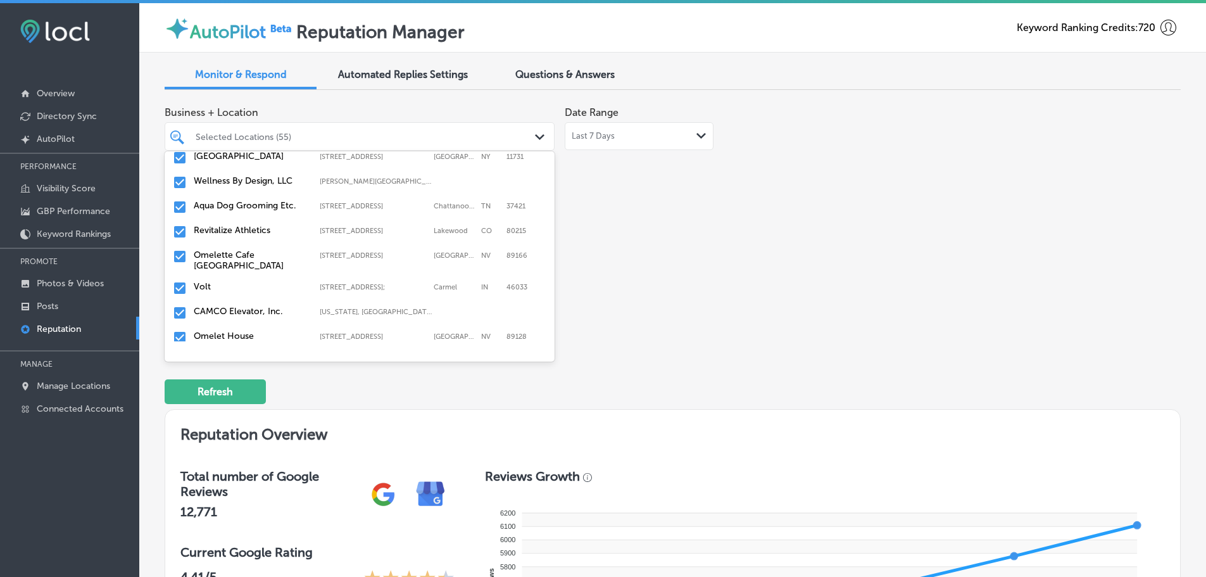
click at [234, 235] on label "Revitalize Athletics" at bounding box center [250, 230] width 113 height 11
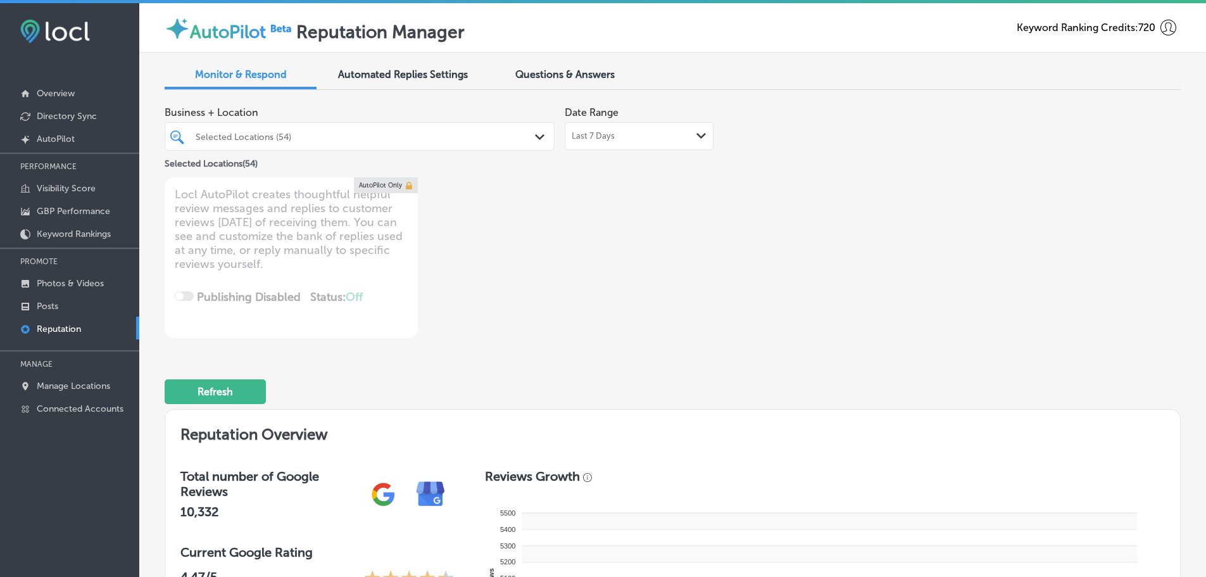
click at [536, 136] on icon "Path Created with Sketch." at bounding box center [539, 137] width 9 height 6
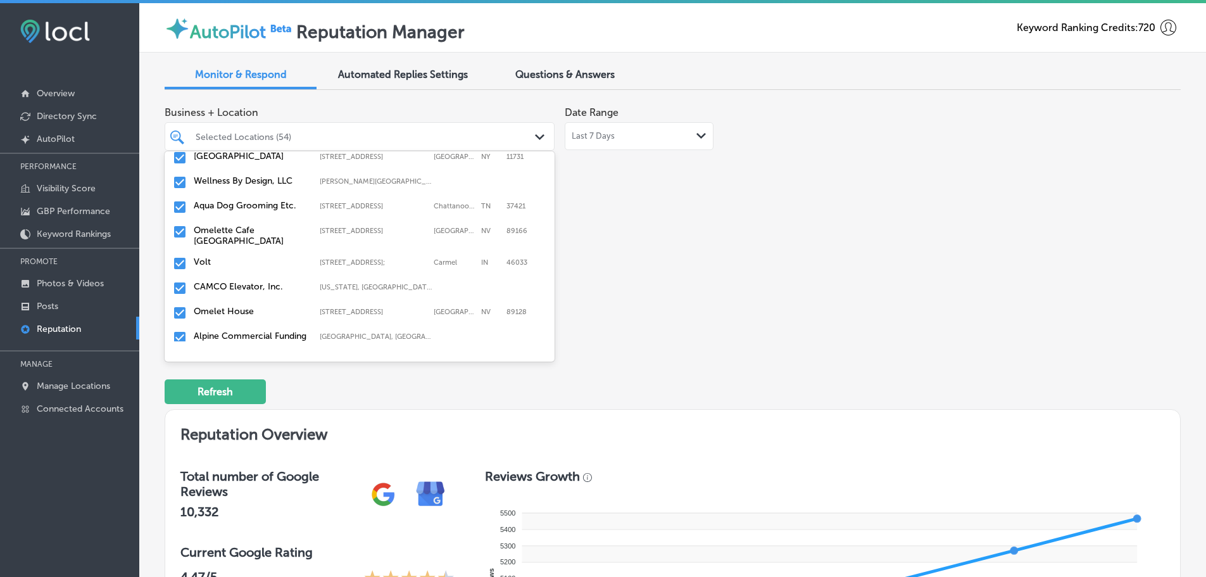
click at [201, 267] on label "Volt" at bounding box center [250, 261] width 113 height 11
click at [227, 267] on label "CAMCO Elevator, Inc." at bounding box center [250, 261] width 113 height 11
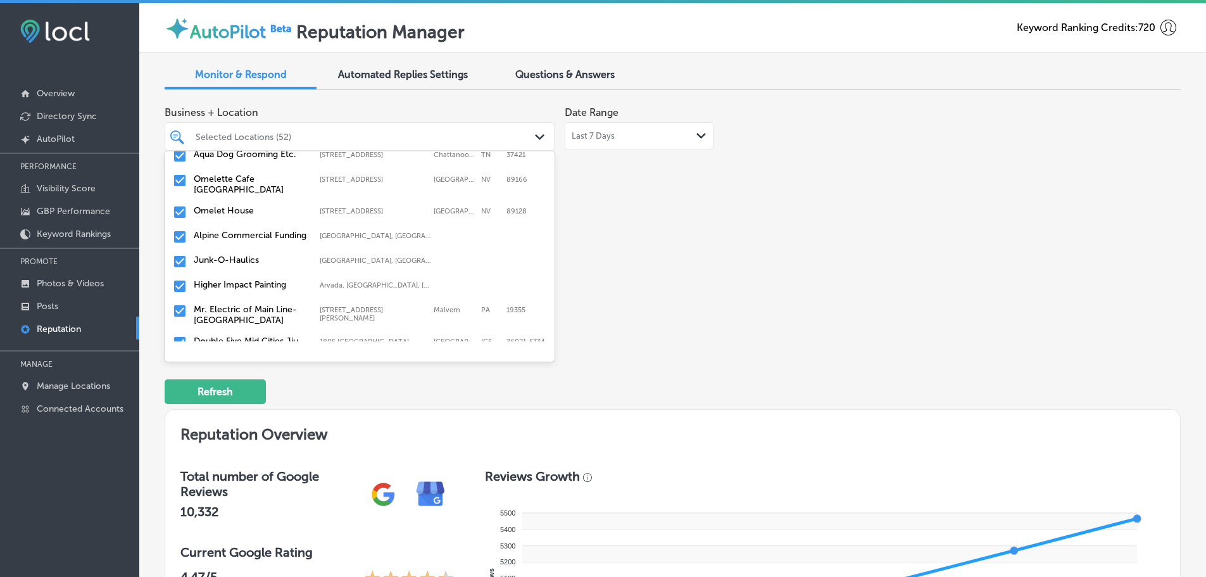
scroll to position [760, 0]
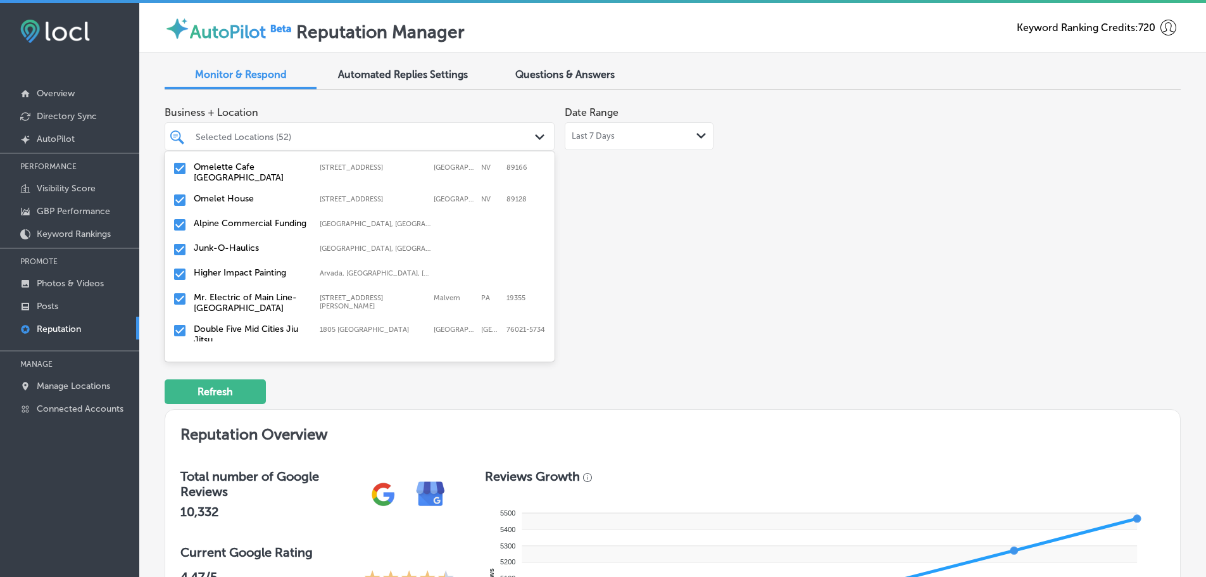
click at [218, 204] on label "Omelet House" at bounding box center [250, 198] width 113 height 11
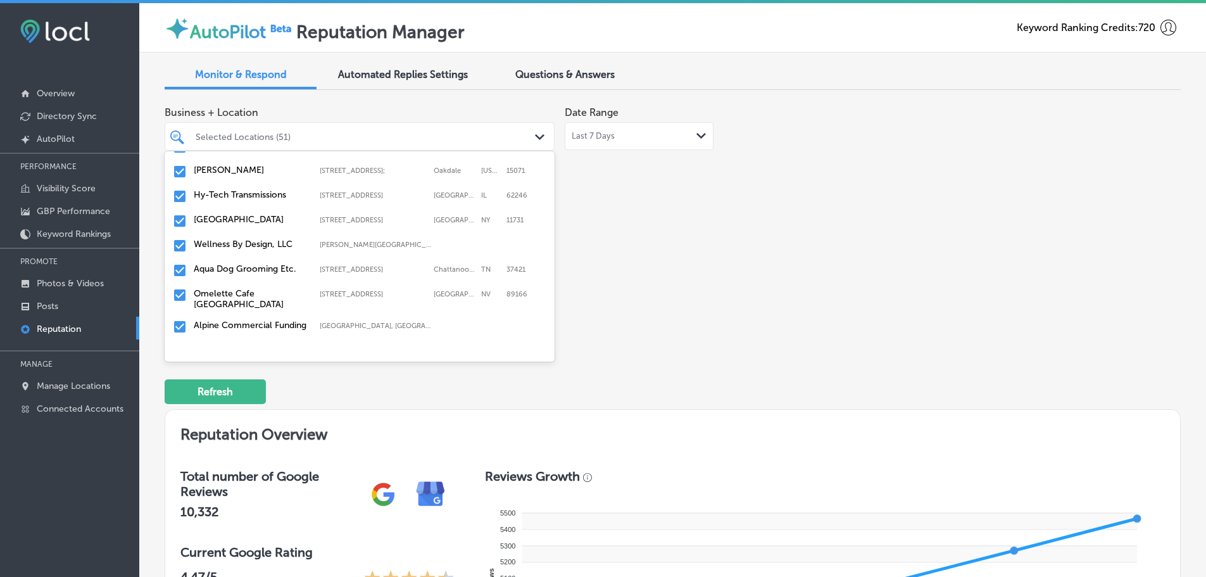
scroll to position [696, 0]
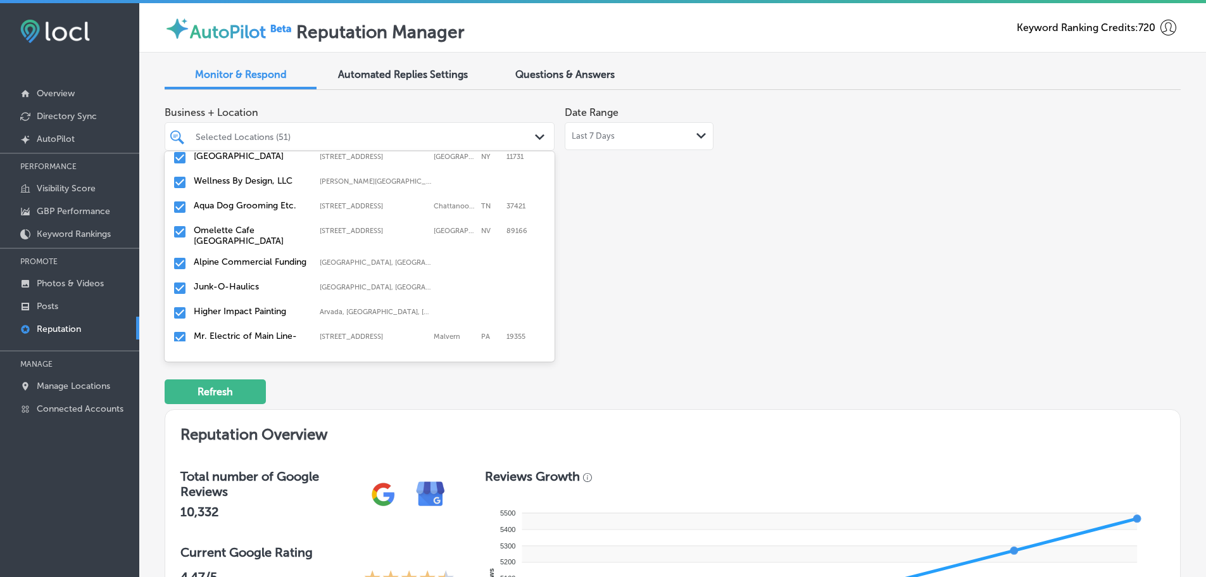
click at [238, 262] on div "Alpine Commercial Funding Omaha, NE, USA | Kearney, NE, USA | Linc ..." at bounding box center [360, 264] width 380 height 20
click at [238, 262] on div "Junk-O-Haulics Omaha, NE, USA | Wahoo, NE, USA | Gretna ..." at bounding box center [360, 264] width 380 height 20
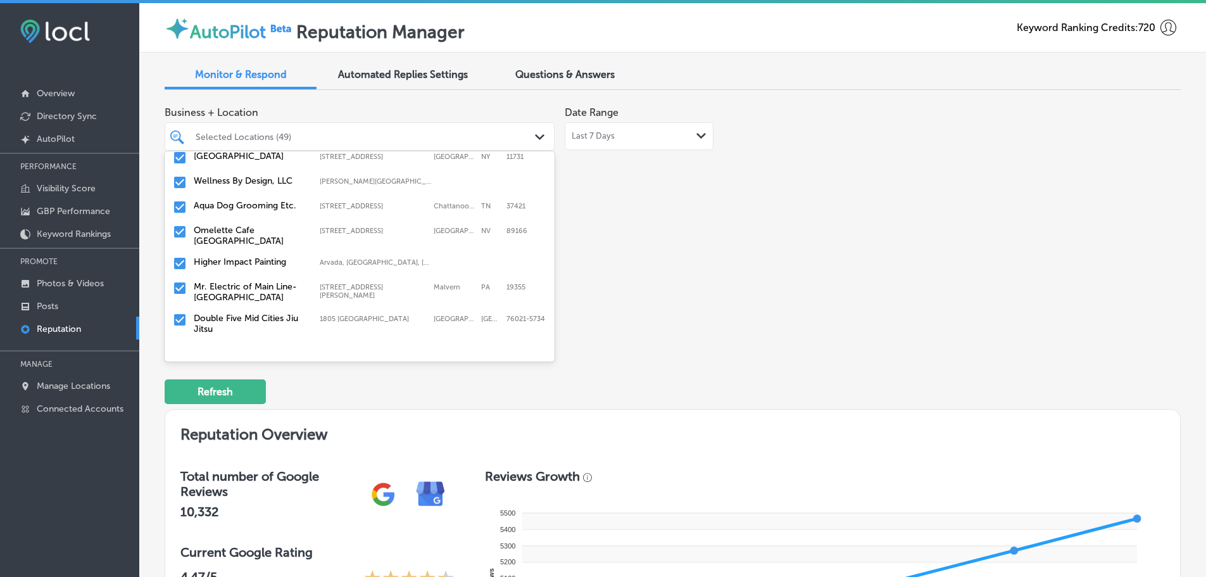
click at [235, 297] on label "Mr. Electric of Main Line-[GEOGRAPHIC_DATA]" at bounding box center [250, 292] width 113 height 22
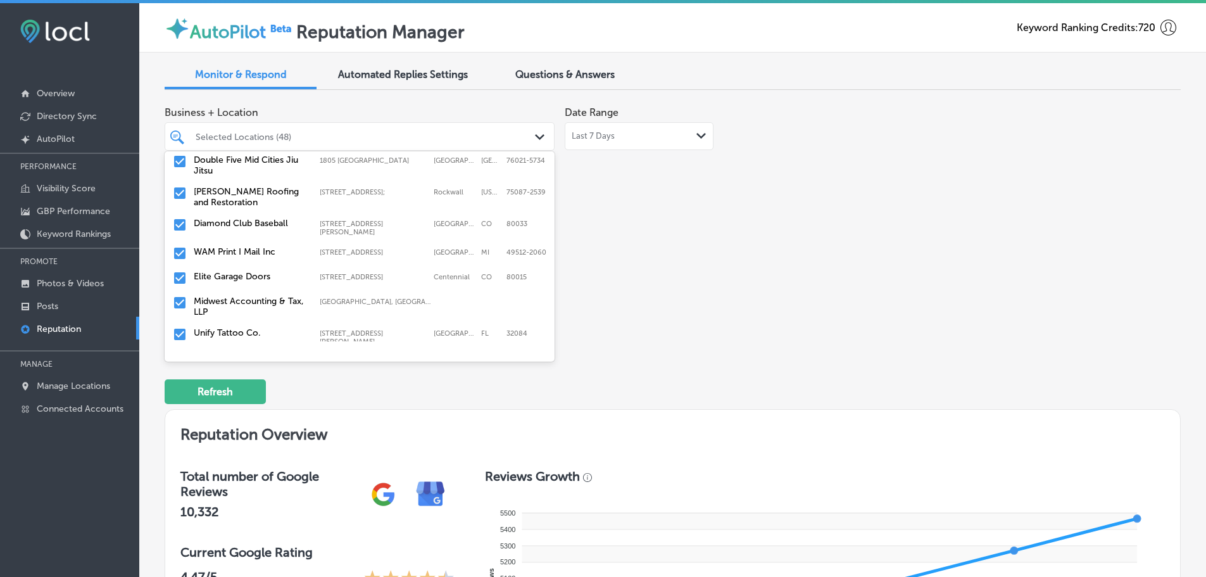
scroll to position [760, 0]
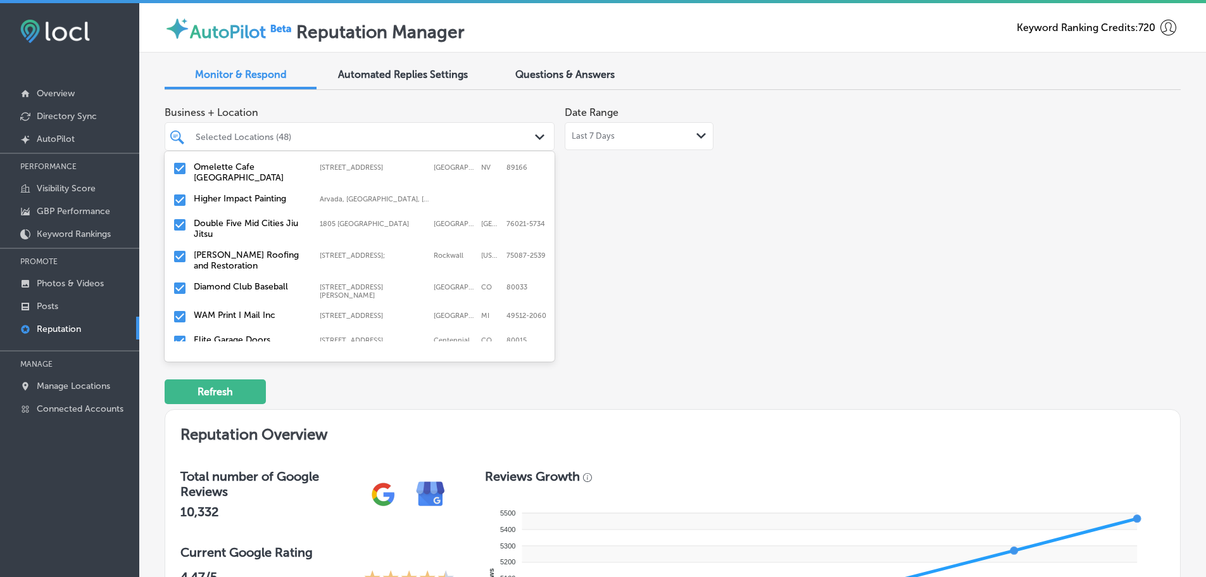
click at [244, 233] on label "Double Five Mid Cities Jiu Jitsu" at bounding box center [250, 229] width 113 height 22
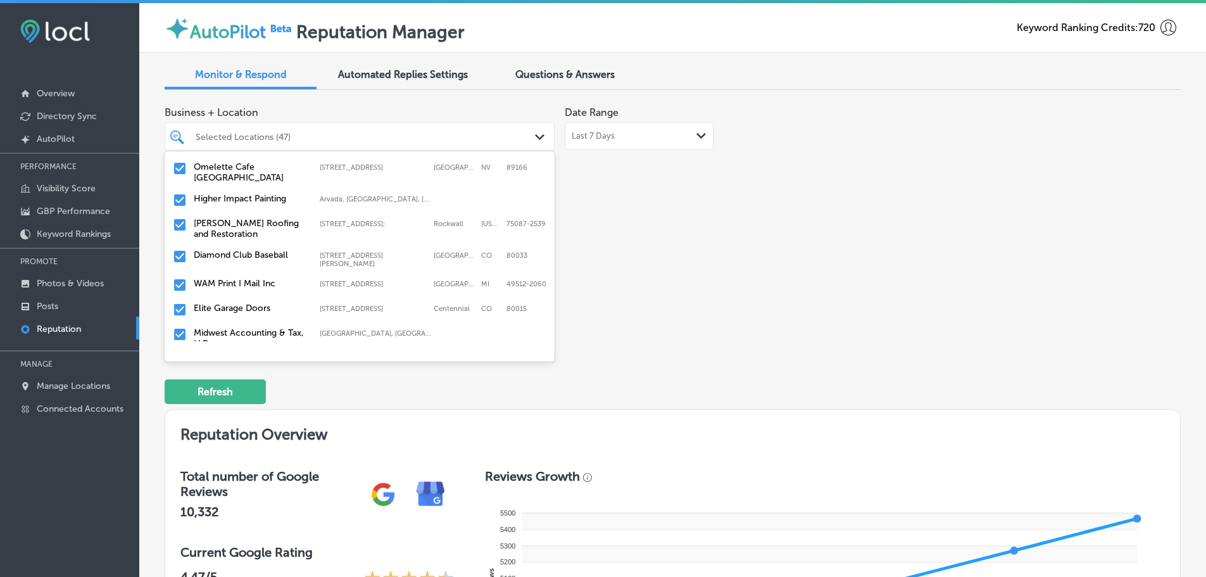
click at [230, 232] on label "[PERSON_NAME] Roofing and Restoration" at bounding box center [250, 229] width 113 height 22
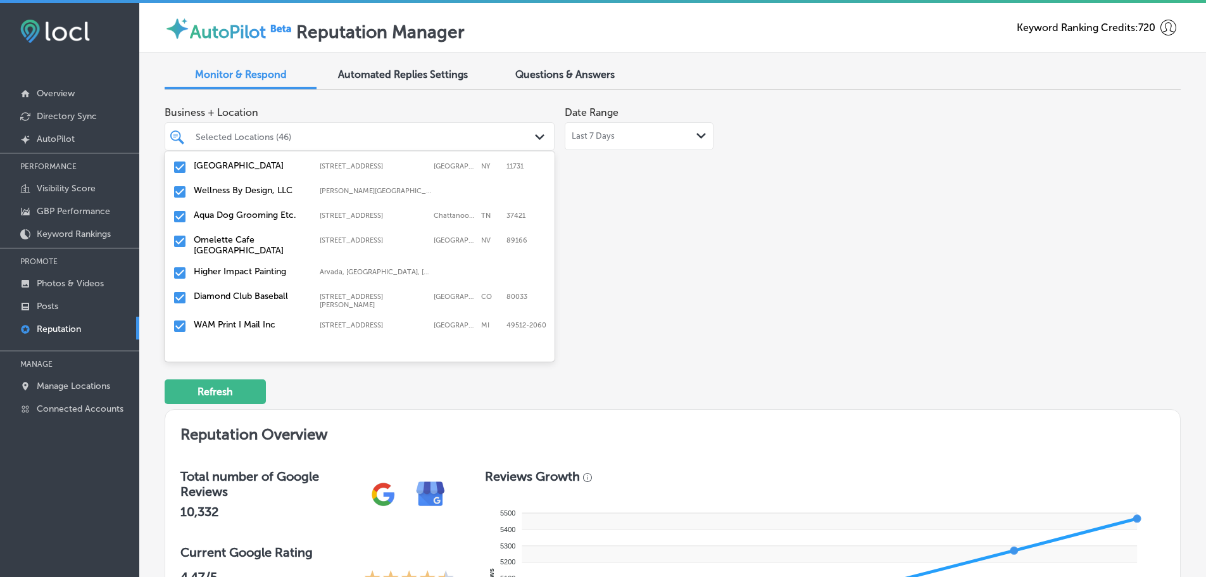
scroll to position [696, 0]
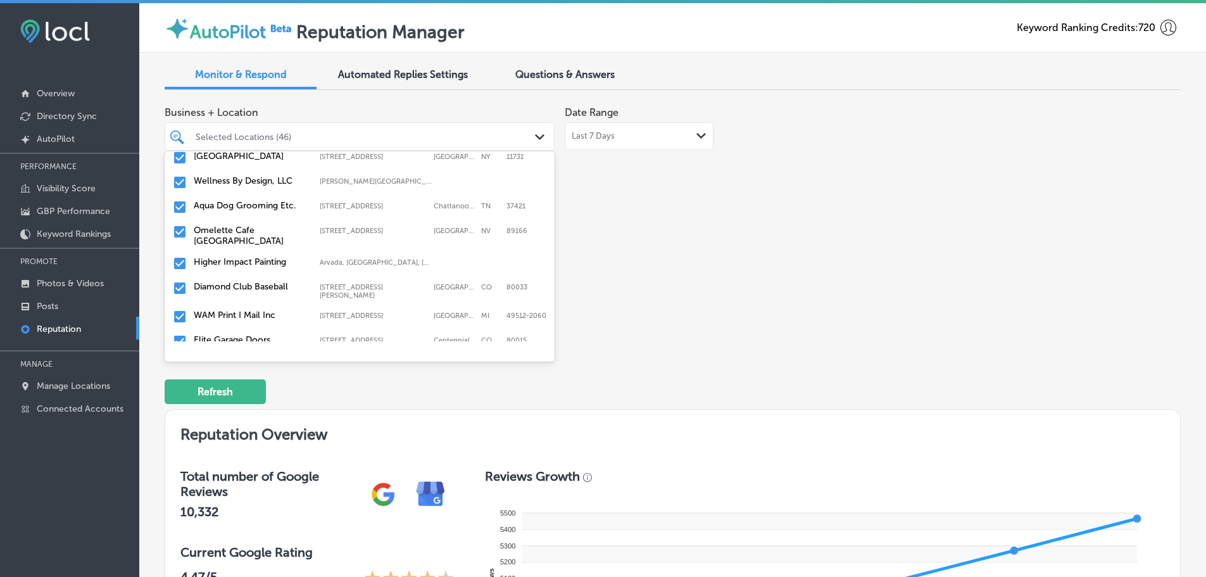
click at [267, 292] on label "Diamond Club Baseball" at bounding box center [250, 286] width 113 height 11
type textarea "x"
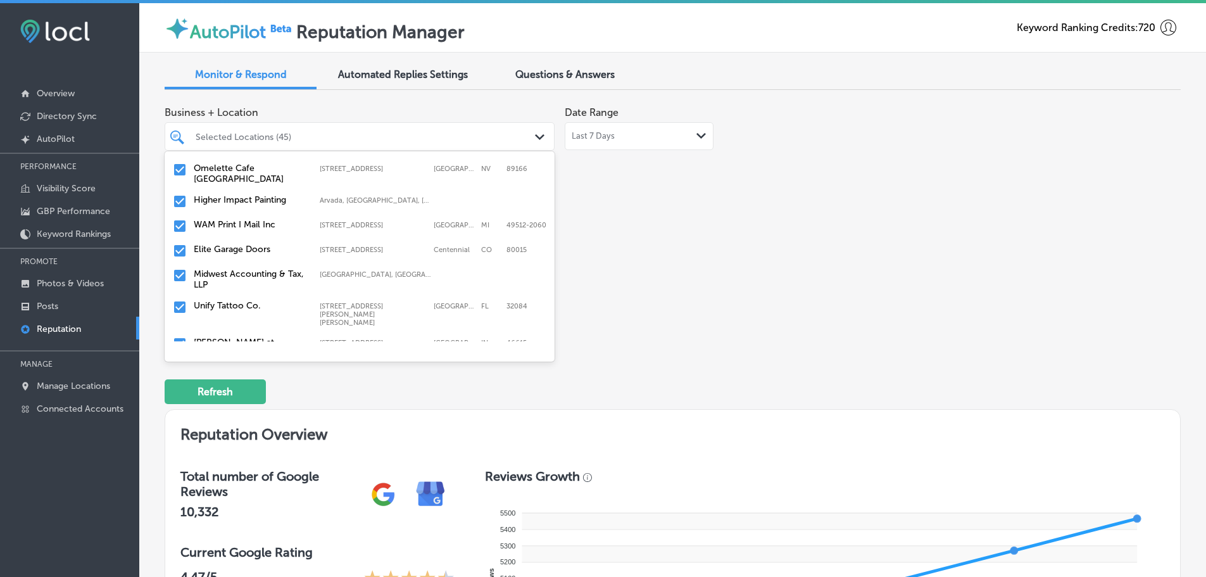
scroll to position [760, 0]
click at [237, 253] on label "Elite Garage Doors" at bounding box center [250, 247] width 113 height 11
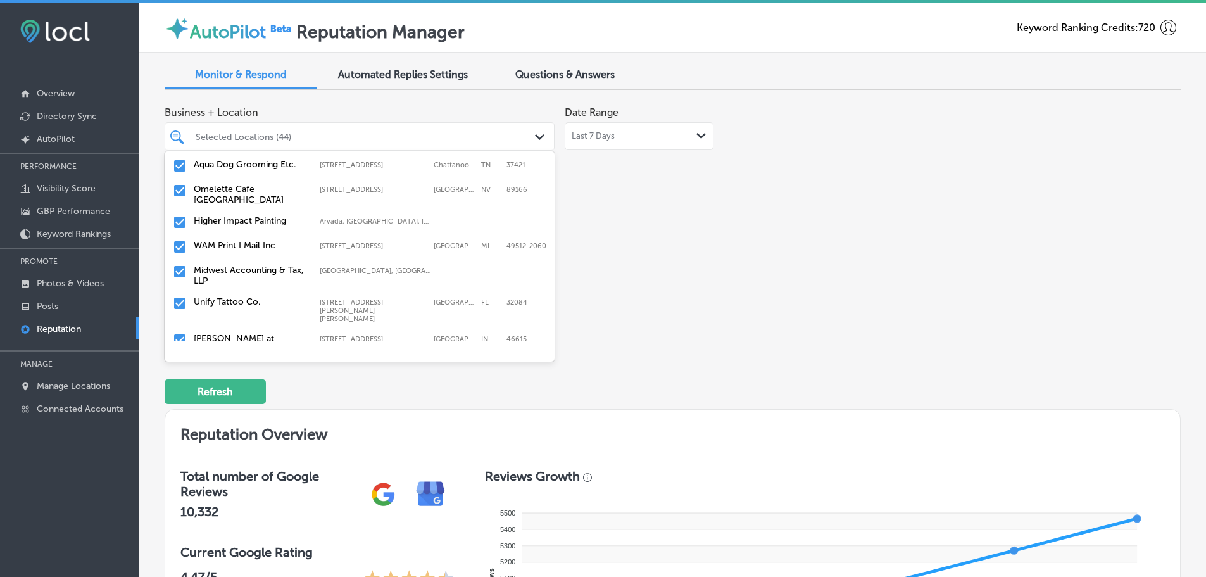
scroll to position [760, 0]
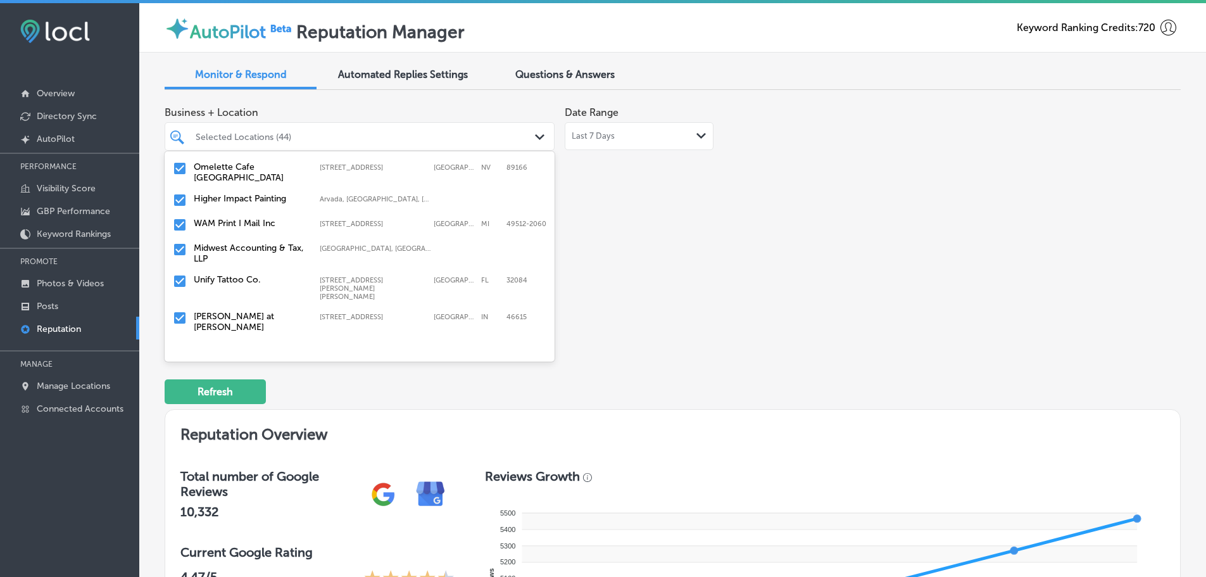
click at [251, 254] on label "Midwest Accounting & Tax, LLP" at bounding box center [250, 253] width 113 height 22
click at [251, 253] on label "Unify Tattoo Co." at bounding box center [250, 247] width 113 height 11
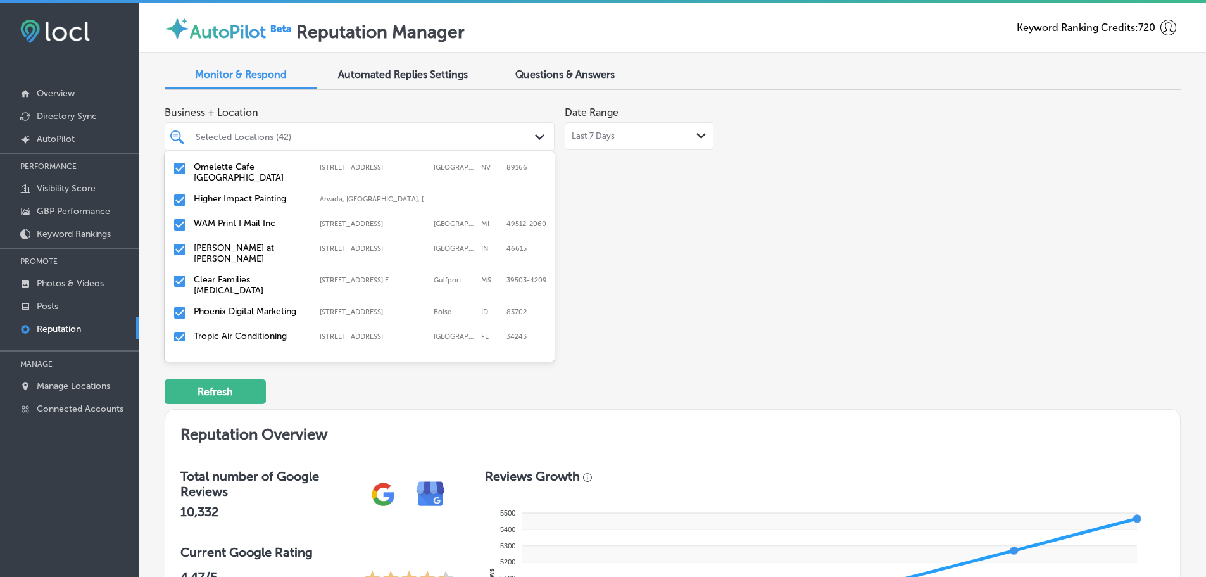
click at [251, 254] on label "[PERSON_NAME] at [PERSON_NAME]" at bounding box center [250, 253] width 113 height 22
click at [251, 254] on label "Clear Families [MEDICAL_DATA]" at bounding box center [250, 253] width 113 height 22
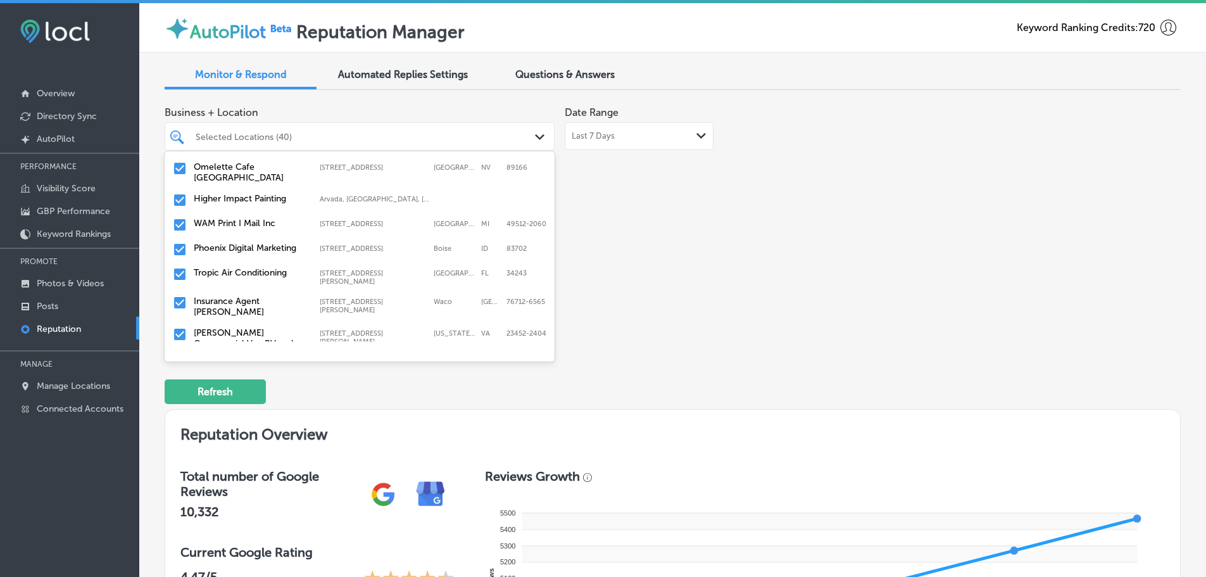
click at [251, 253] on label "Phoenix Digital Marketing" at bounding box center [250, 247] width 113 height 11
click at [251, 253] on label "Tropic Air Conditioning" at bounding box center [250, 247] width 113 height 11
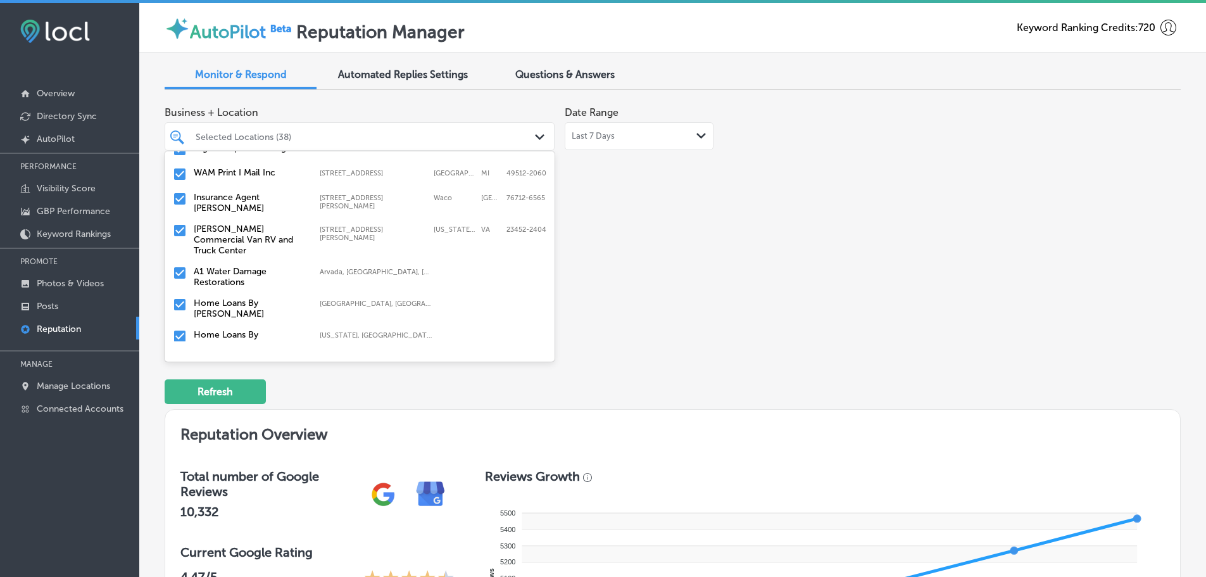
scroll to position [823, 0]
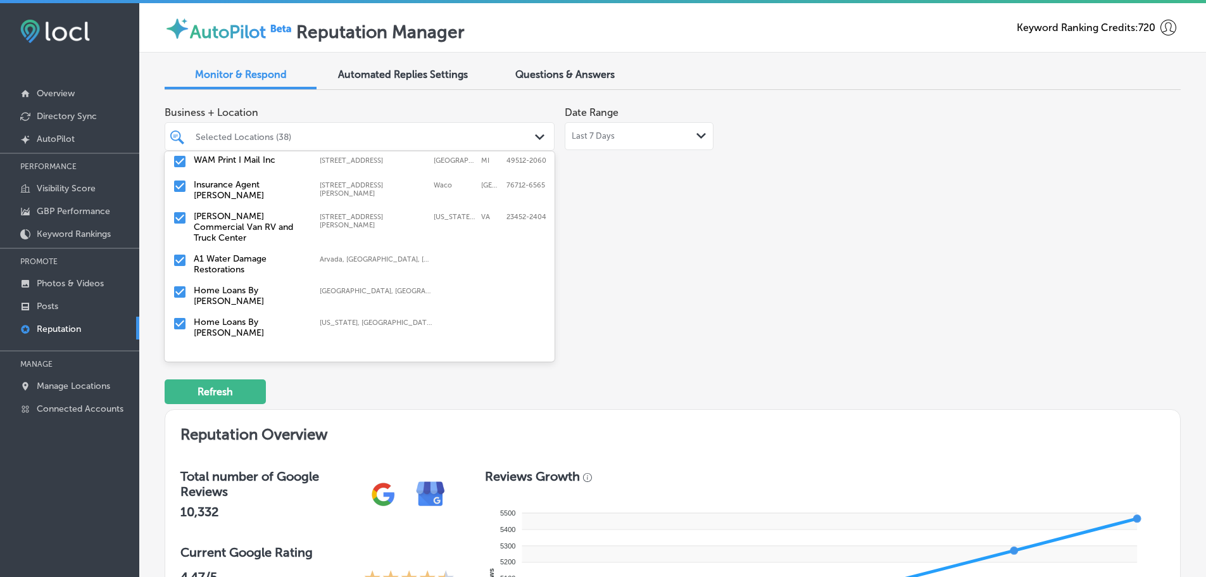
click at [248, 201] on label "Insurance Agent [PERSON_NAME]" at bounding box center [250, 190] width 113 height 22
click at [245, 211] on label "[PERSON_NAME] Commercial Van RV and Truck Center" at bounding box center [250, 195] width 113 height 32
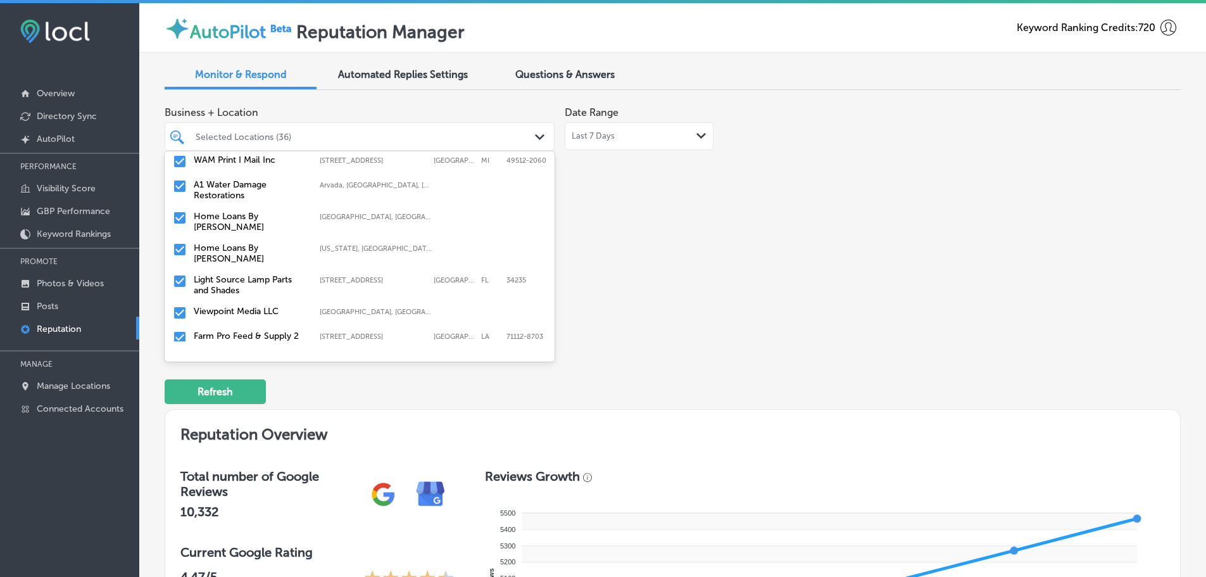
click at [253, 222] on label "Home Loans By [PERSON_NAME]" at bounding box center [250, 222] width 113 height 22
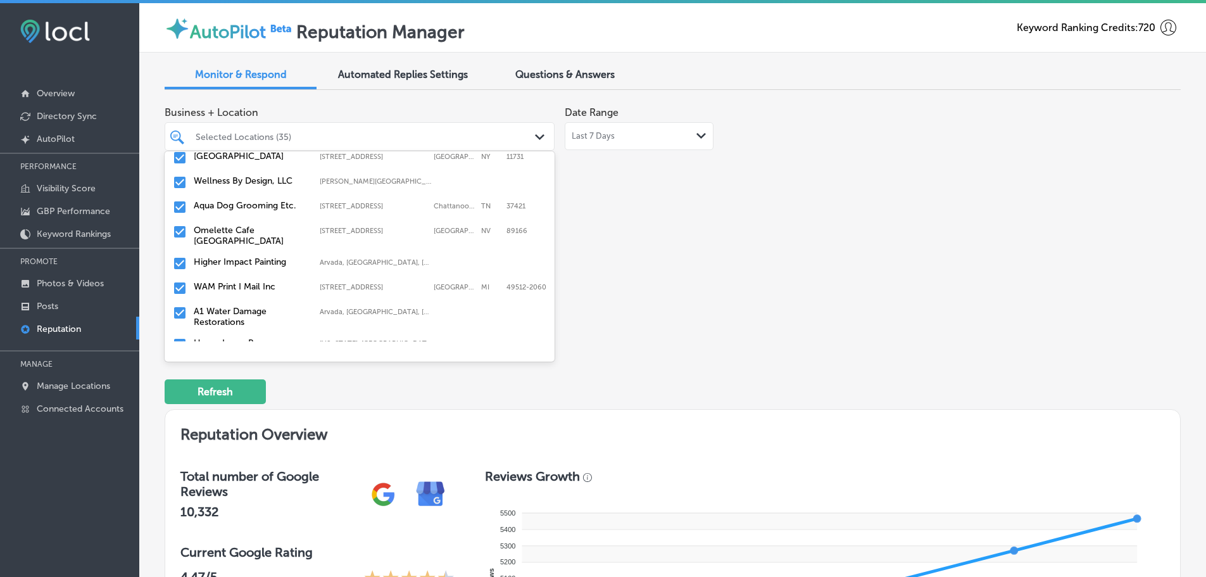
scroll to position [760, 0]
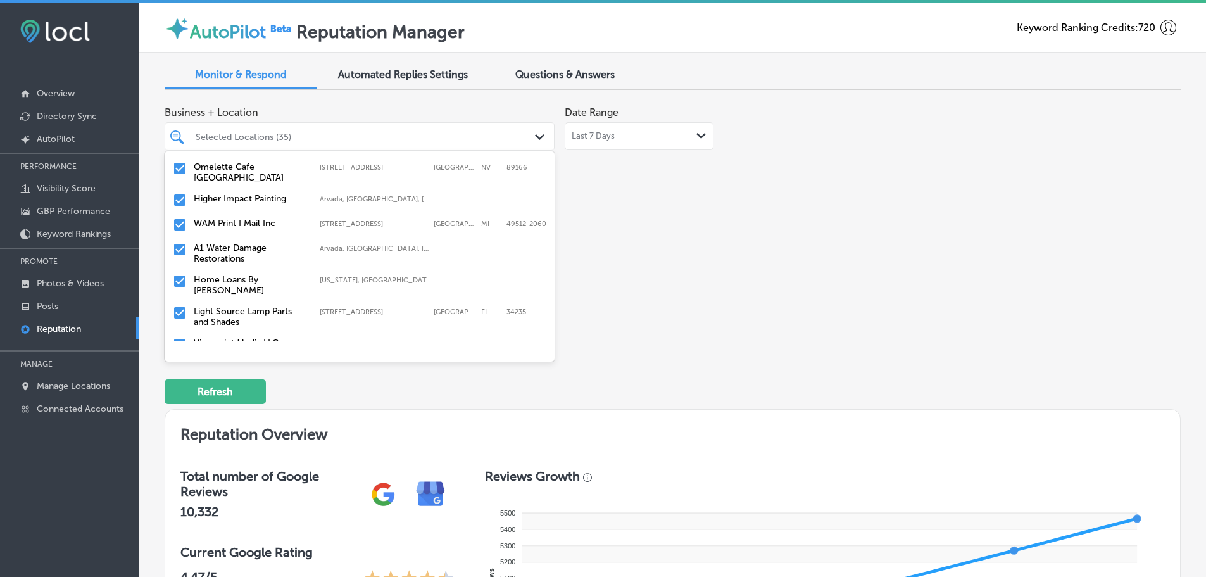
click at [250, 281] on label "Home Loans By [PERSON_NAME]" at bounding box center [250, 285] width 113 height 22
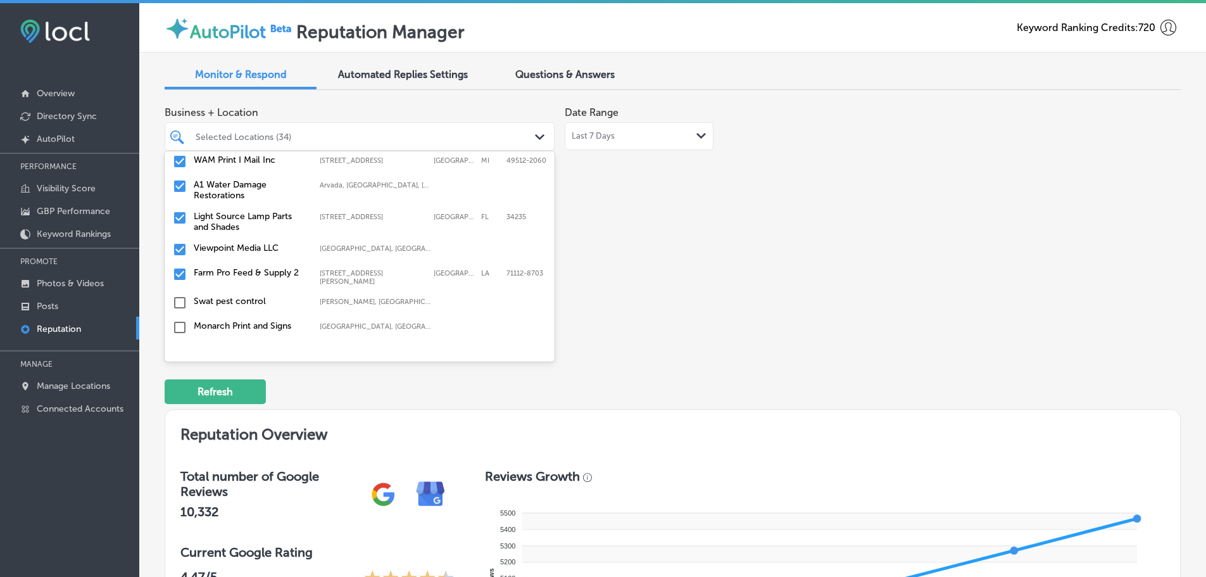
click at [254, 277] on label "Farm Pro Feed & Supply 2" at bounding box center [250, 272] width 113 height 11
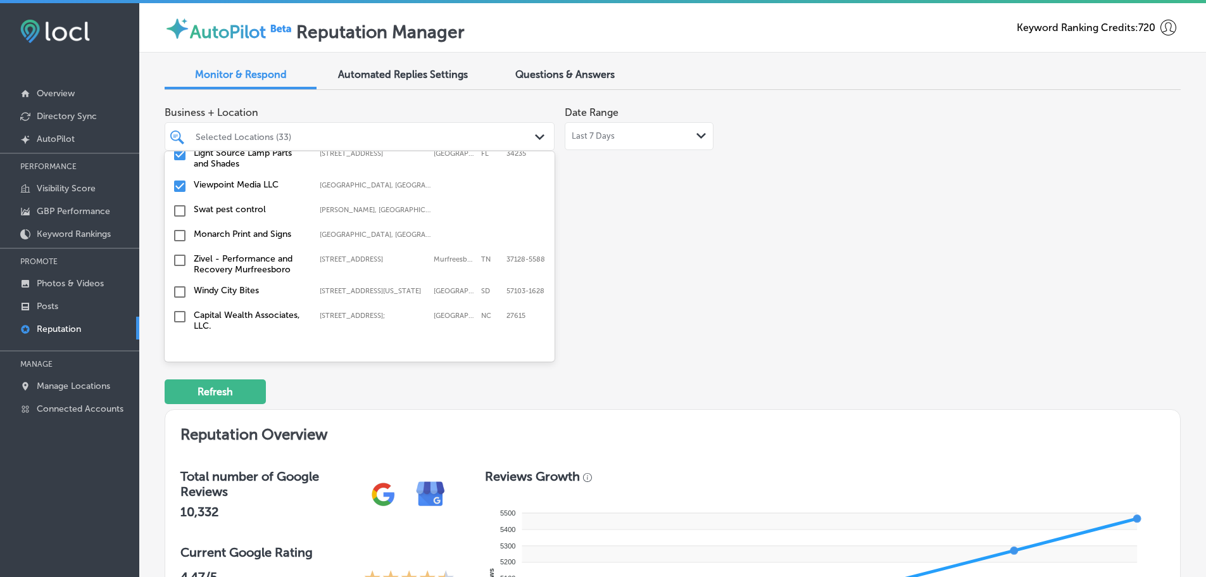
scroll to position [950, 0]
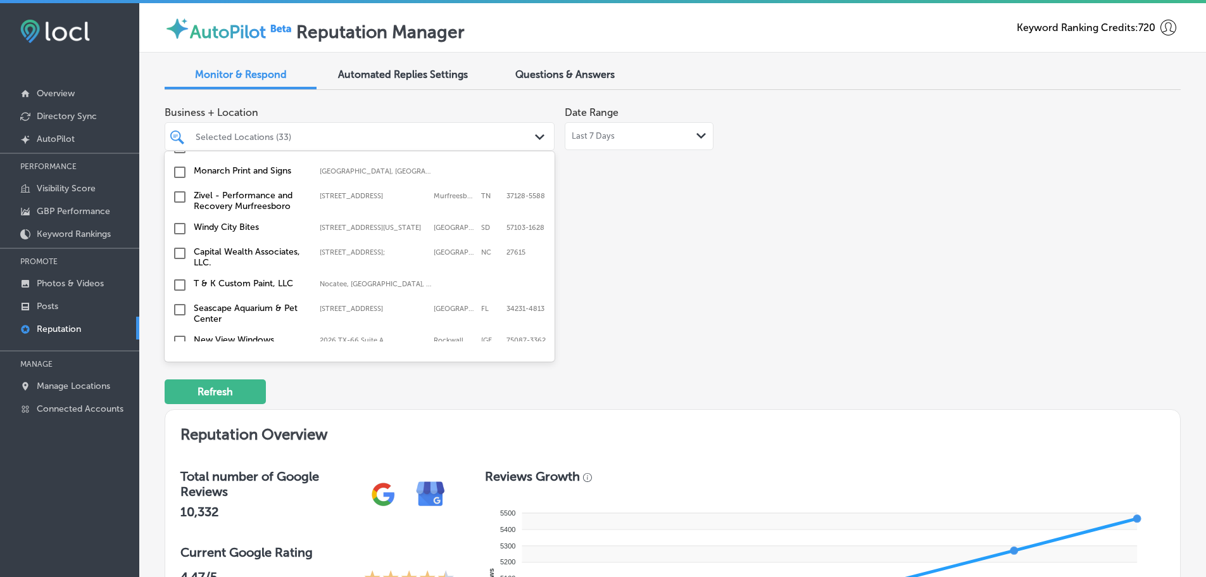
click at [258, 260] on label "Capital Wealth Associates, LLC." at bounding box center [250, 257] width 113 height 22
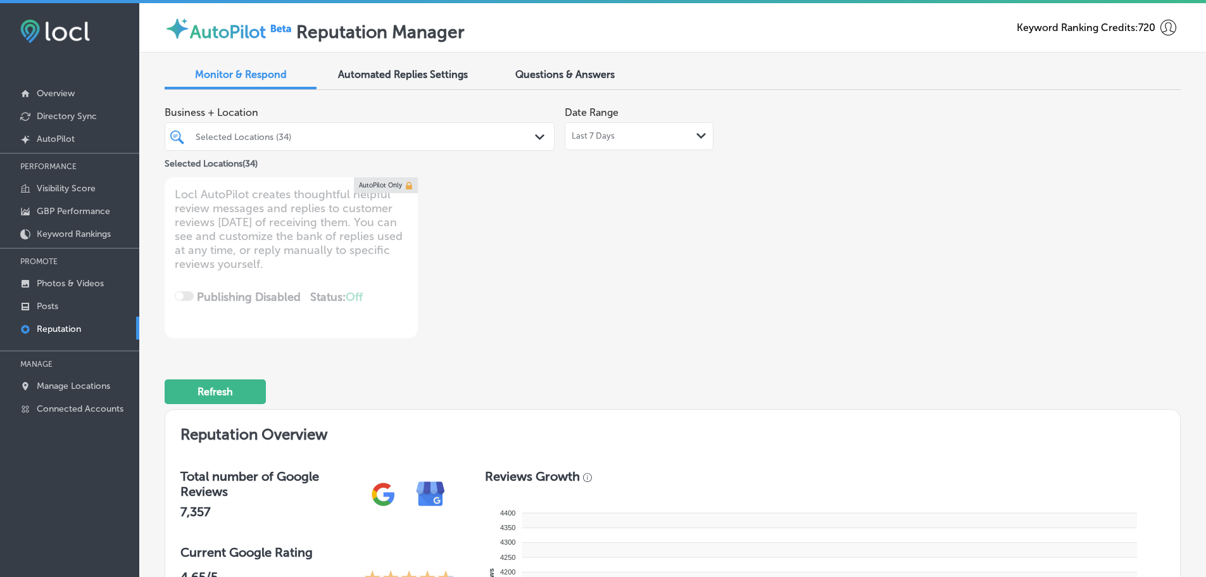
click at [418, 137] on div "Selected Locations (34)" at bounding box center [366, 136] width 341 height 11
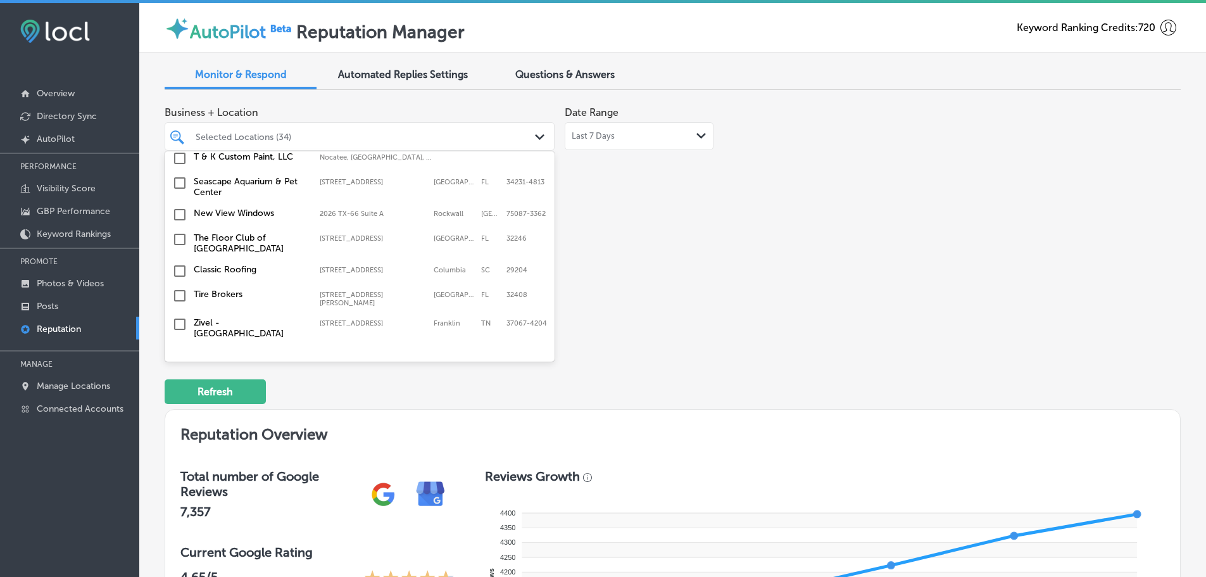
scroll to position [1140, 0]
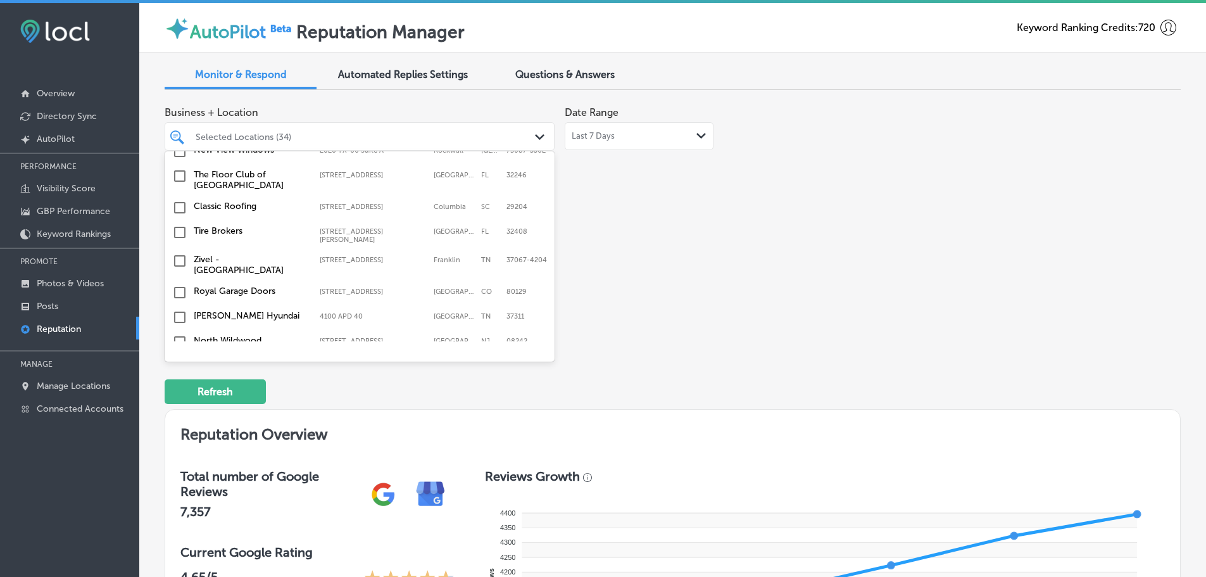
click at [224, 264] on label "Zivel - [GEOGRAPHIC_DATA]" at bounding box center [250, 265] width 113 height 22
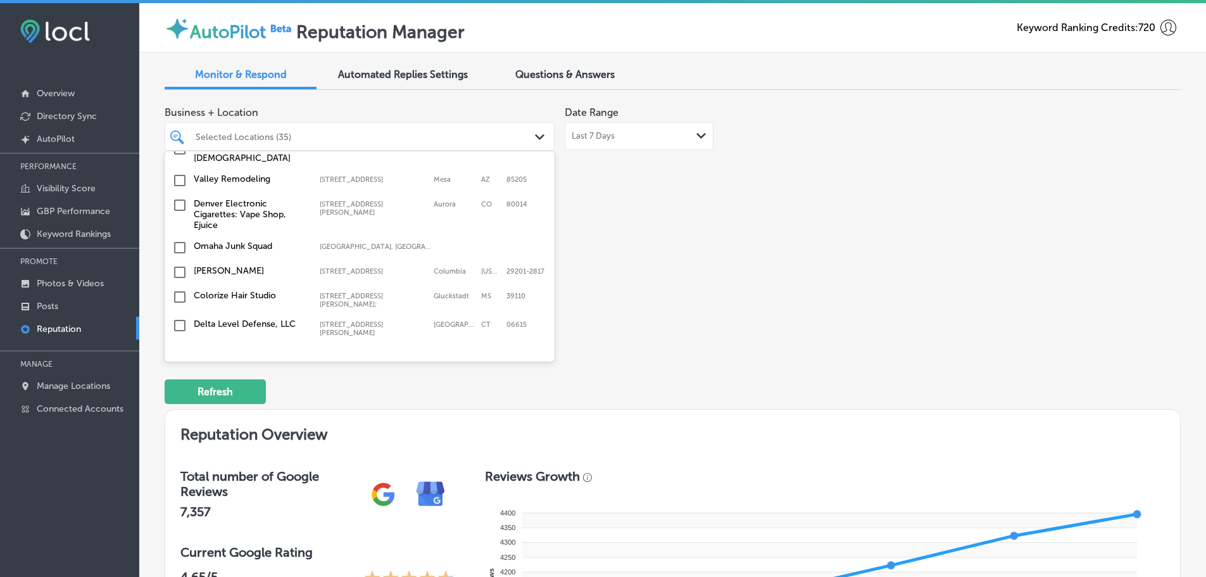
scroll to position [1519, 0]
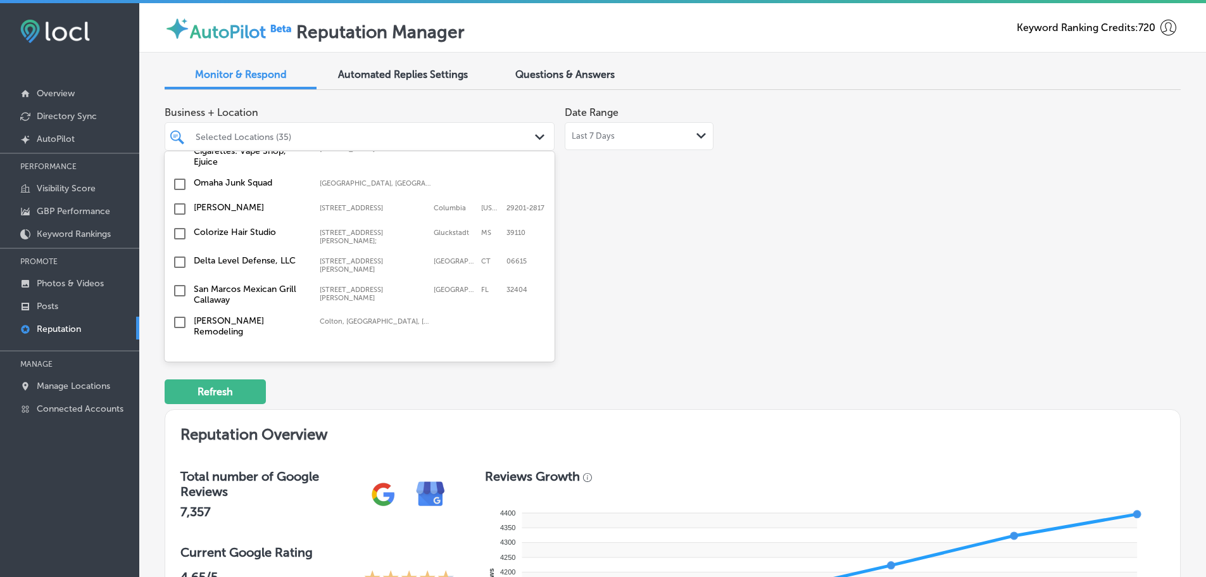
click at [268, 255] on label "Delta Level Defense, LLC" at bounding box center [250, 260] width 113 height 11
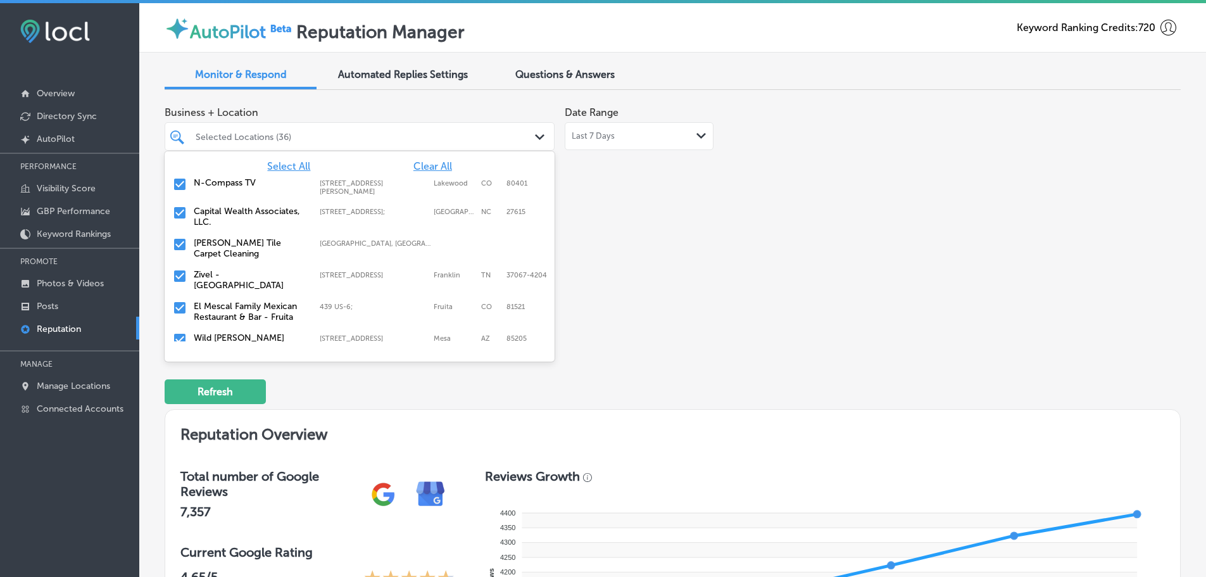
click at [725, 280] on div "Business + Location option [STREET_ADDRESS][PERSON_NAME]. [STREET_ADDRESS]. 125…" at bounding box center [470, 219] width 610 height 238
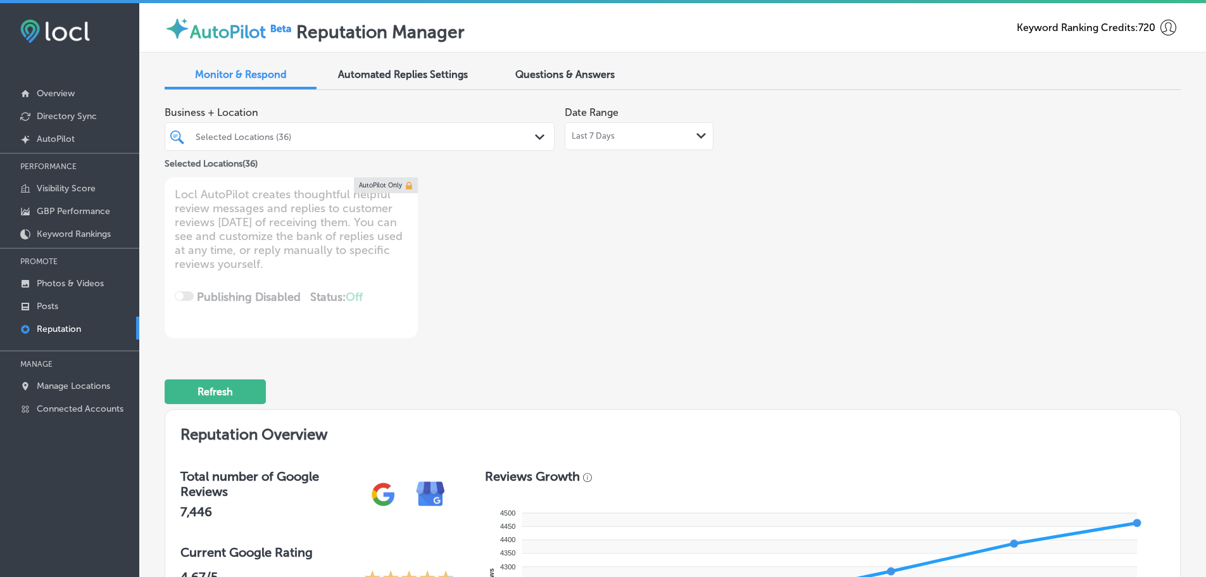
click at [657, 235] on div "Business + Location Selected Locations (36) Path Created with Sketch. Selected …" at bounding box center [470, 219] width 610 height 238
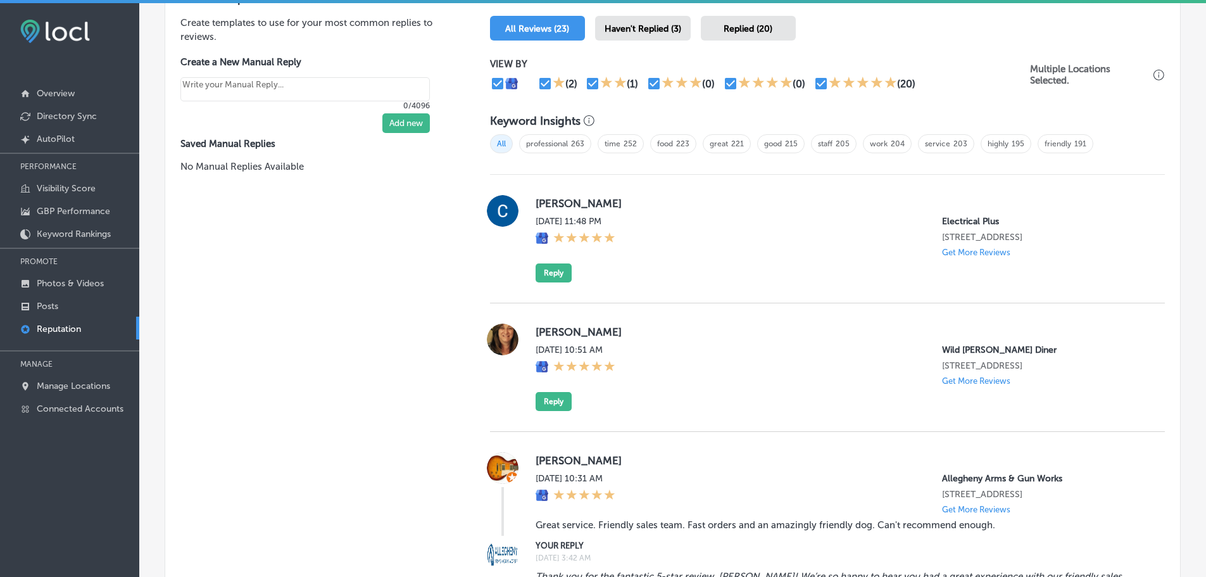
scroll to position [696, 0]
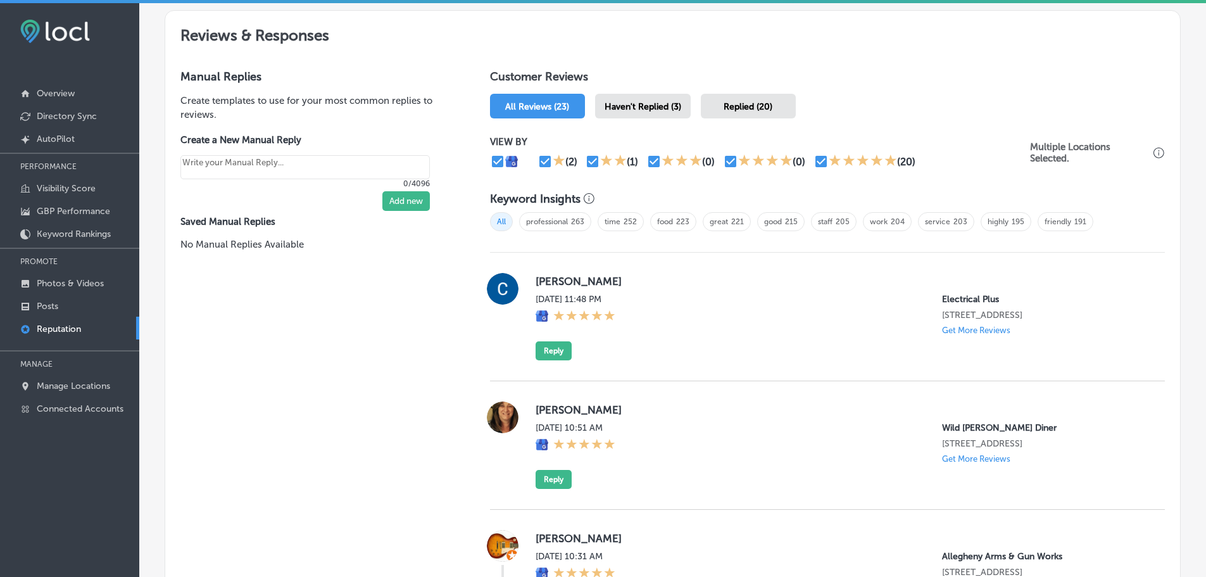
click at [660, 103] on span "Haven't Replied (3)" at bounding box center [643, 106] width 77 height 11
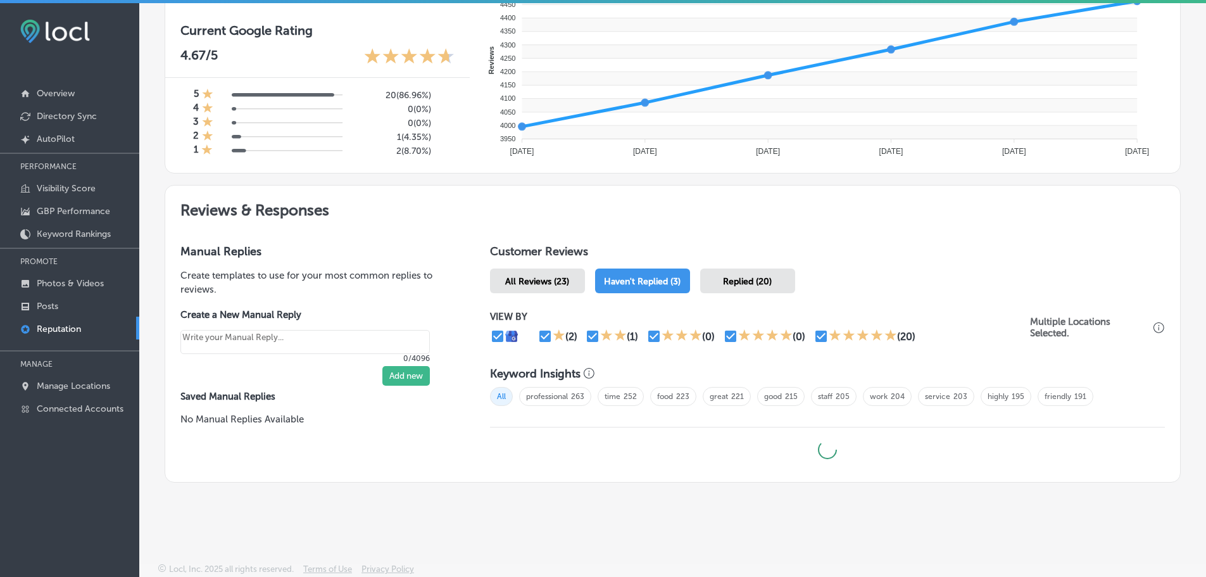
scroll to position [522, 0]
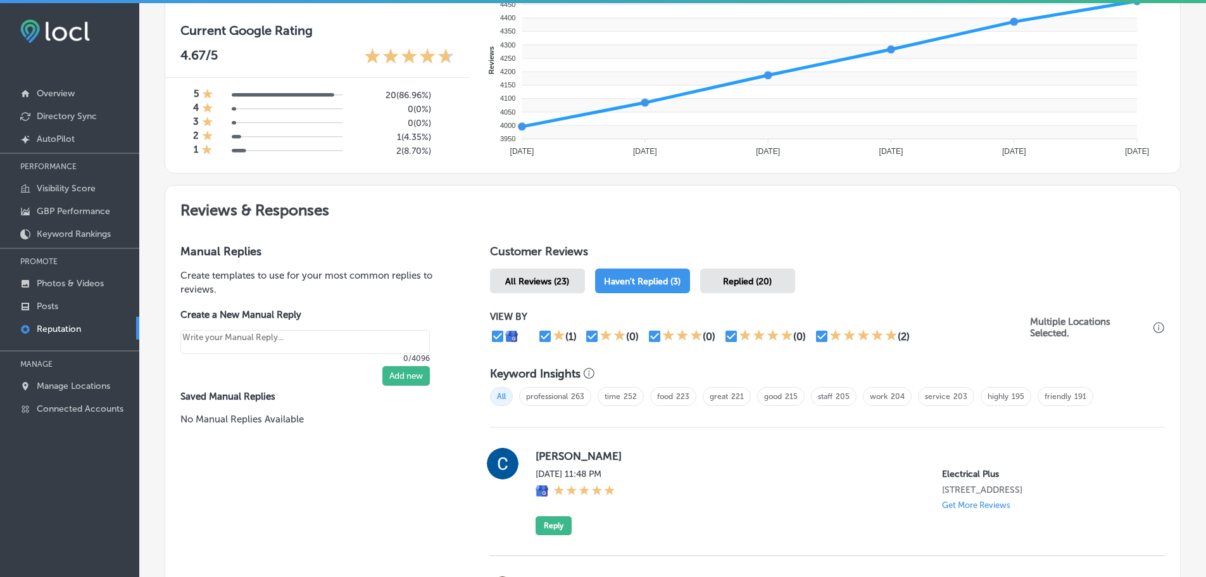
type textarea "x"
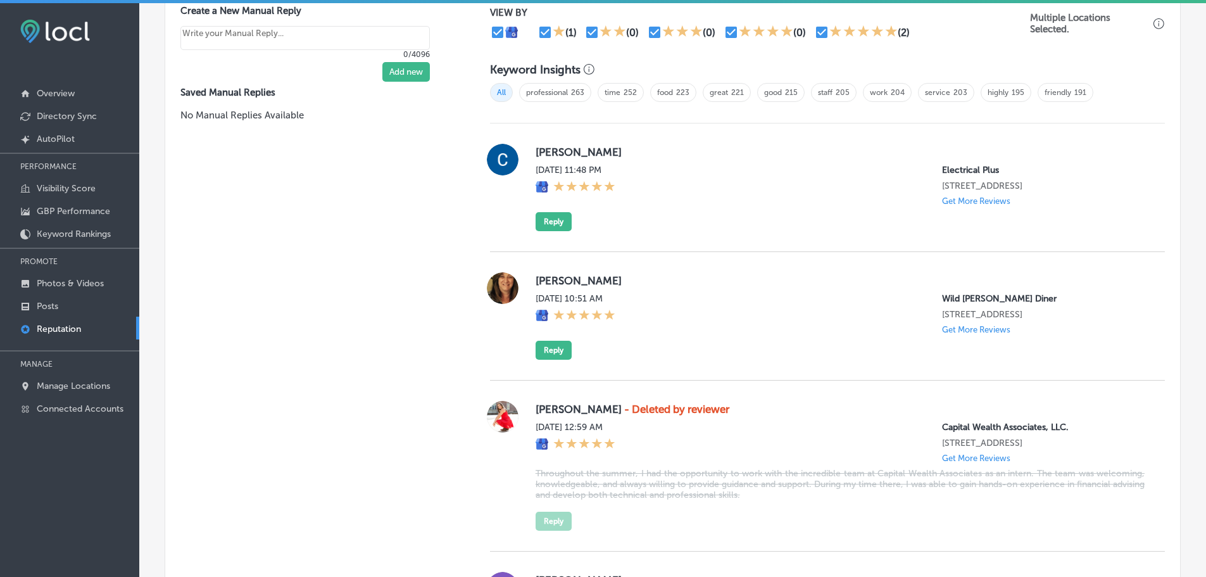
scroll to position [823, 0]
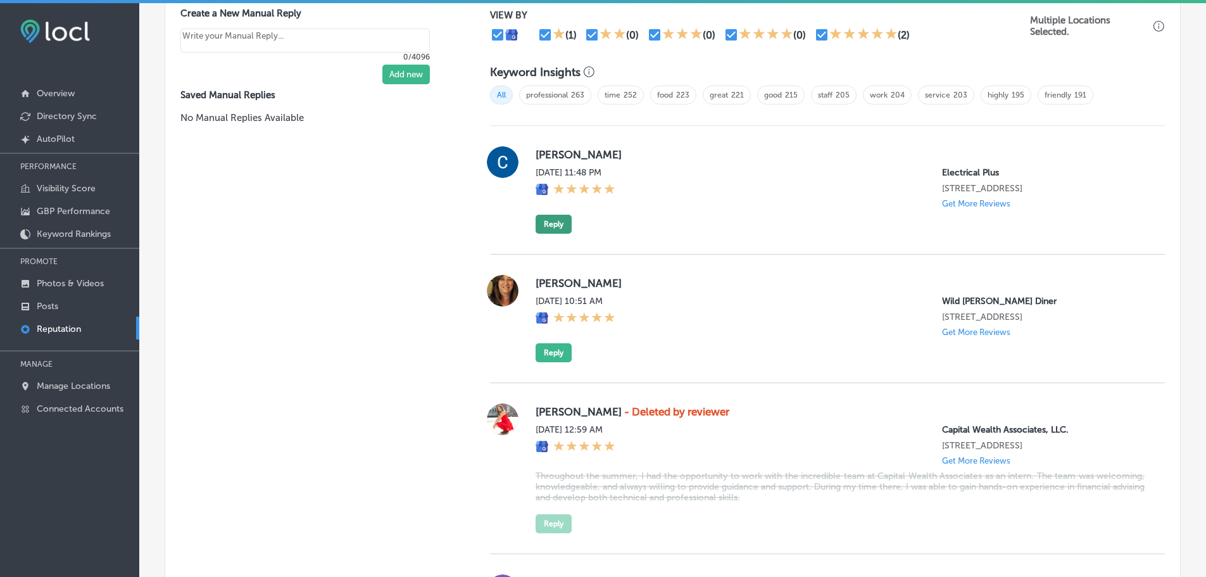
click at [548, 223] on button "Reply" at bounding box center [554, 224] width 36 height 19
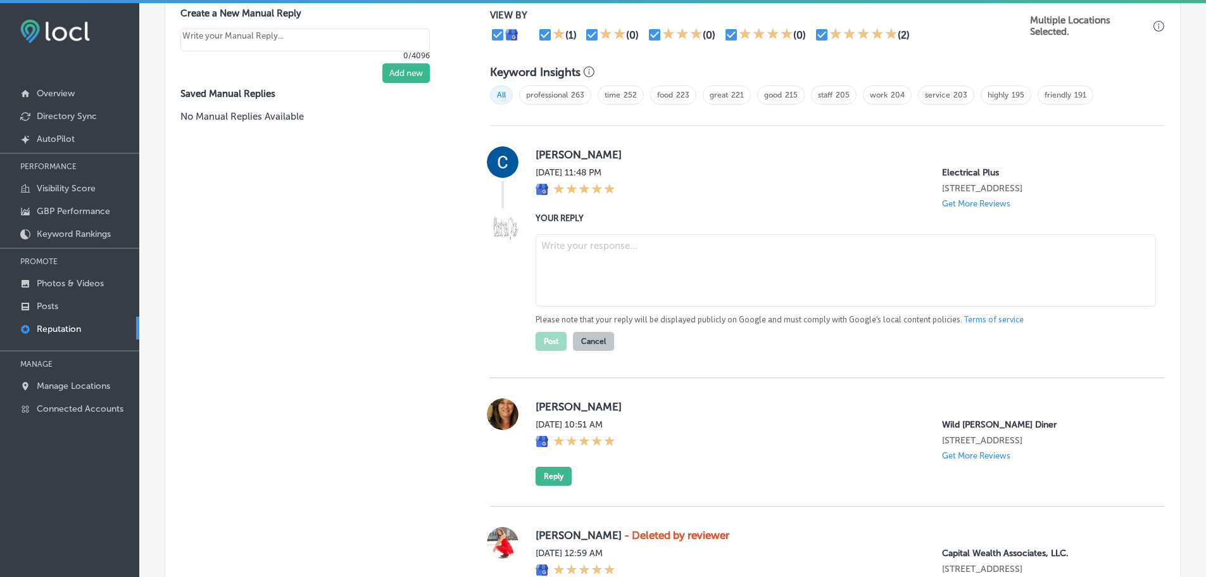
click at [633, 254] on textarea at bounding box center [846, 270] width 620 height 72
paste textarea "Thank you, [[PERSON_NAME]’s Name], for the 5-star review! We’re so glad to hear…"
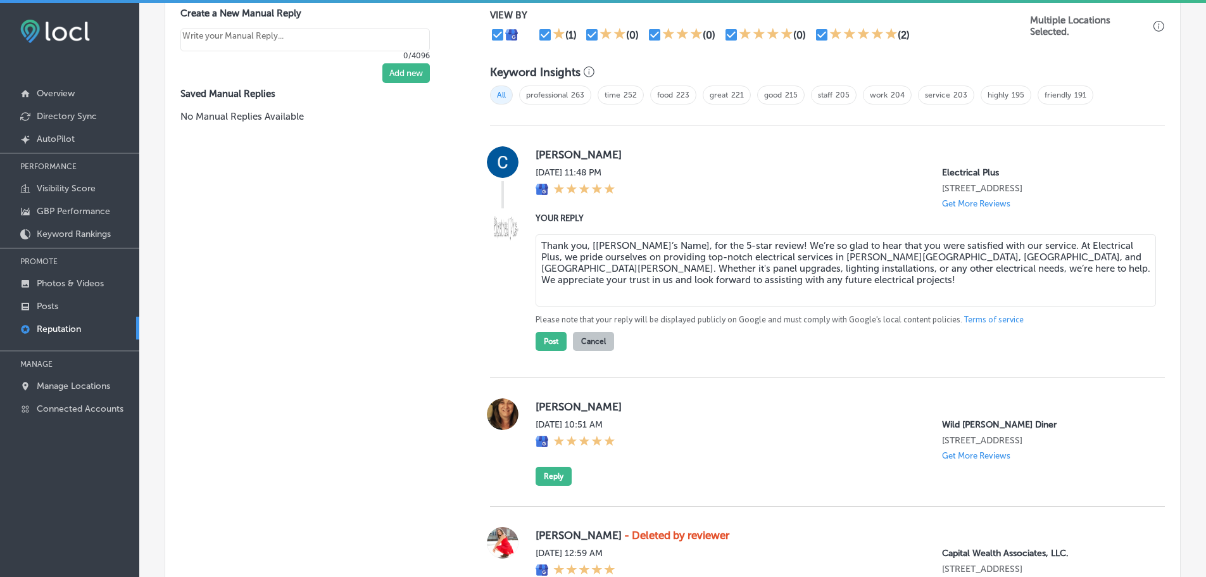
drag, startPoint x: 581, startPoint y: 244, endPoint x: 591, endPoint y: 246, distance: 10.8
click at [591, 246] on textarea "Thank you, [[PERSON_NAME]’s Name], for the 5-star review! We’re so glad to hear…" at bounding box center [846, 270] width 620 height 72
click at [596, 246] on textarea "Thank you, [[PERSON_NAME]’s Name], for the 5-star review! We’re so glad to hear…" at bounding box center [846, 270] width 620 height 72
drag, startPoint x: 584, startPoint y: 246, endPoint x: 672, endPoint y: 243, distance: 88.7
click at [672, 243] on textarea "Thank you, [[PERSON_NAME]’s Name], for the 5-star review! We’re so glad to hear…" at bounding box center [846, 270] width 620 height 72
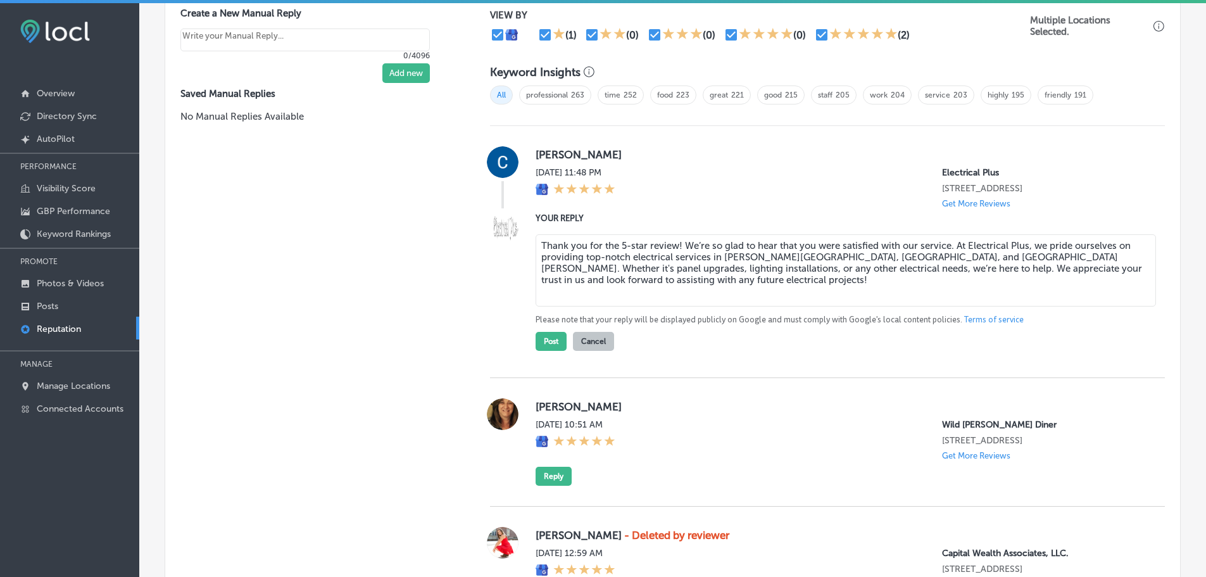
click at [675, 244] on textarea "Thank you for the 5-star review! We’re so glad to hear that you were satisfied …" at bounding box center [846, 270] width 620 height 72
type textarea "Thank you for the 5-star review, [PERSON_NAME]! We’re so glad to hear that you …"
click at [548, 342] on button "Post" at bounding box center [551, 341] width 31 height 19
type textarea "x"
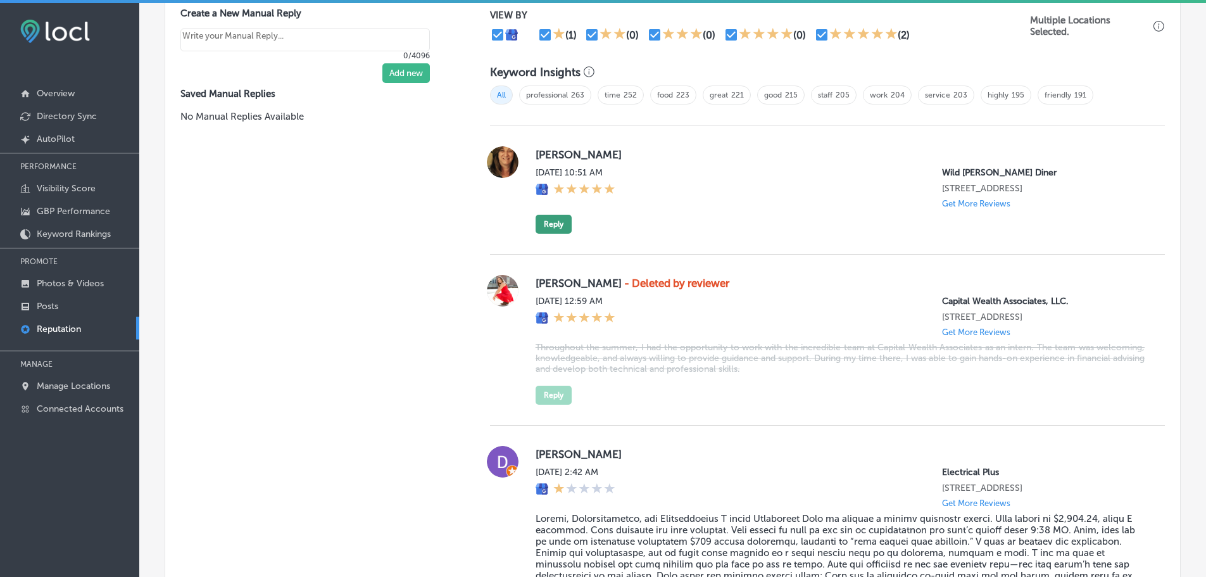
click at [553, 222] on button "Reply" at bounding box center [554, 224] width 36 height 19
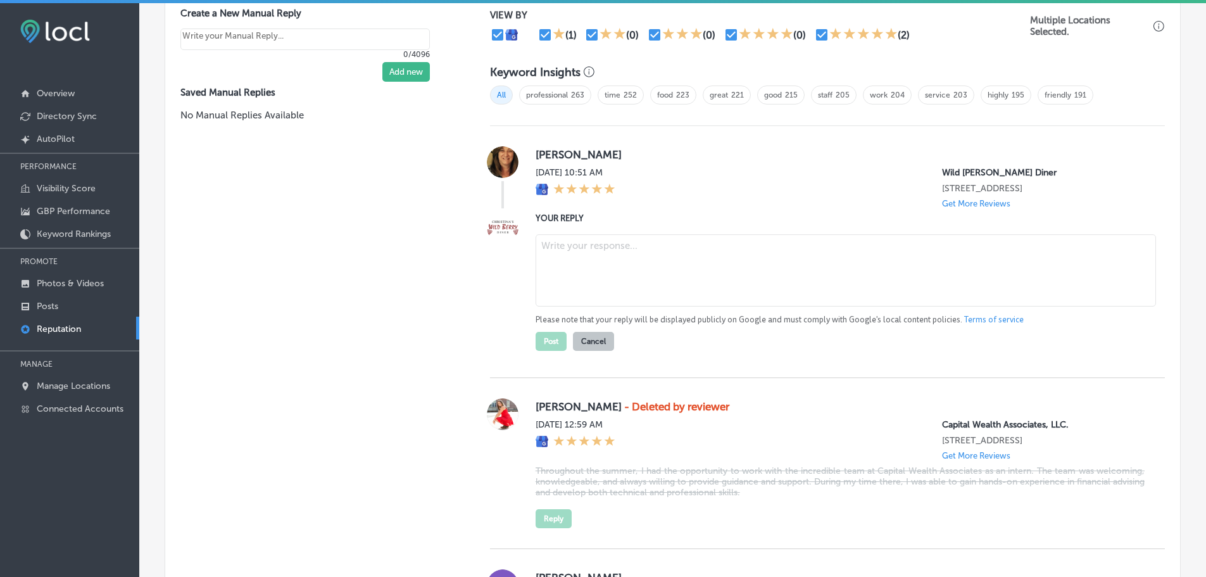
click at [567, 254] on textarea at bounding box center [846, 270] width 620 height 72
paste textarea "Thank you for the 5-star review! We’re so glad you enjoyed your experience at […"
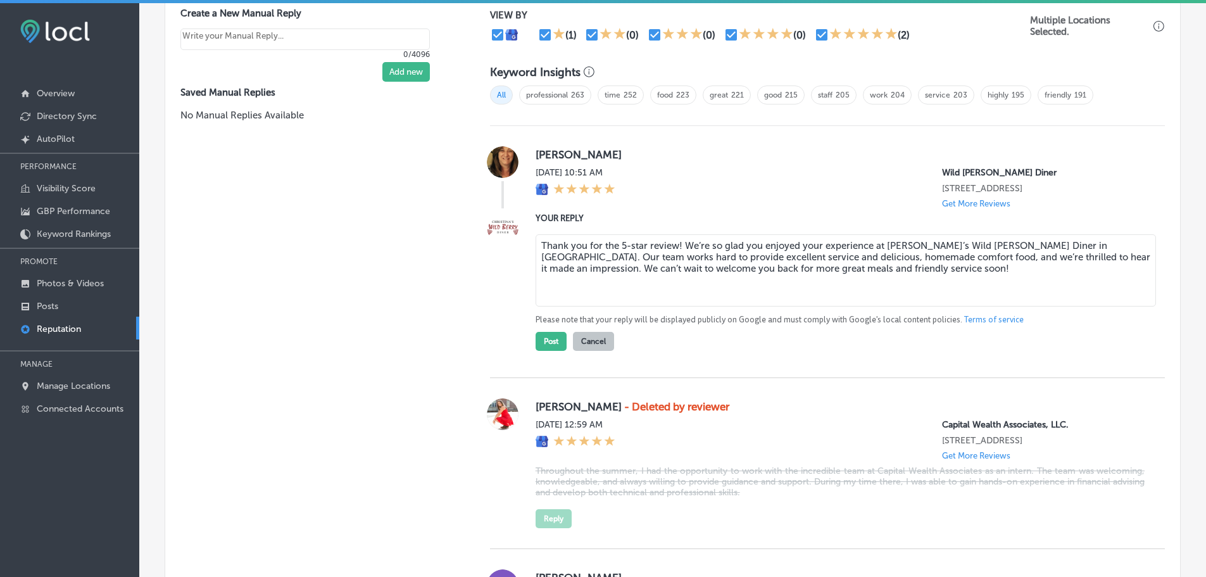
click at [674, 245] on textarea "Thank you for the 5-star review! We’re so glad you enjoyed your experience at […" at bounding box center [846, 270] width 620 height 72
type textarea "Thank you for the 5-star review, [PERSON_NAME]! We’re so glad you enjoyed your …"
click at [541, 341] on button "Post" at bounding box center [551, 341] width 31 height 19
type textarea "x"
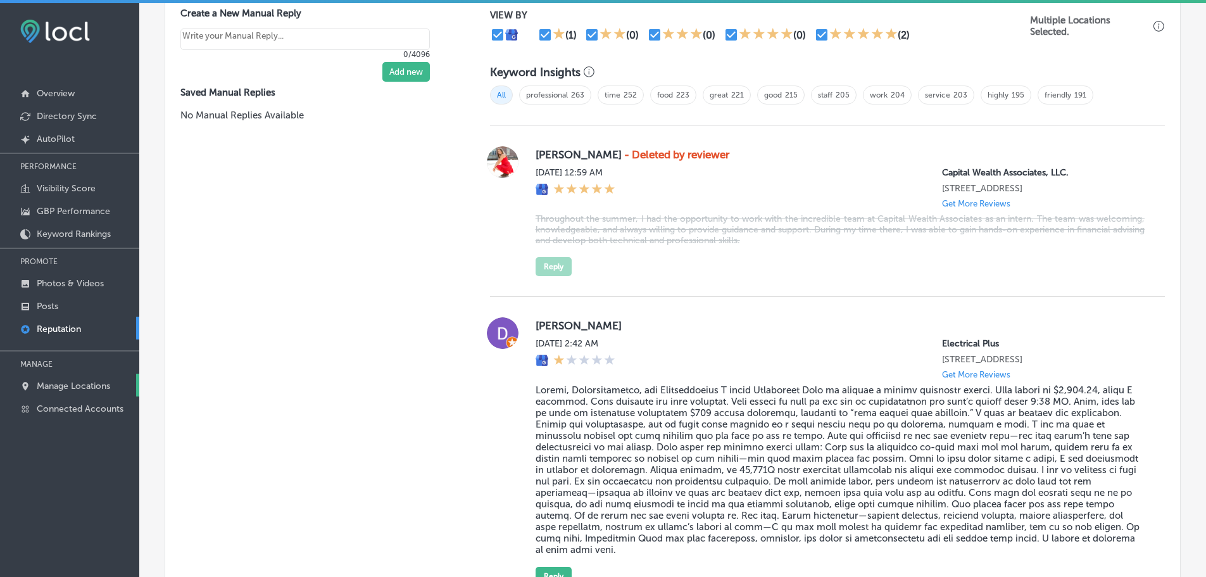
click at [60, 379] on link "Manage Locations" at bounding box center [69, 385] width 139 height 23
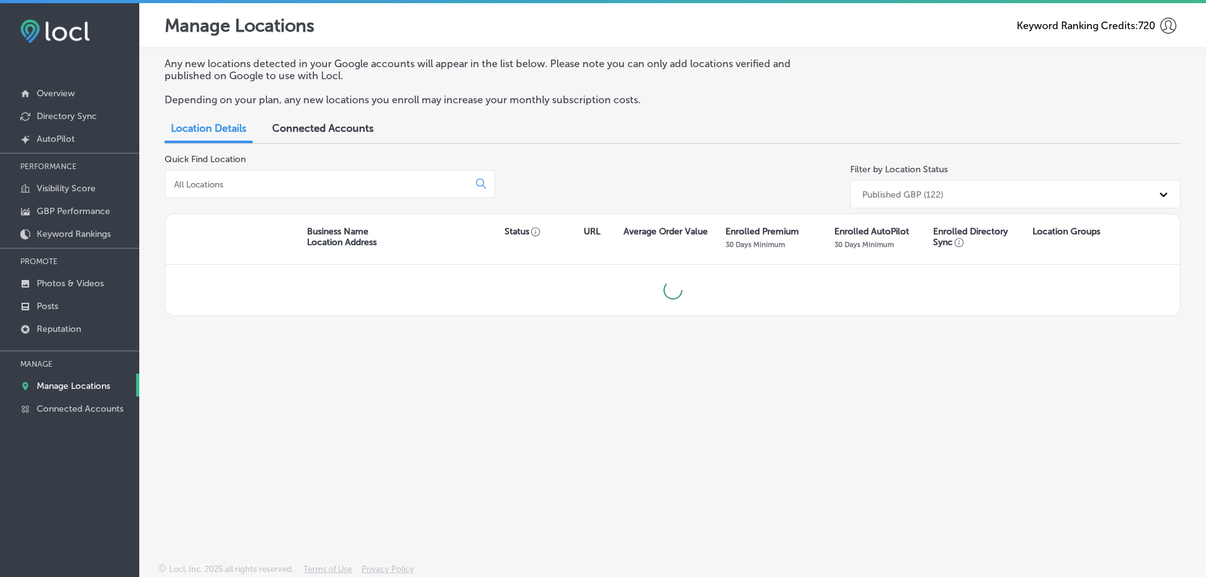
click at [234, 186] on input at bounding box center [319, 184] width 293 height 11
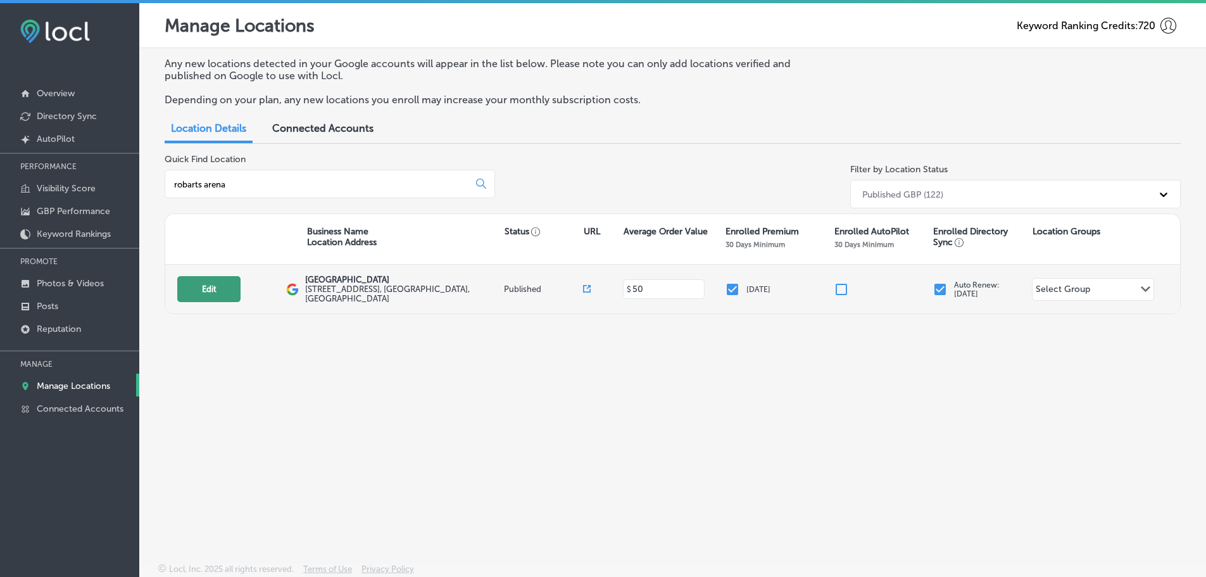
type input "robarts arena"
click at [227, 290] on button "Edit" at bounding box center [208, 289] width 63 height 26
select select "US"
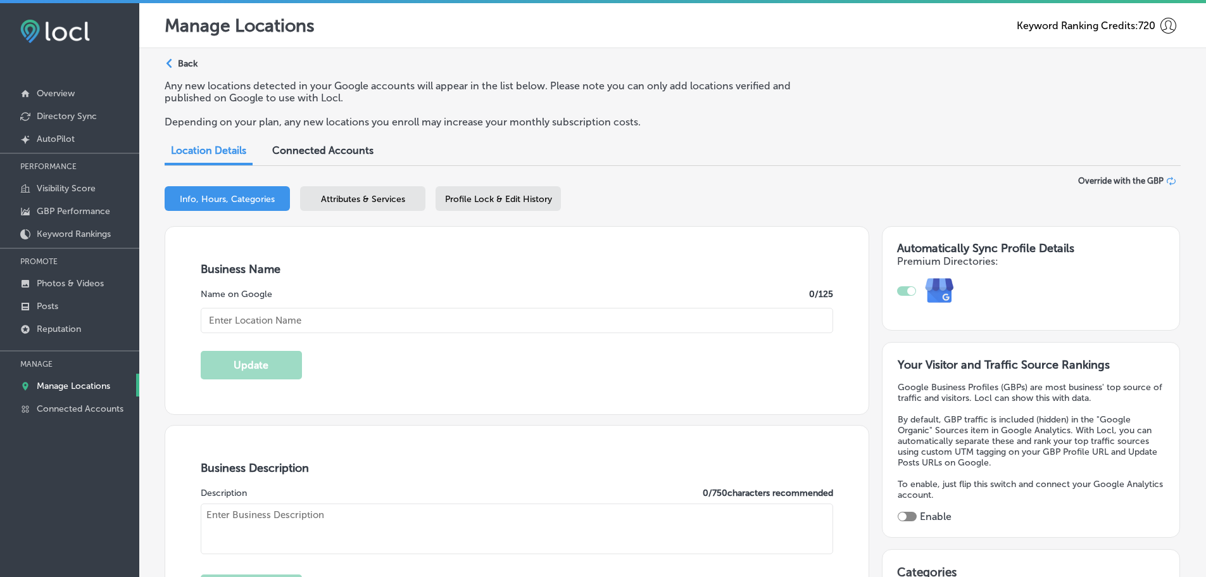
checkbox input "true"
type input "[GEOGRAPHIC_DATA]"
type input "[STREET_ADDRESS]"
type input "[GEOGRAPHIC_DATA]"
type input "34237"
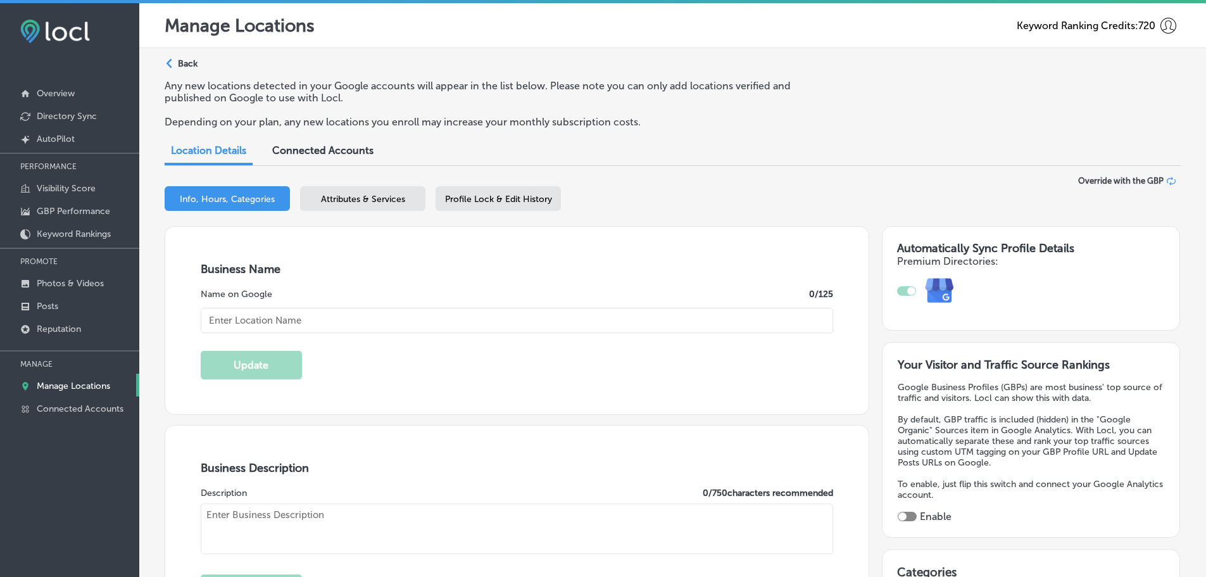
type input "US"
type input "[URL][DOMAIN_NAME]"
type textarea "[GEOGRAPHIC_DATA] in [GEOGRAPHIC_DATA], [GEOGRAPHIC_DATA], offers a 15,000-squa…"
type input "[PHONE_NUMBER]"
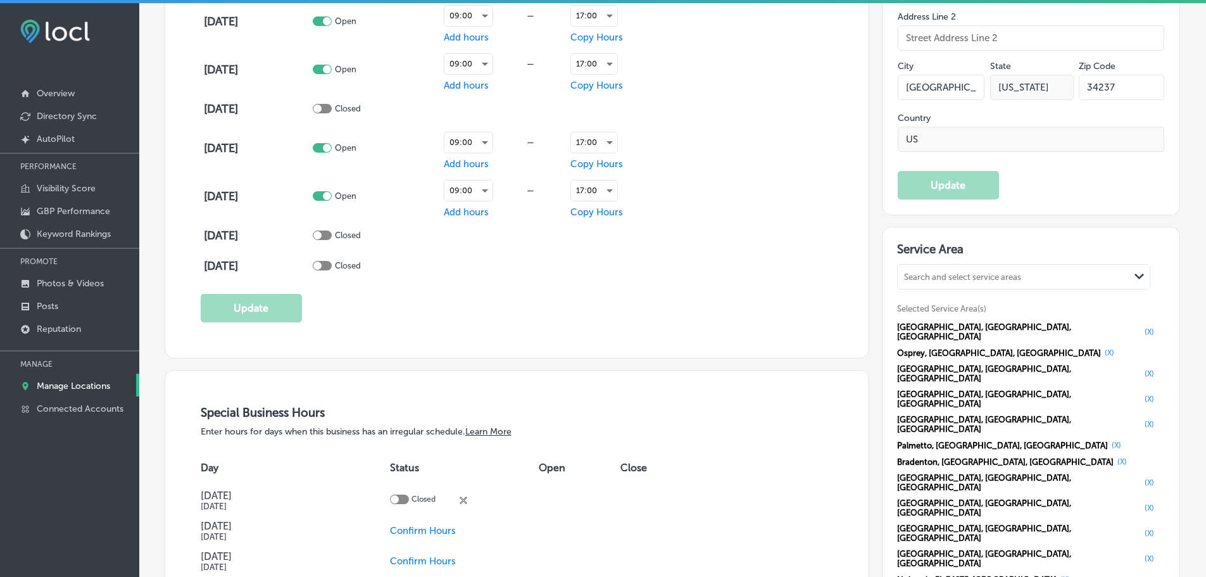
scroll to position [1076, 0]
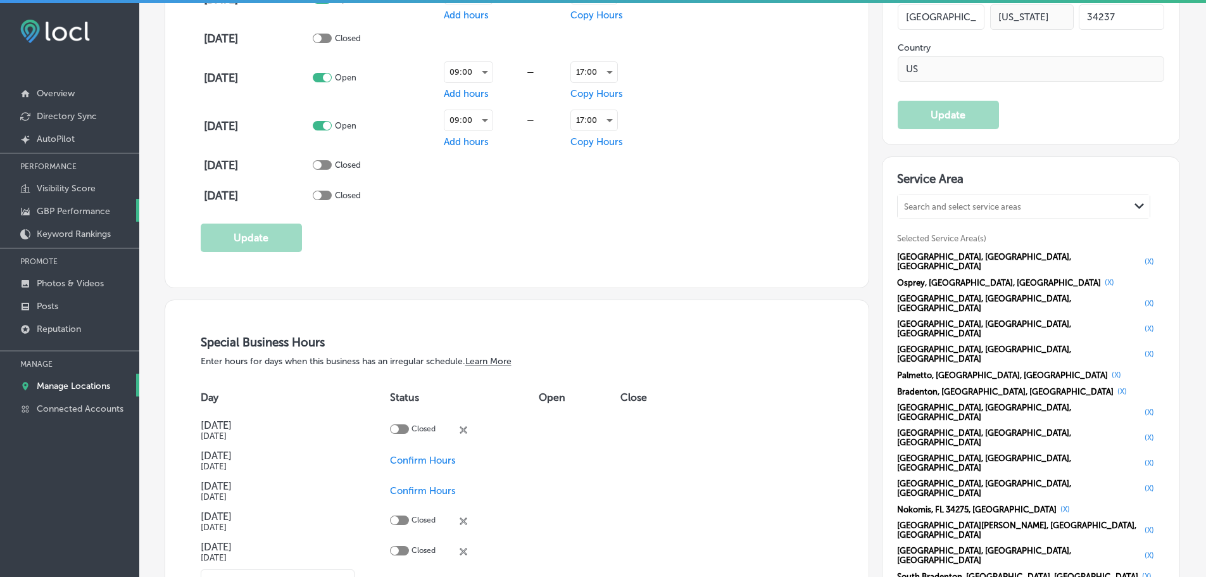
click at [61, 208] on p "GBP Performance" at bounding box center [73, 211] width 73 height 11
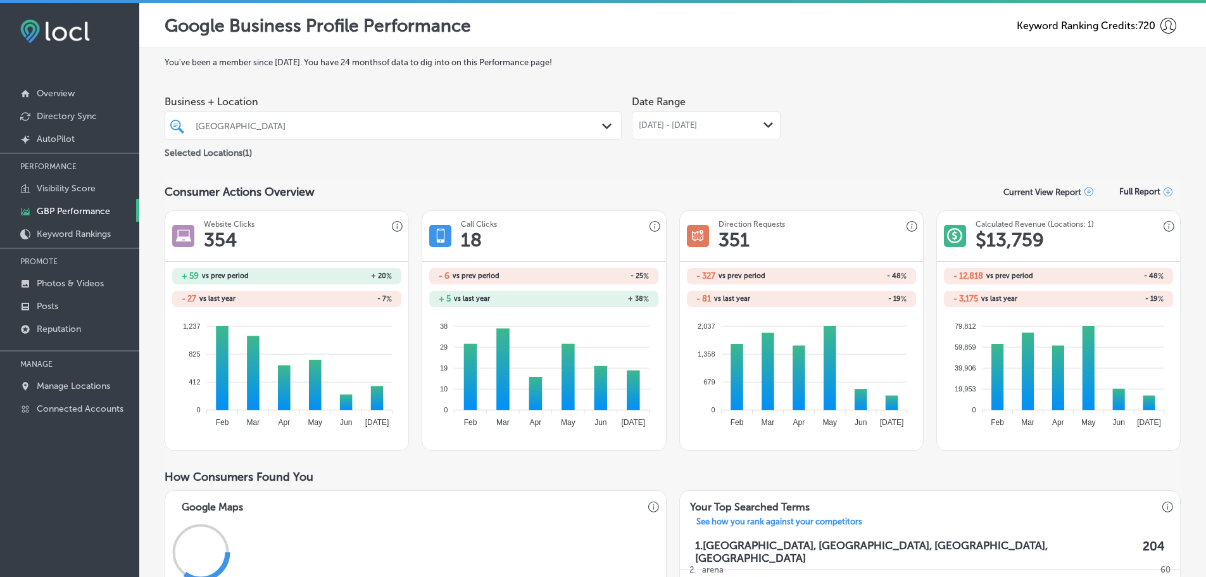
click at [768, 126] on icon "Path Created with Sketch." at bounding box center [767, 125] width 9 height 6
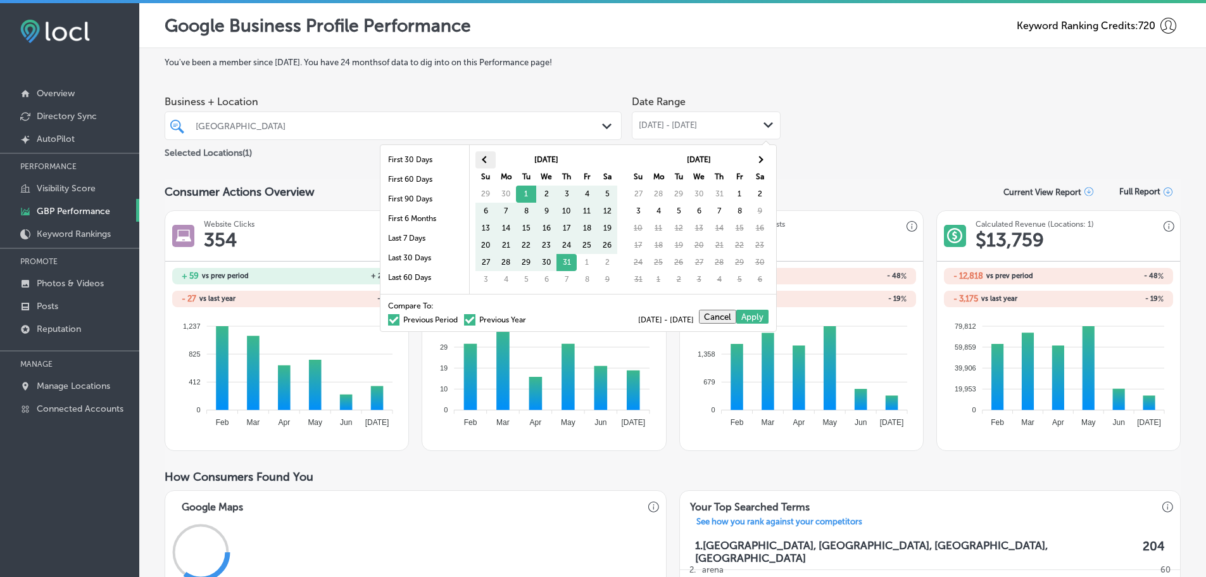
click at [489, 160] on th at bounding box center [485, 159] width 20 height 17
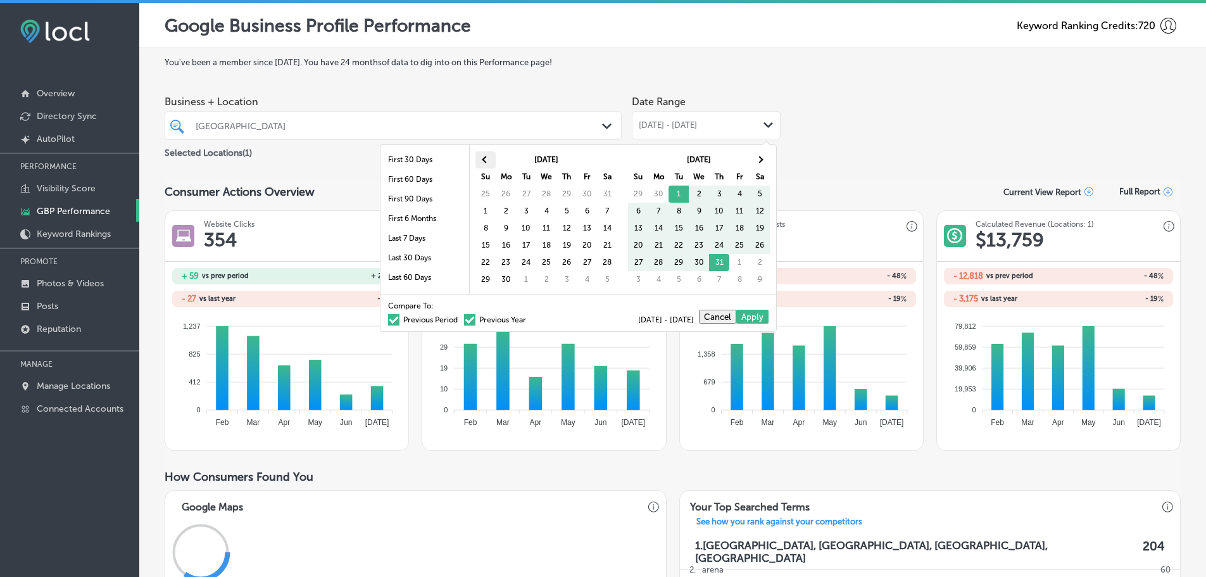
click at [483, 166] on th at bounding box center [485, 159] width 20 height 17
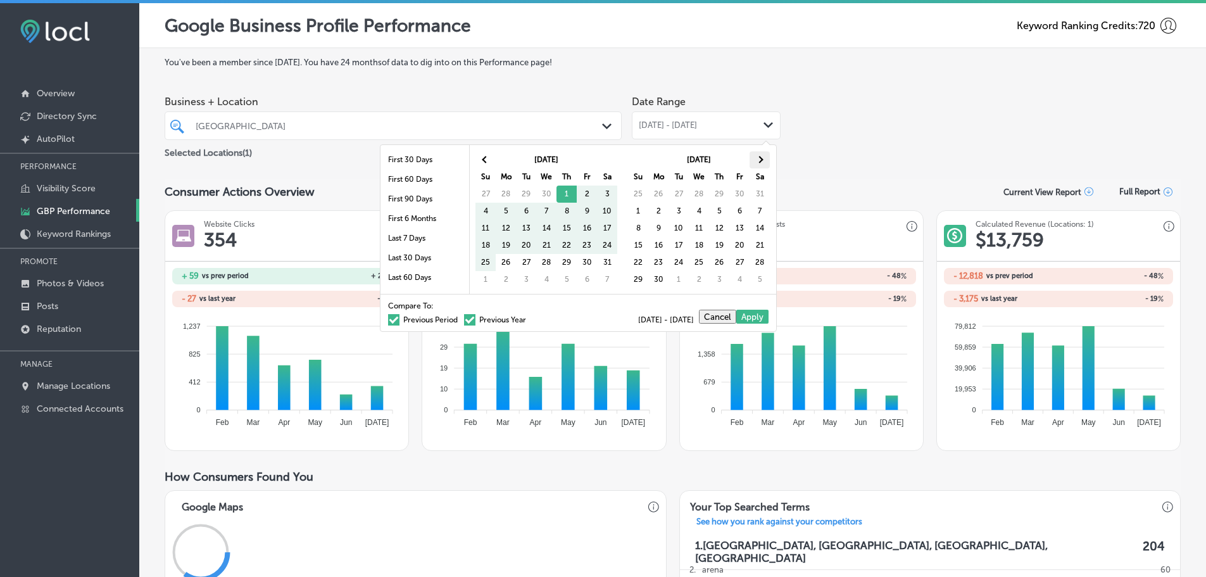
click at [758, 156] on span at bounding box center [759, 159] width 7 height 7
